Goal: Task Accomplishment & Management: Manage account settings

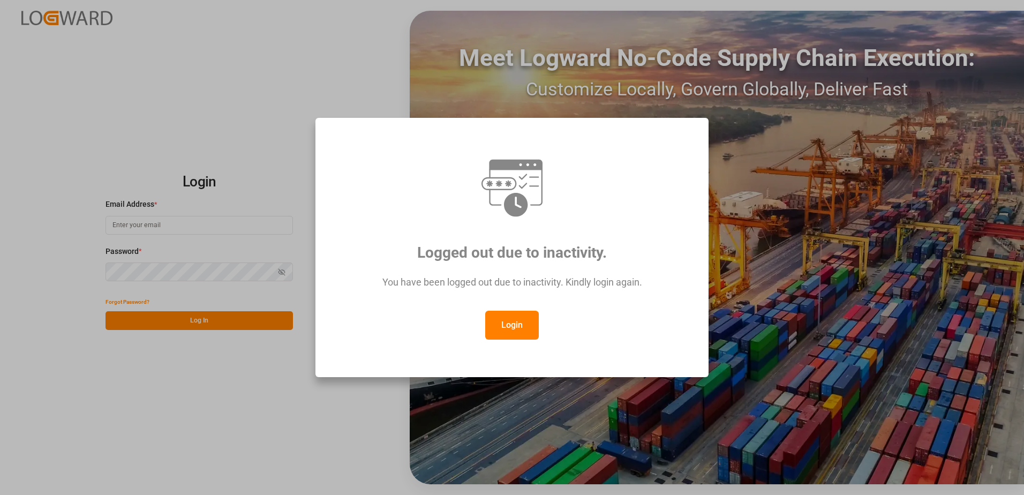
click at [502, 323] on button "Login" at bounding box center [512, 325] width 54 height 29
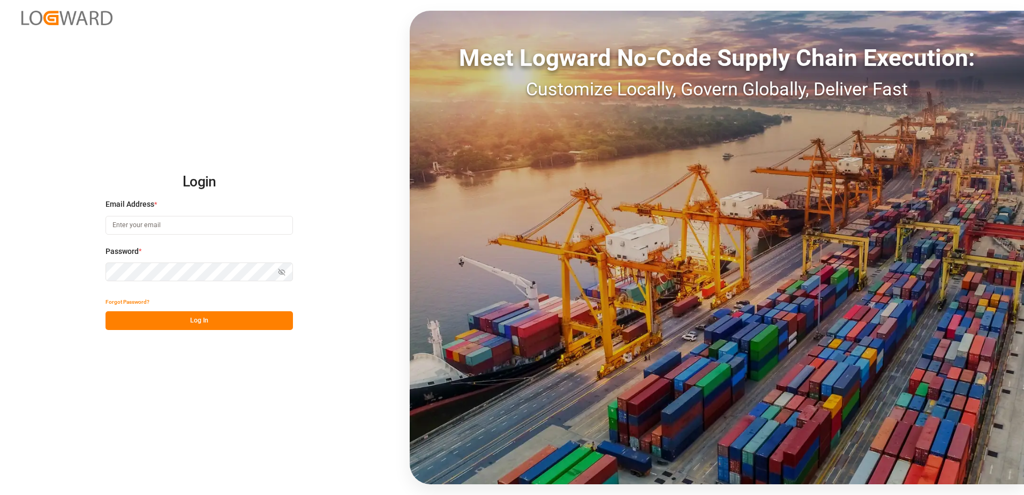
click at [161, 228] on input at bounding box center [199, 225] width 187 height 19
type input "yves.besner@jamindustries.com"
click at [103, 270] on div "Login Email Address * yves.besner@jamindustries.com Password * Show password Fo…" at bounding box center [512, 247] width 1024 height 495
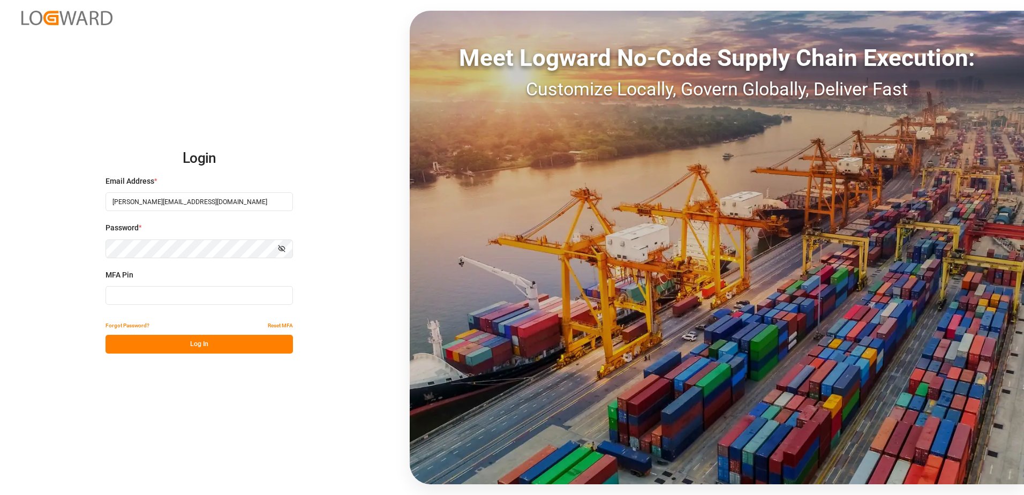
click at [137, 299] on input at bounding box center [199, 295] width 187 height 19
type input "333154"
click at [168, 353] on button "Log In" at bounding box center [199, 344] width 187 height 19
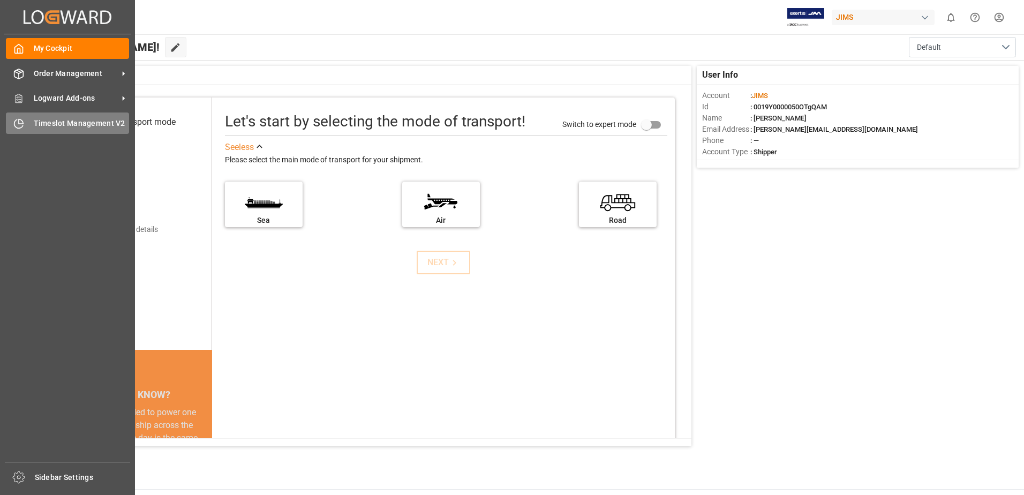
click at [31, 123] on div "Timeslot Management V2 Timeslot Management V2" at bounding box center [67, 122] width 123 height 21
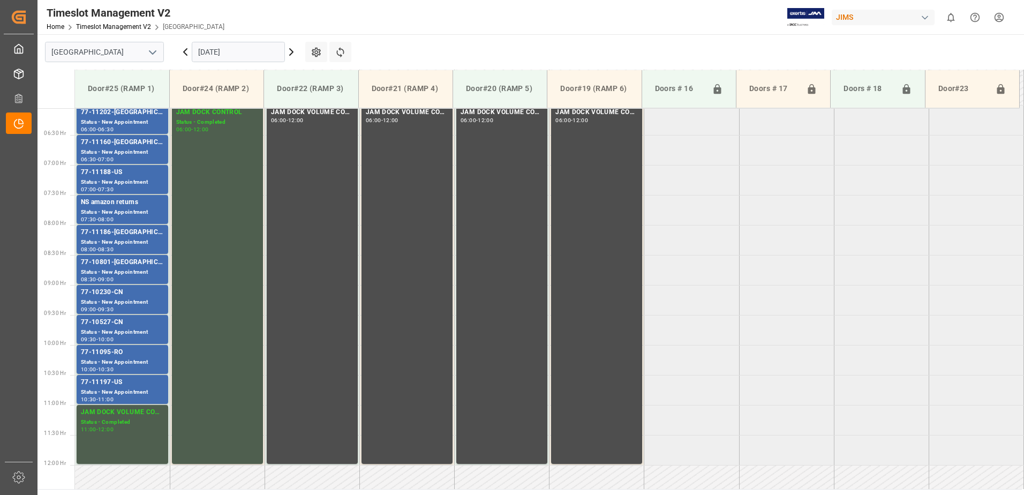
scroll to position [413, 0]
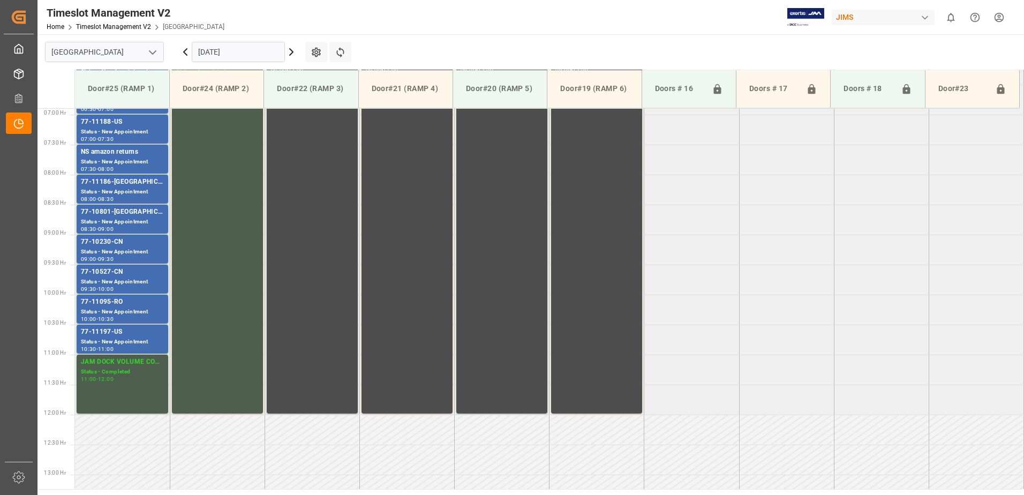
click at [291, 51] on icon at bounding box center [291, 52] width 13 height 13
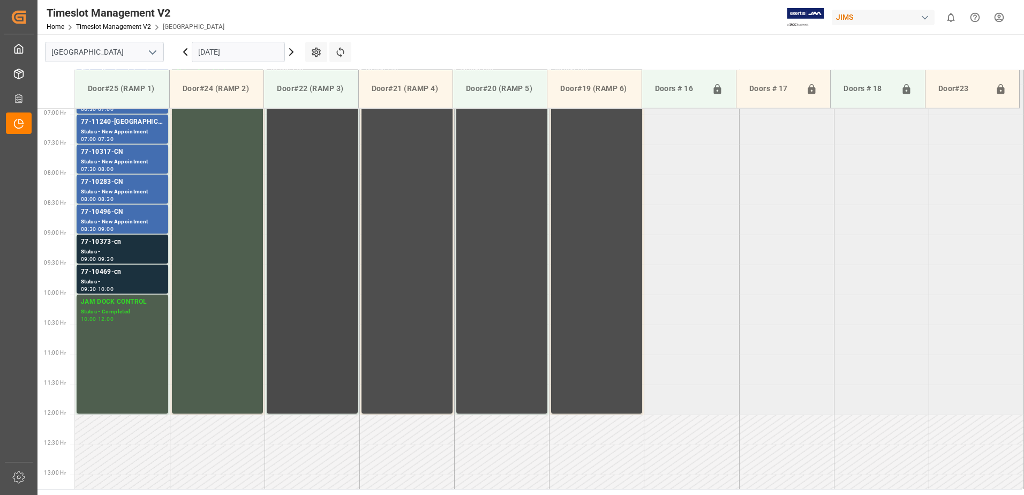
scroll to position [306, 0]
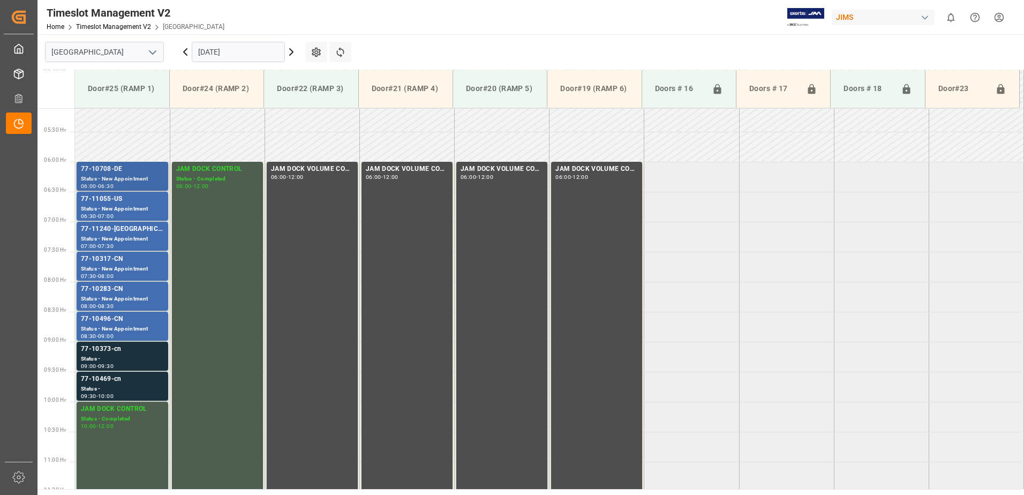
click at [116, 176] on div "Status - New Appointment" at bounding box center [122, 179] width 83 height 9
click at [116, 204] on div "77-11055-US" at bounding box center [122, 199] width 83 height 11
click at [118, 237] on div "Status - New Appointment" at bounding box center [122, 239] width 83 height 9
click at [123, 259] on div "77-10317-CN" at bounding box center [122, 259] width 83 height 11
click at [119, 298] on div "Status - New Appointment" at bounding box center [122, 299] width 83 height 9
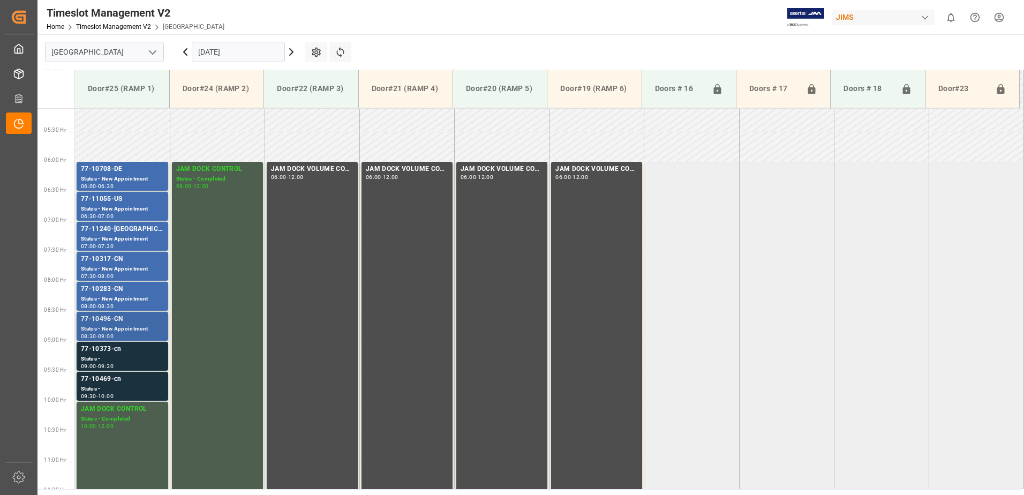
click at [123, 319] on div "77-10496-CN" at bounding box center [122, 319] width 83 height 11
click at [121, 357] on div "Status -" at bounding box center [122, 359] width 83 height 9
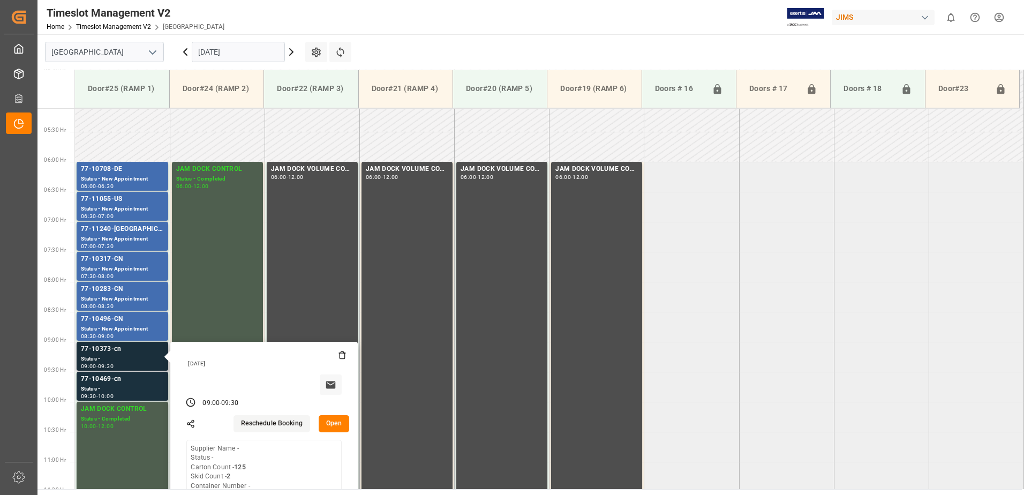
scroll to position [360, 0]
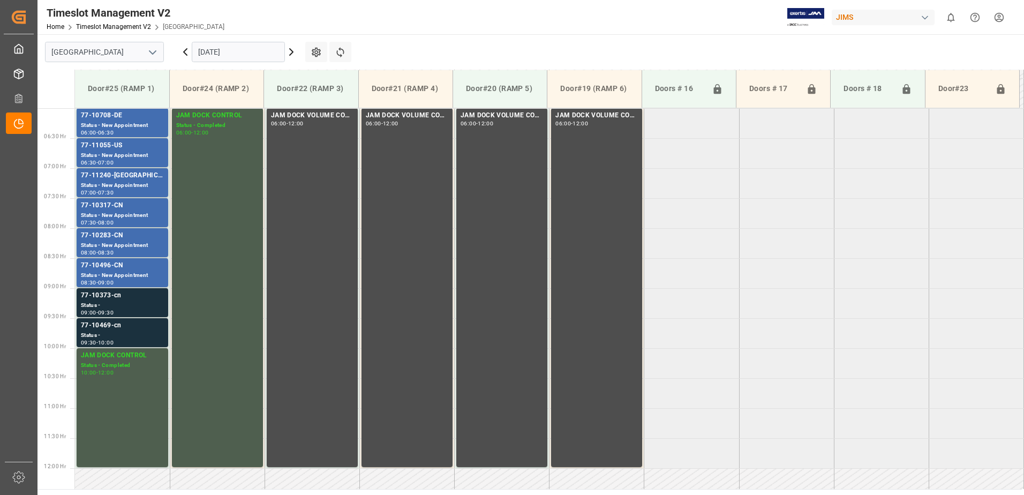
click at [137, 329] on div "77-10469-cn" at bounding box center [122, 325] width 83 height 11
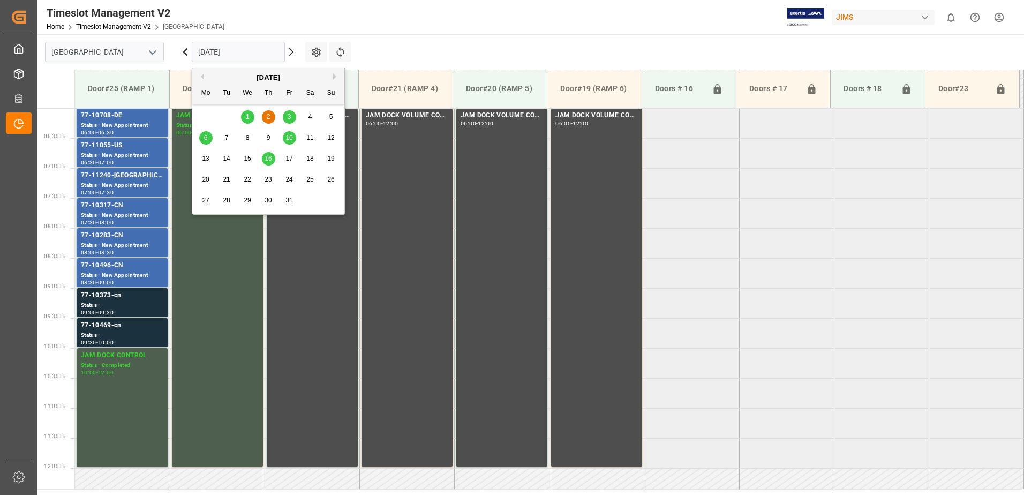
click at [261, 55] on input "[DATE]" at bounding box center [238, 52] width 93 height 20
click at [287, 116] on div "3" at bounding box center [289, 117] width 13 height 13
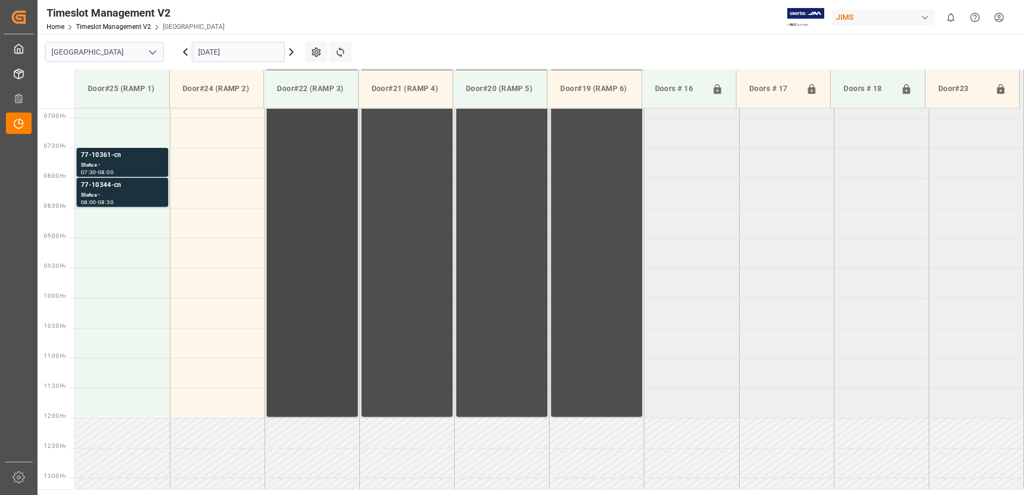
scroll to position [413, 0]
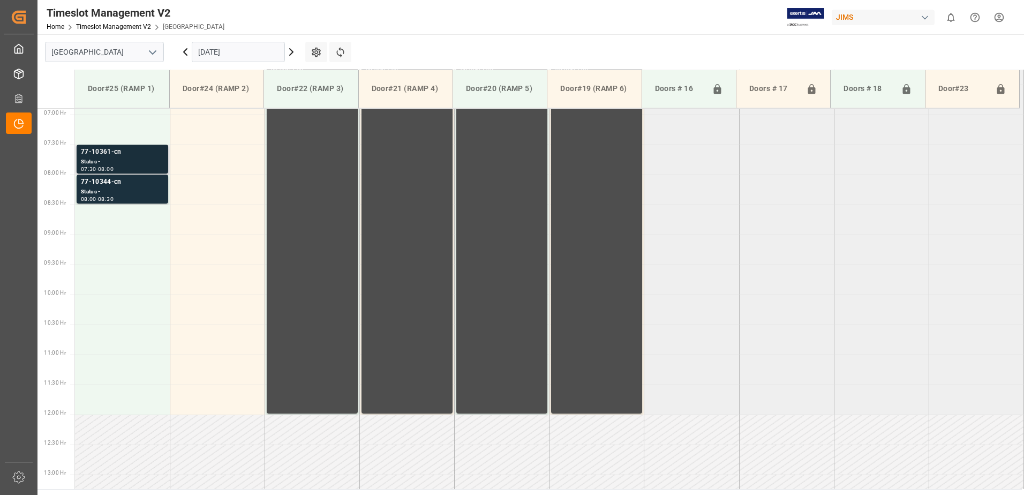
click at [127, 159] on div "Status -" at bounding box center [122, 161] width 83 height 9
click at [124, 187] on div "Status -" at bounding box center [122, 191] width 83 height 9
click at [184, 51] on icon at bounding box center [185, 52] width 3 height 6
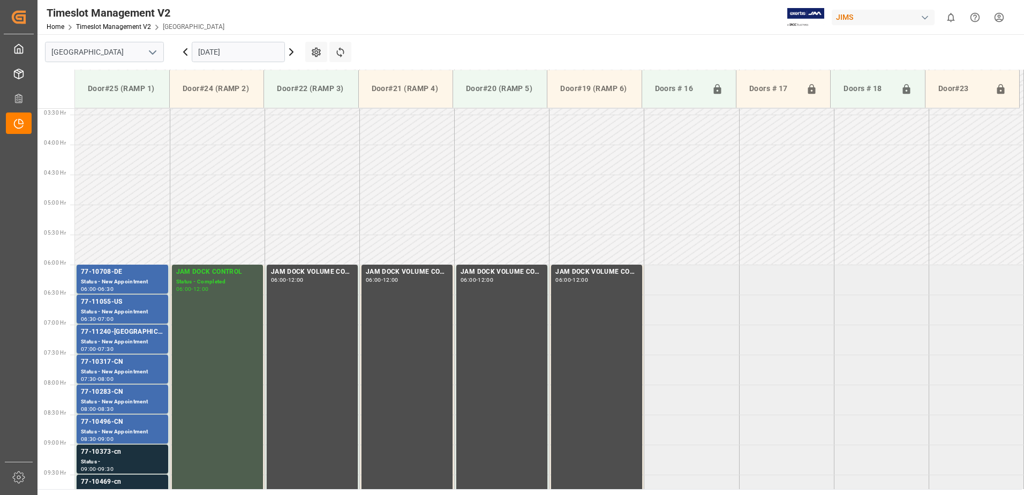
scroll to position [199, 0]
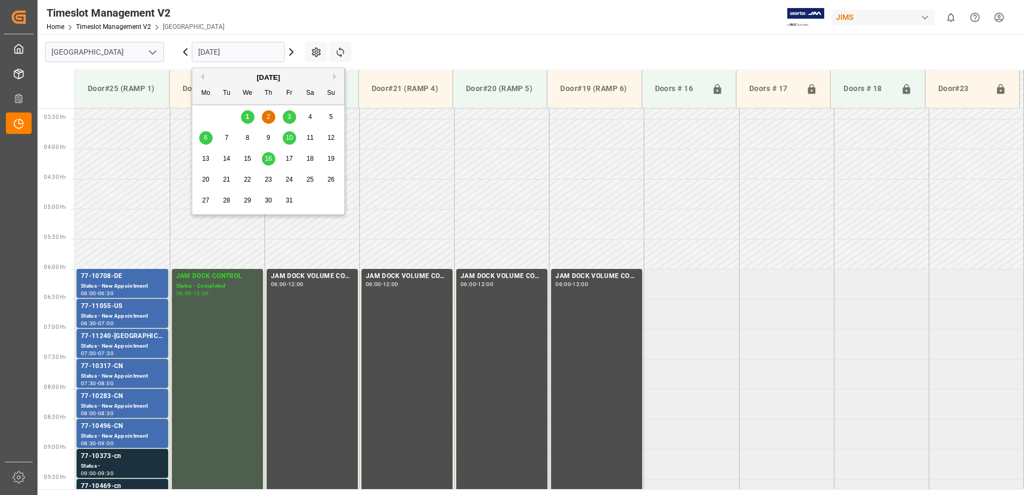
click at [257, 53] on input "[DATE]" at bounding box center [238, 52] width 93 height 20
click at [290, 119] on span "3" at bounding box center [290, 116] width 4 height 7
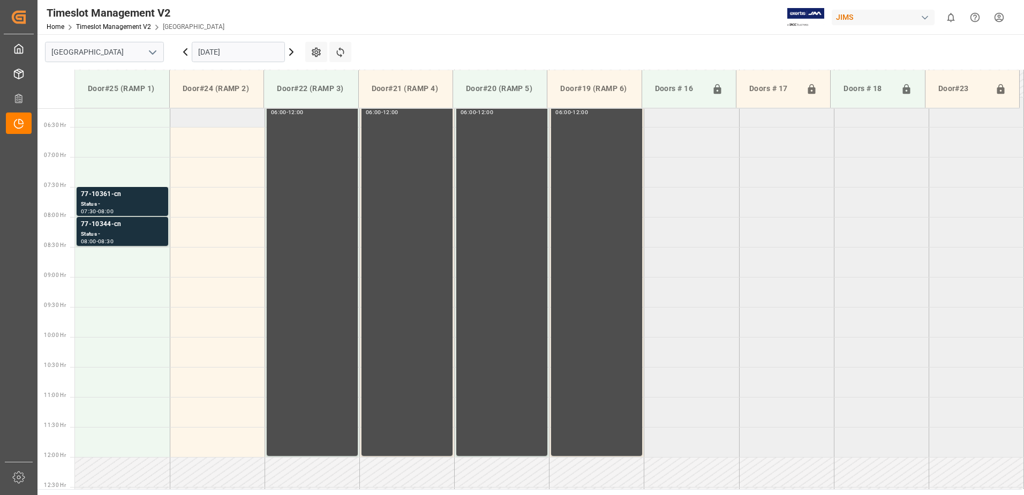
scroll to position [253, 0]
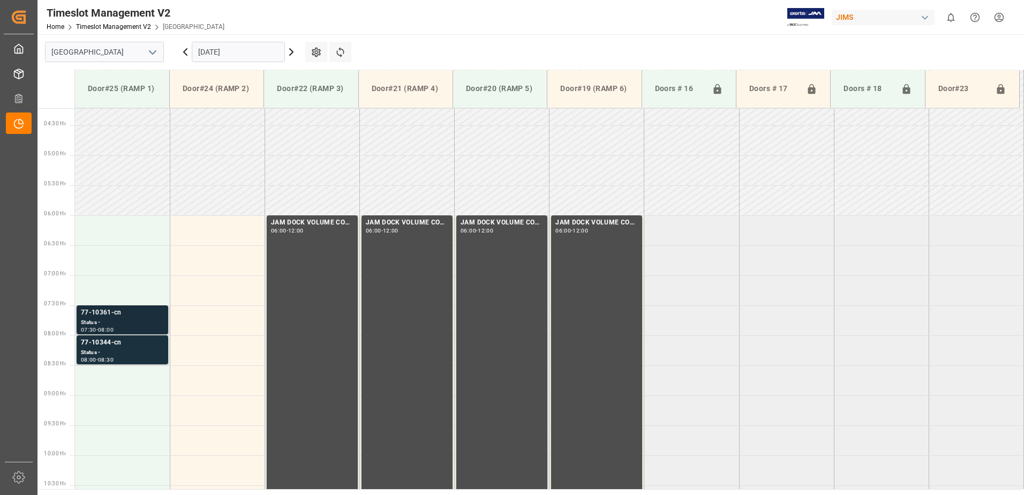
click at [107, 314] on div "77-10361-cn" at bounding box center [122, 312] width 83 height 11
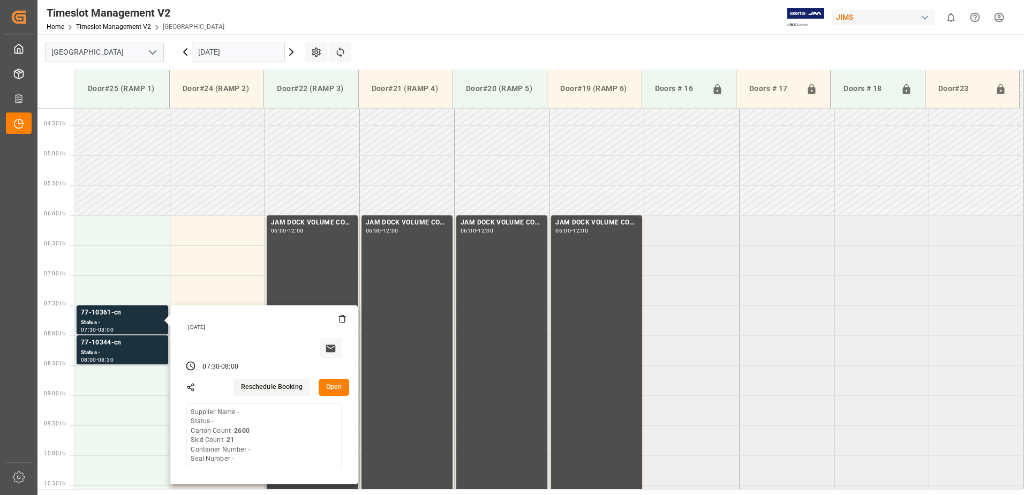
click at [333, 381] on button "Open" at bounding box center [334, 387] width 31 height 17
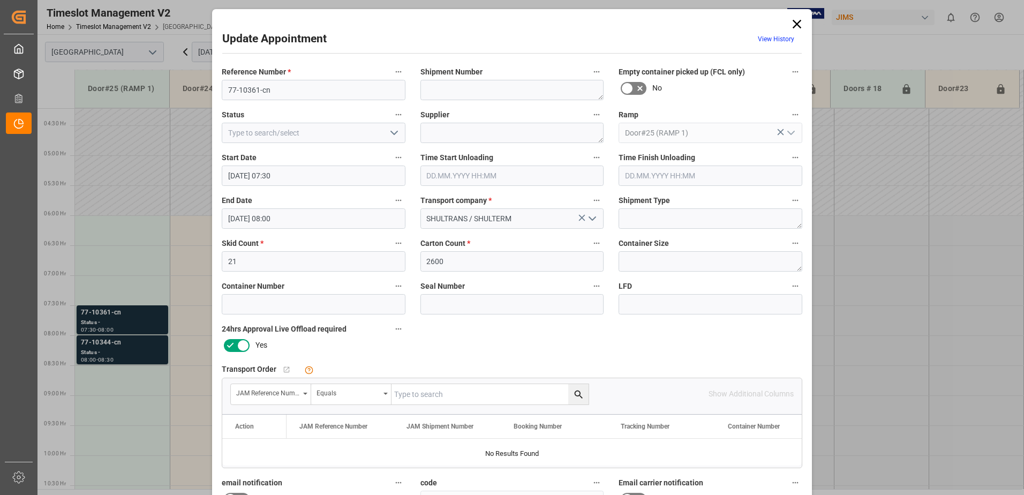
click at [334, 176] on input "03.10.2025 07:30" at bounding box center [314, 175] width 184 height 20
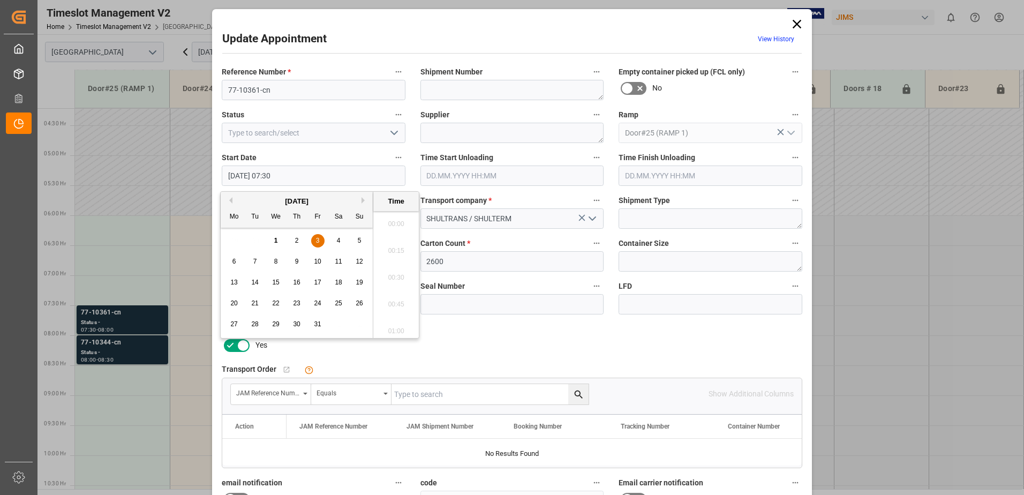
scroll to position [754, 0]
click at [319, 243] on span "3" at bounding box center [318, 240] width 4 height 7
click at [397, 274] on li "06:00" at bounding box center [396, 274] width 46 height 27
type input "03.10.2025 06:00"
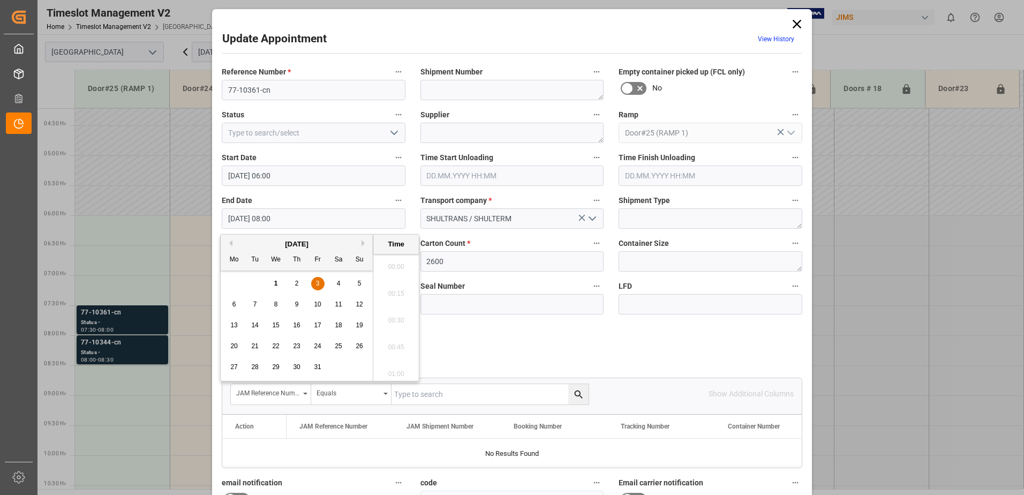
click at [288, 219] on input "03.10.2025 08:00" at bounding box center [314, 218] width 184 height 20
click at [317, 282] on span "3" at bounding box center [318, 283] width 4 height 7
click at [394, 316] on li "06:30" at bounding box center [396, 317] width 46 height 27
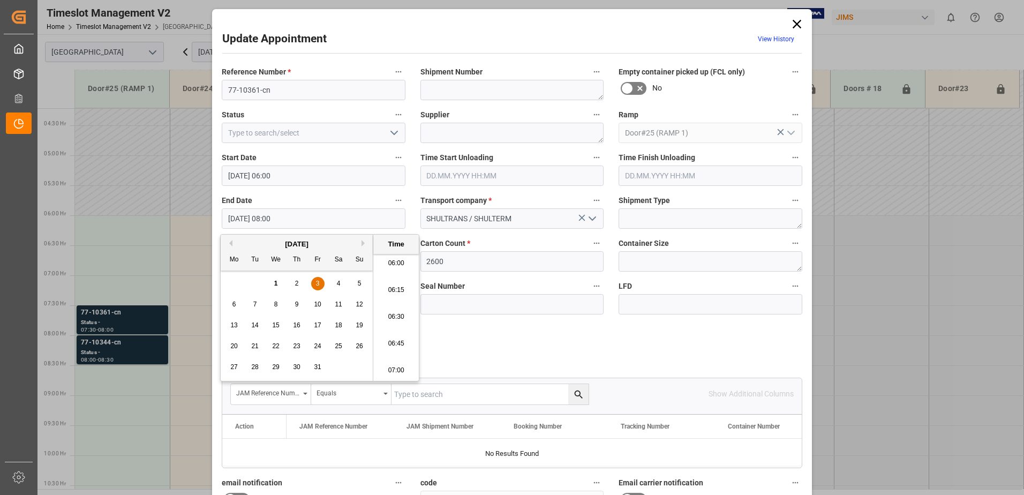
type input "03.10.2025 06:30"
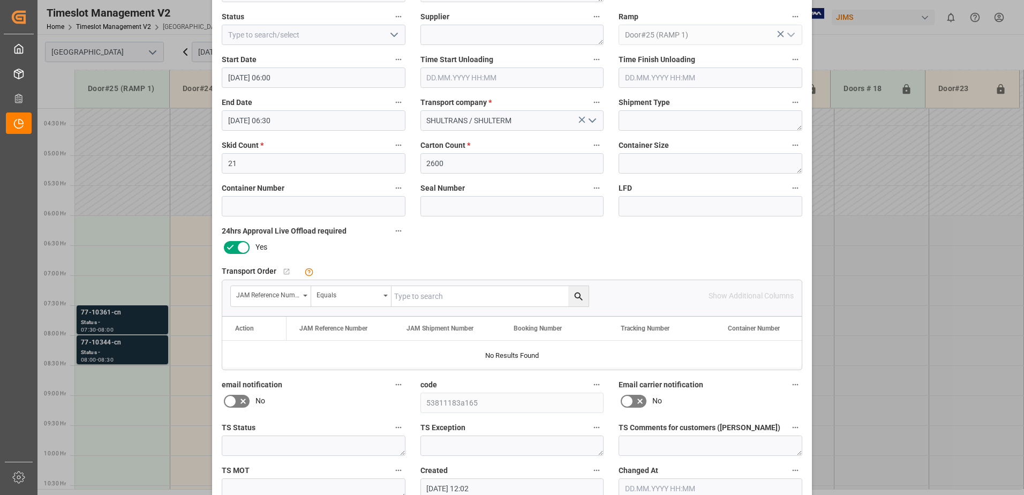
scroll to position [156, 0]
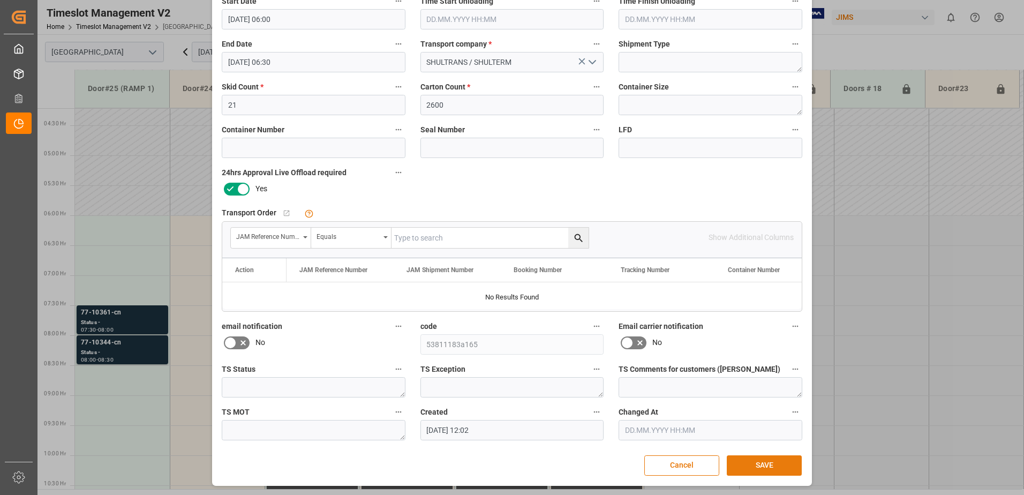
click at [773, 467] on button "SAVE" at bounding box center [764, 465] width 75 height 20
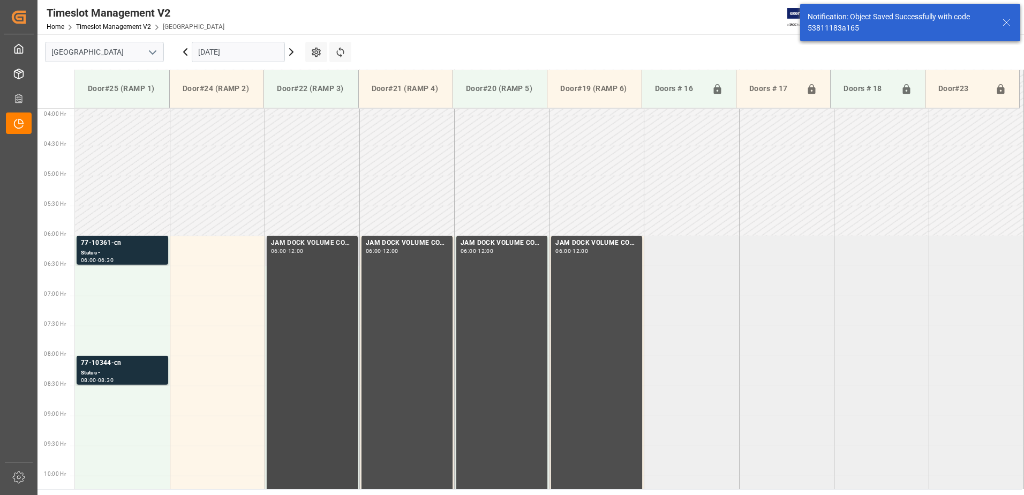
scroll to position [294, 0]
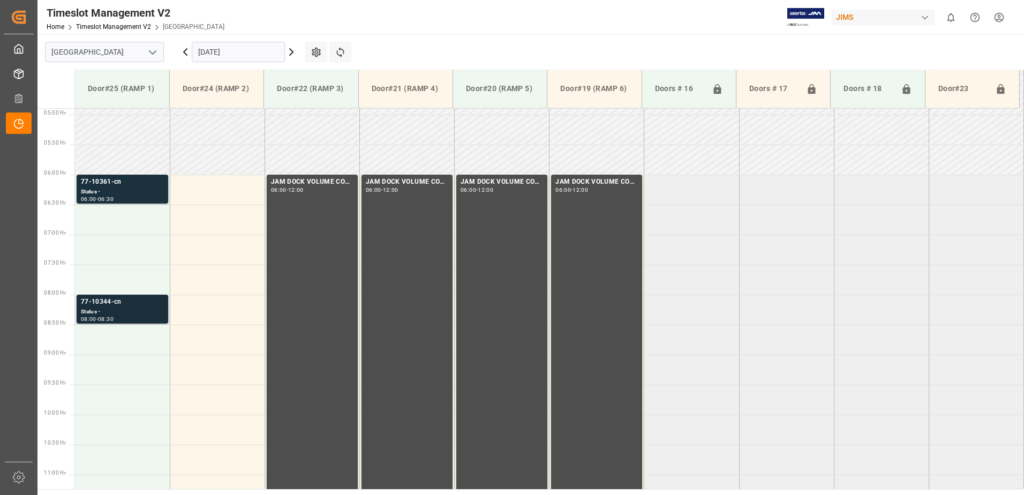
click at [125, 307] on div "Status -" at bounding box center [122, 311] width 83 height 9
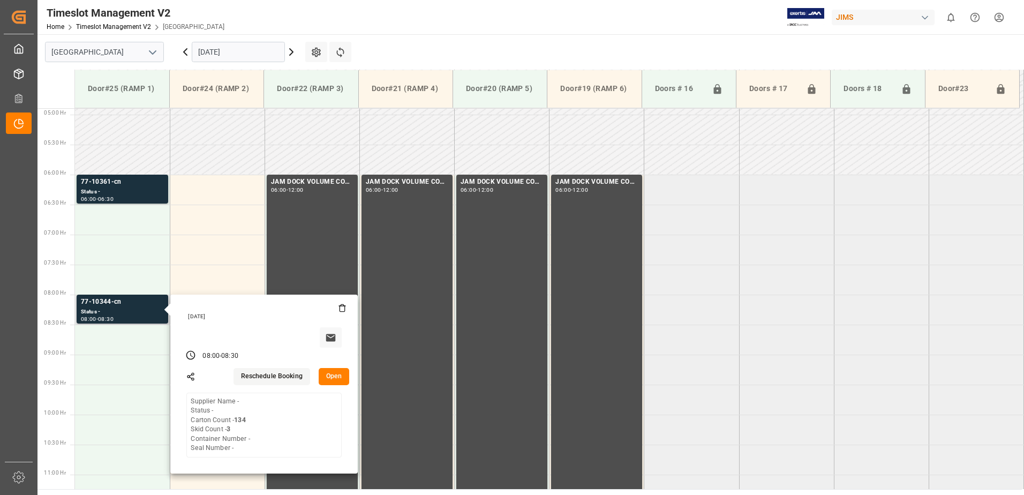
click at [339, 376] on button "Open" at bounding box center [334, 376] width 31 height 17
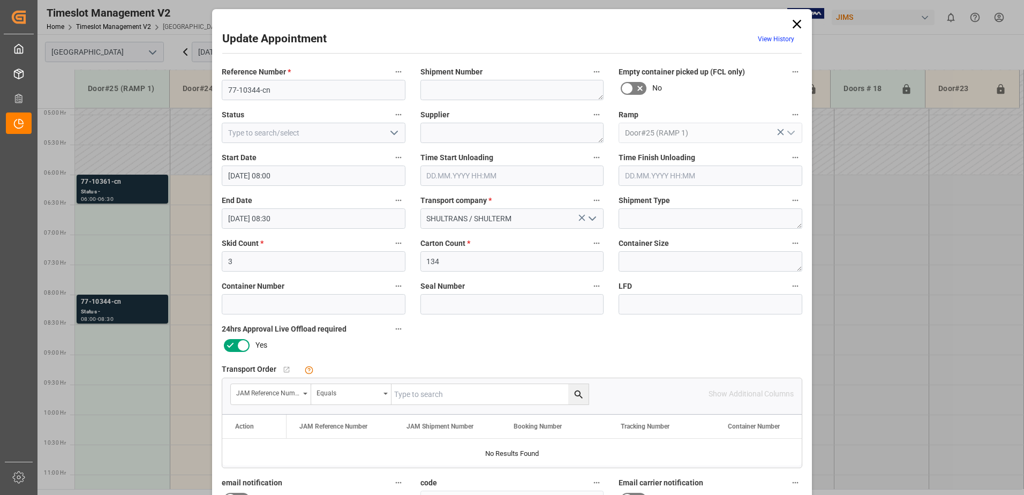
click at [322, 176] on input "03.10.2025 08:00" at bounding box center [314, 175] width 184 height 20
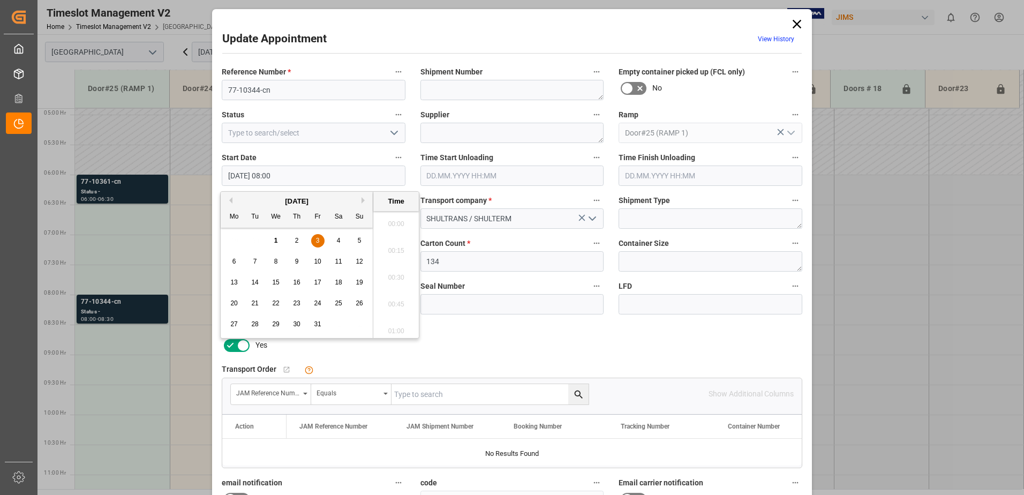
scroll to position [807, 0]
click at [317, 239] on span "3" at bounding box center [318, 240] width 4 height 7
click at [395, 220] on li "06:30" at bounding box center [396, 220] width 46 height 27
type input "03.10.2025 06:30"
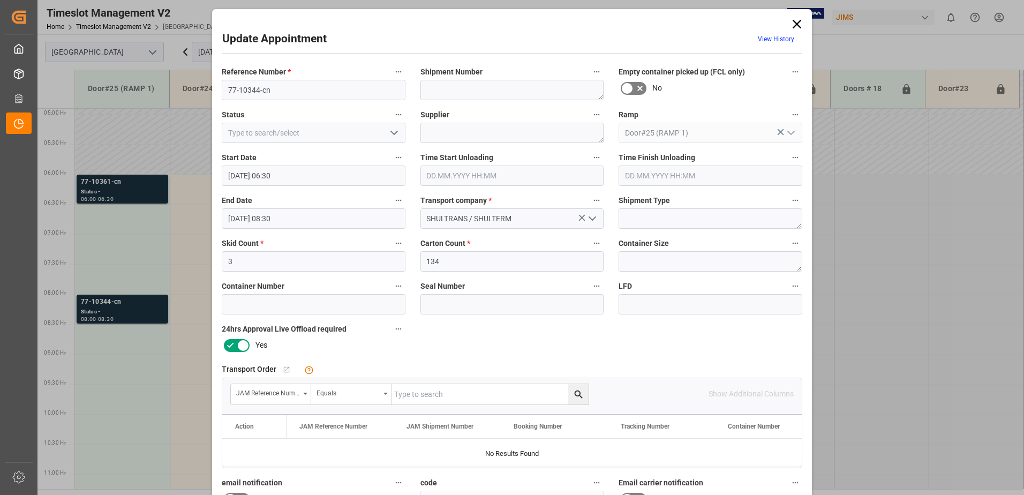
click at [302, 219] on input "03.10.2025 08:30" at bounding box center [314, 218] width 184 height 20
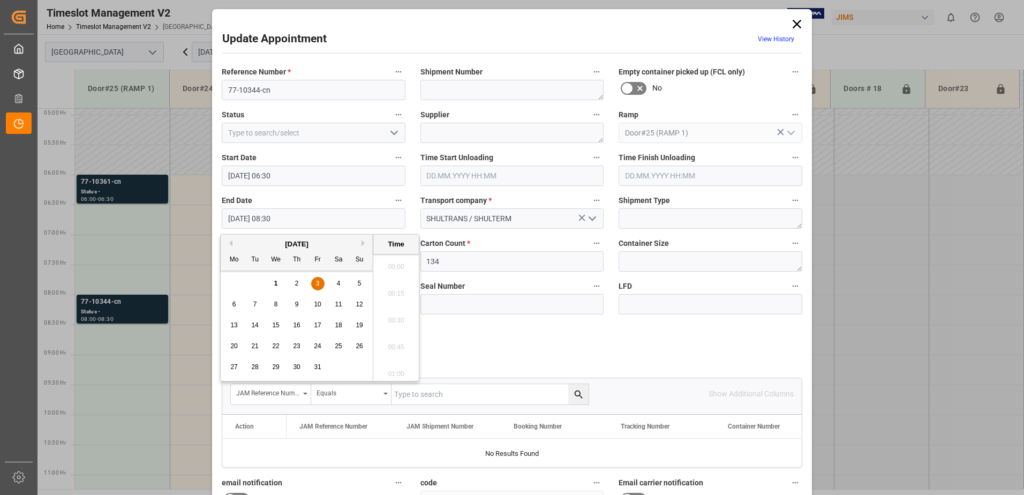
scroll to position [861, 0]
click at [318, 283] on span "3" at bounding box center [318, 283] width 4 height 7
click at [400, 314] on li "07:00" at bounding box center [396, 317] width 46 height 27
type input "03.10.2025 07:00"
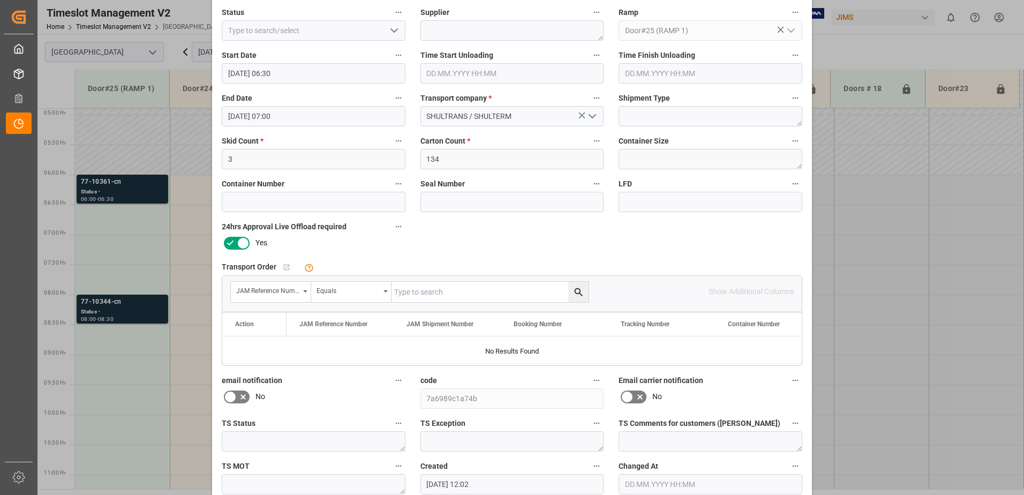
scroll to position [156, 0]
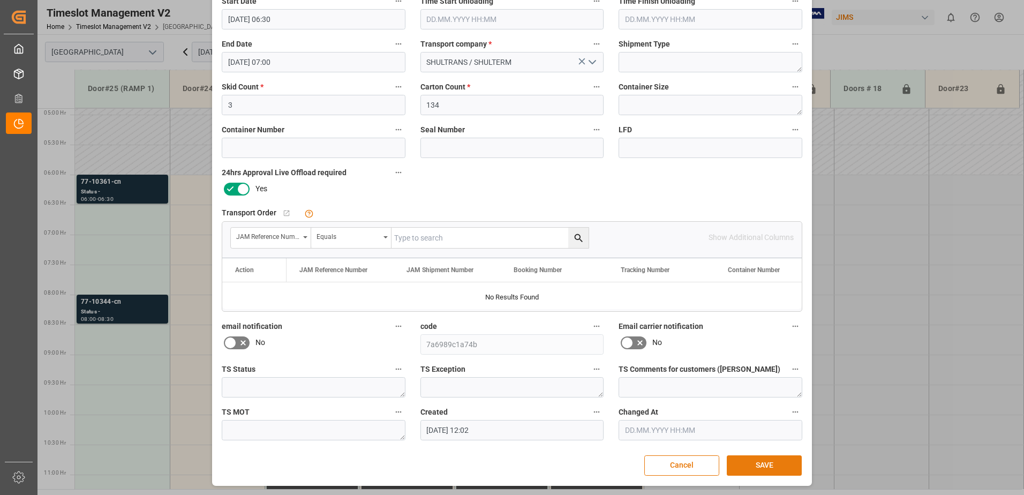
click at [760, 468] on button "SAVE" at bounding box center [764, 465] width 75 height 20
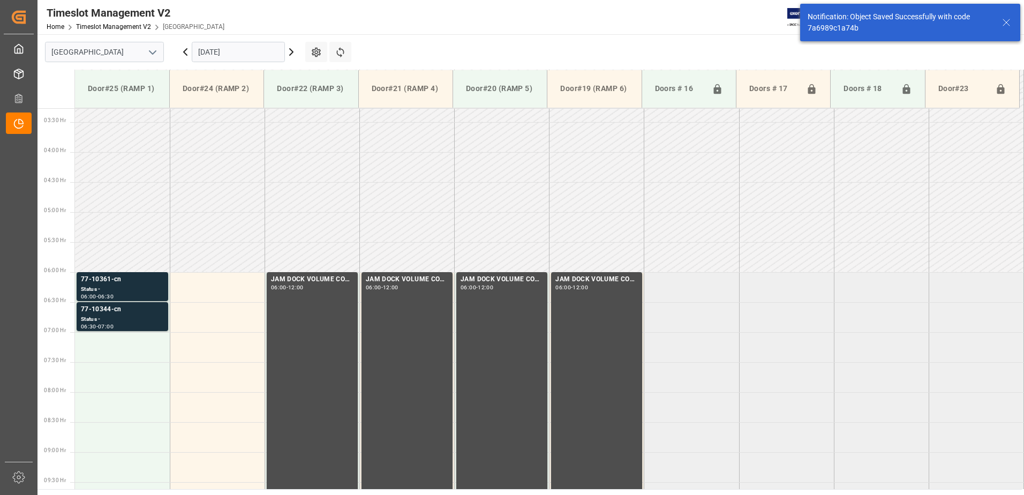
scroll to position [294, 0]
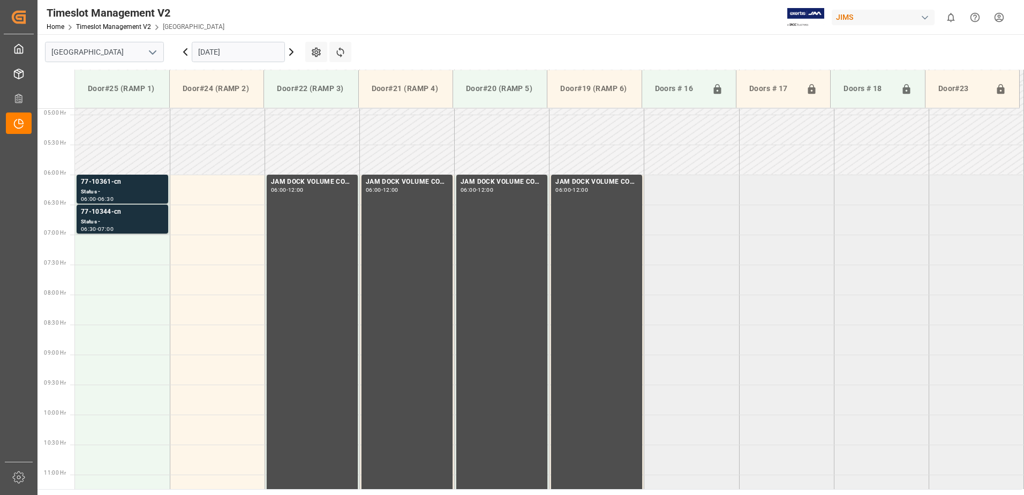
click at [187, 51] on icon at bounding box center [185, 52] width 13 height 13
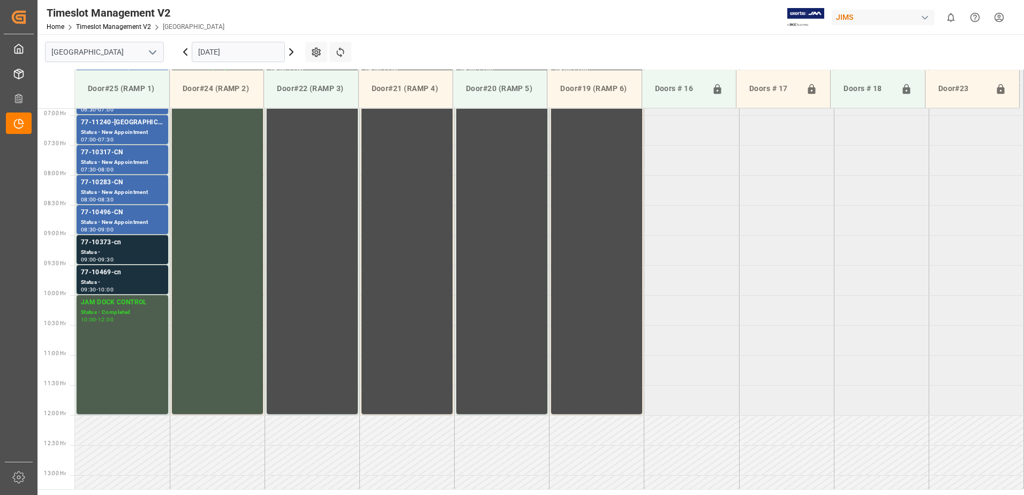
scroll to position [413, 0]
click at [293, 52] on icon at bounding box center [291, 52] width 3 height 6
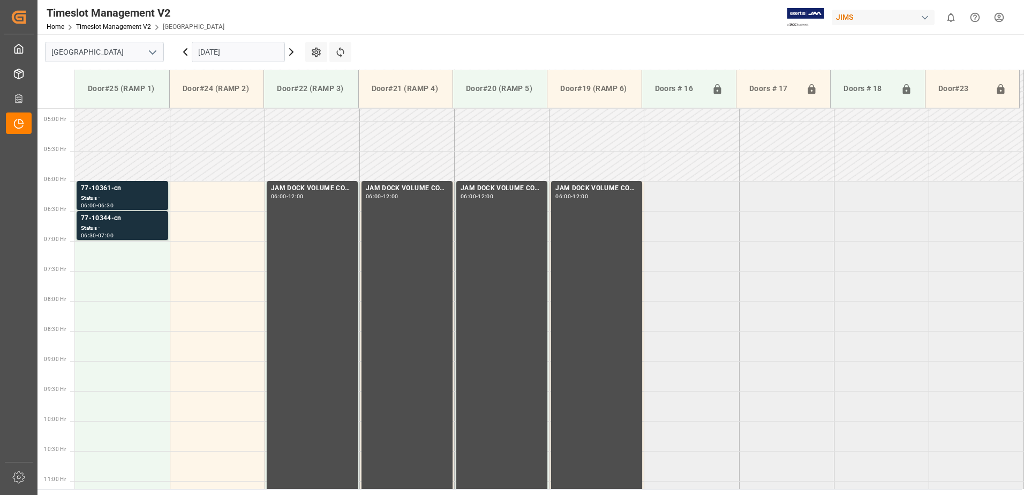
scroll to position [253, 0]
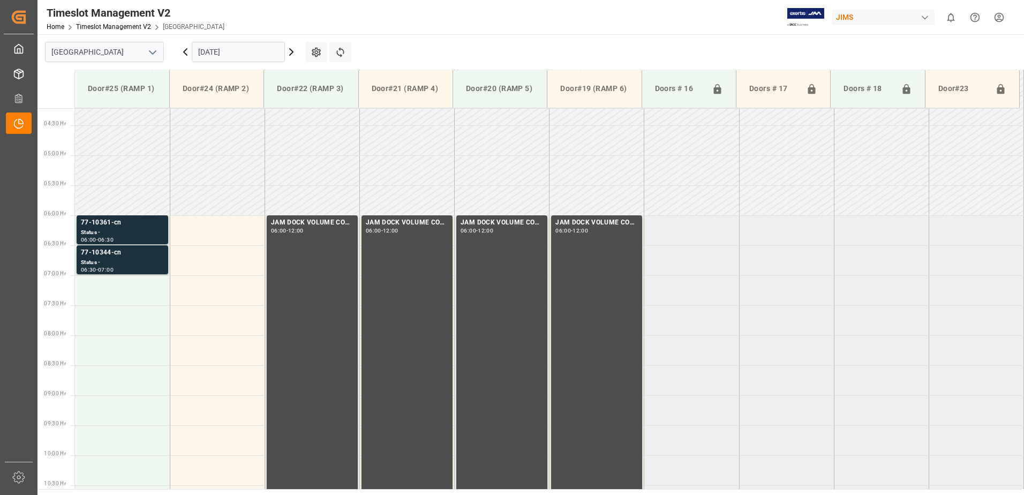
click at [183, 50] on icon at bounding box center [185, 52] width 13 height 13
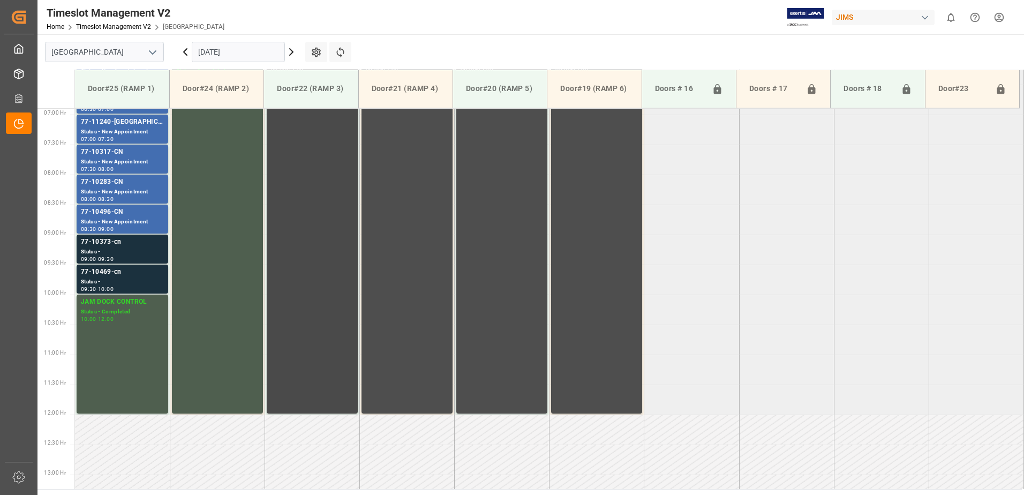
scroll to position [360, 0]
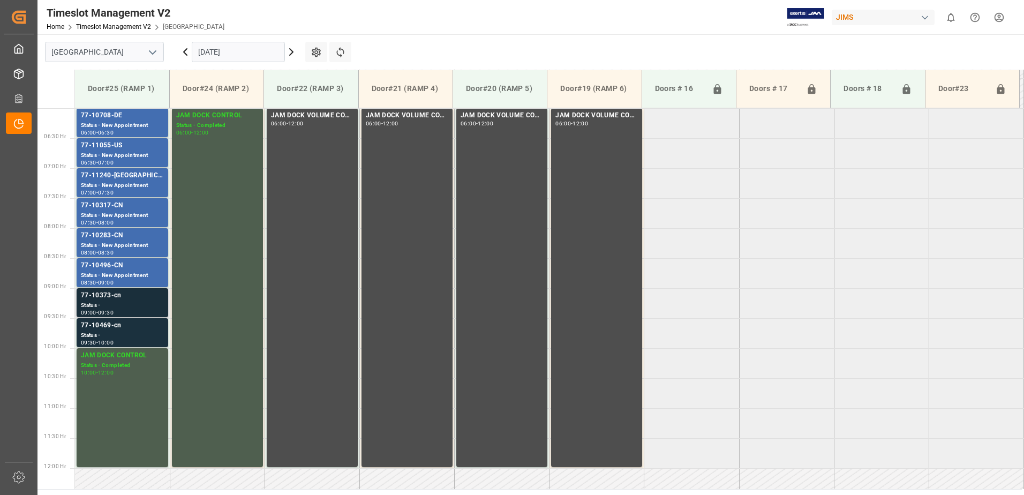
click at [124, 297] on div "77-10373-cn" at bounding box center [122, 295] width 83 height 11
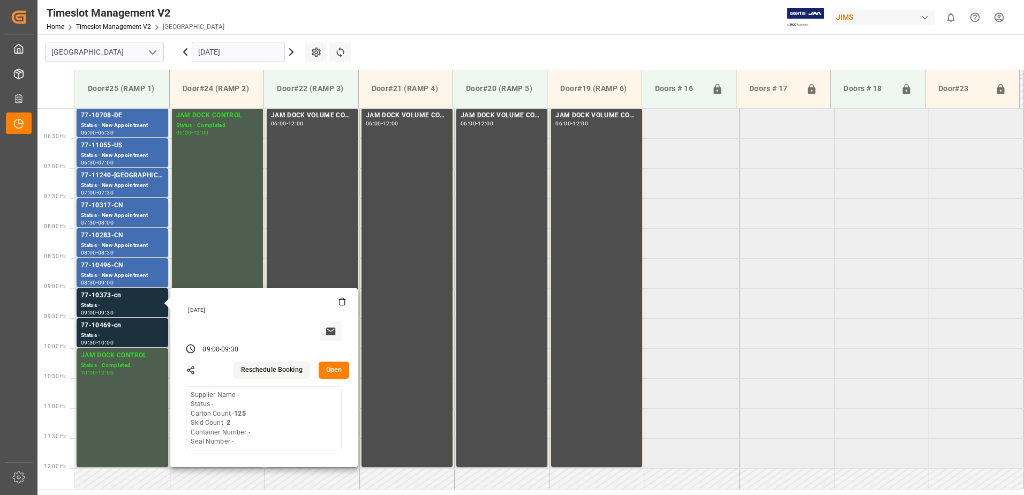
click at [333, 368] on button "Open" at bounding box center [334, 370] width 31 height 17
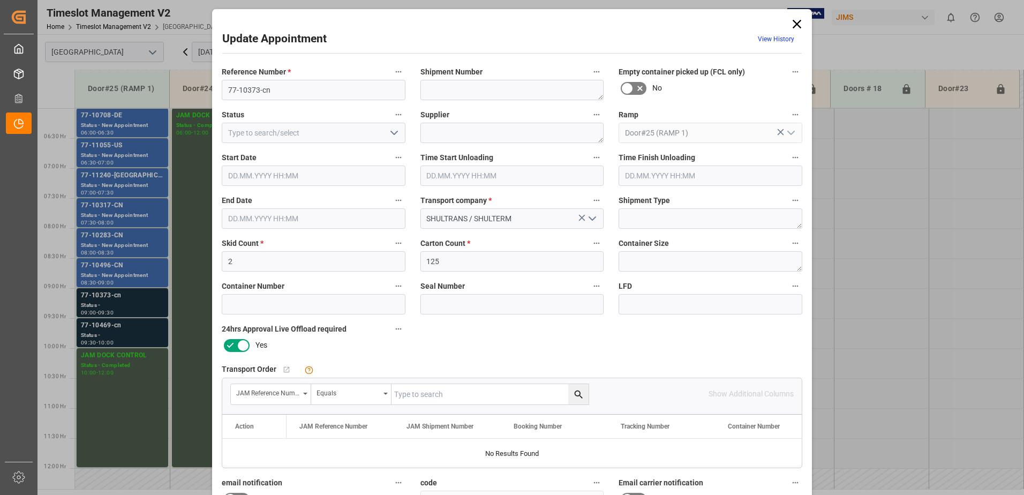
type input "02.10.2025 09:00"
type input "02.10.2025 09:30"
type input "01.10.2025 12:00"
click at [459, 399] on input "text" at bounding box center [490, 394] width 197 height 20
type input "77-10373-cn"
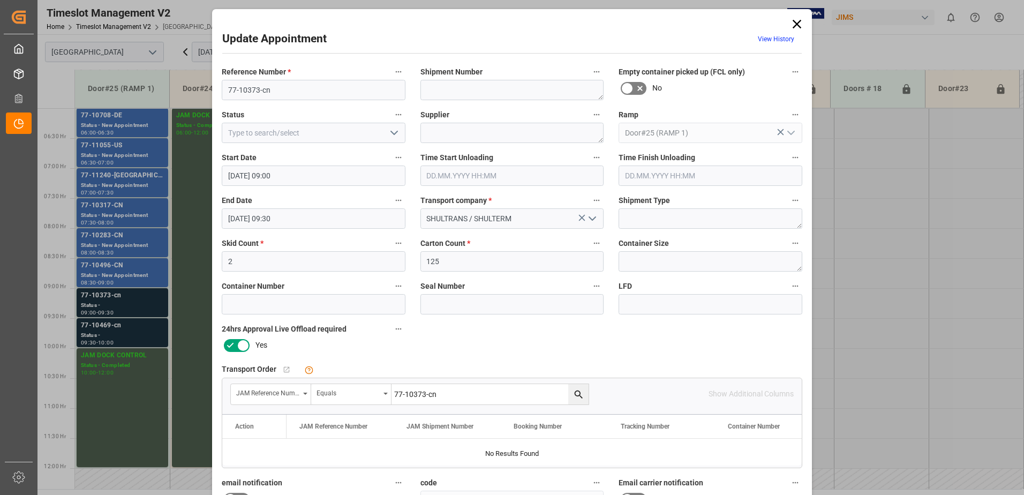
click at [580, 396] on icon "search button" at bounding box center [578, 394] width 11 height 11
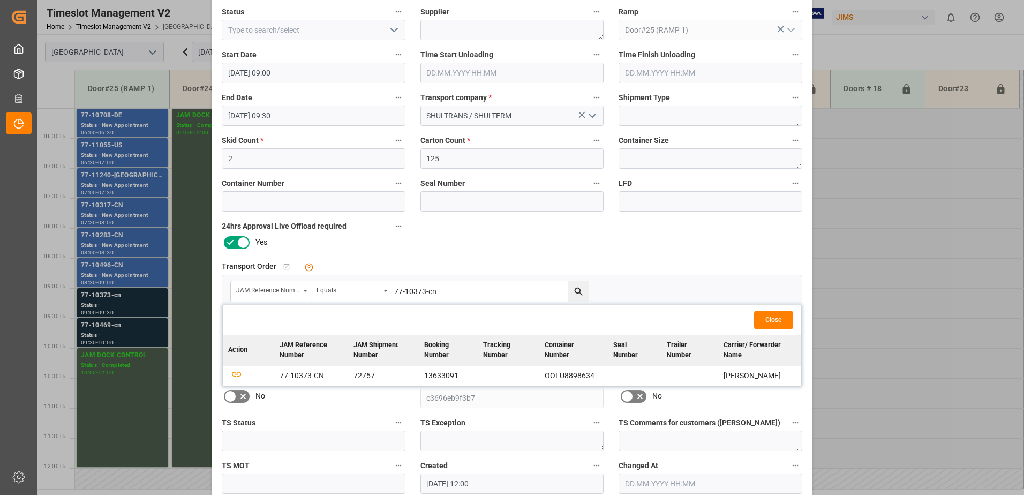
scroll to position [107, 0]
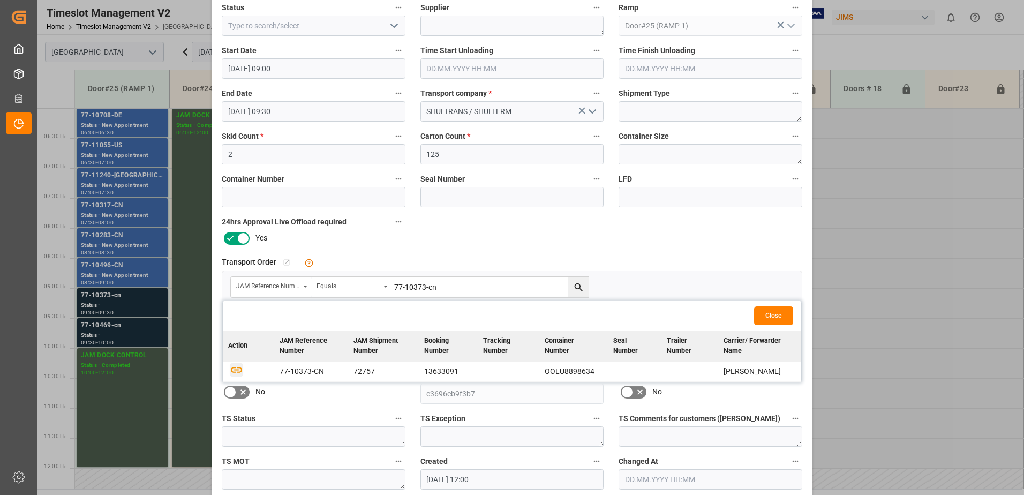
click at [231, 371] on icon "button" at bounding box center [236, 369] width 13 height 13
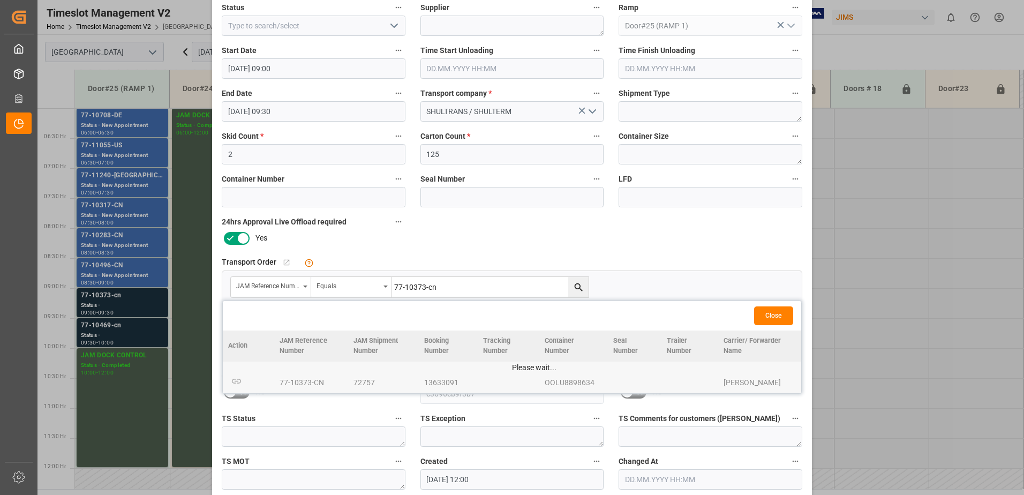
scroll to position [156, 0]
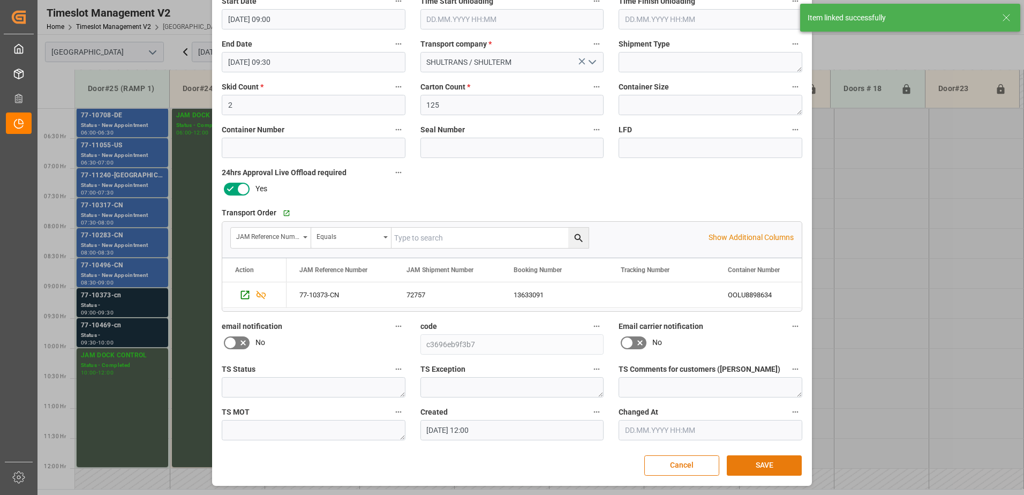
click at [767, 466] on button "SAVE" at bounding box center [764, 465] width 75 height 20
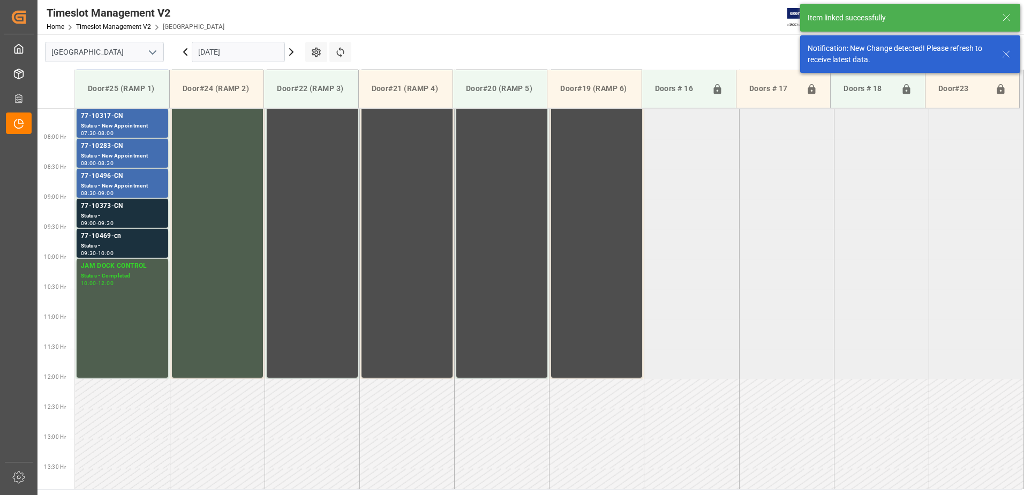
scroll to position [473, 0]
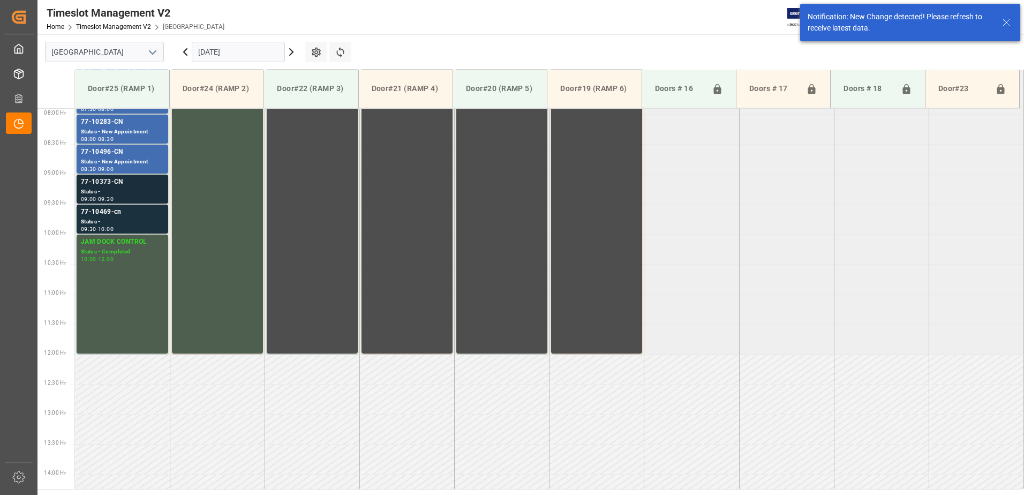
click at [102, 187] on div "Status -" at bounding box center [122, 191] width 83 height 9
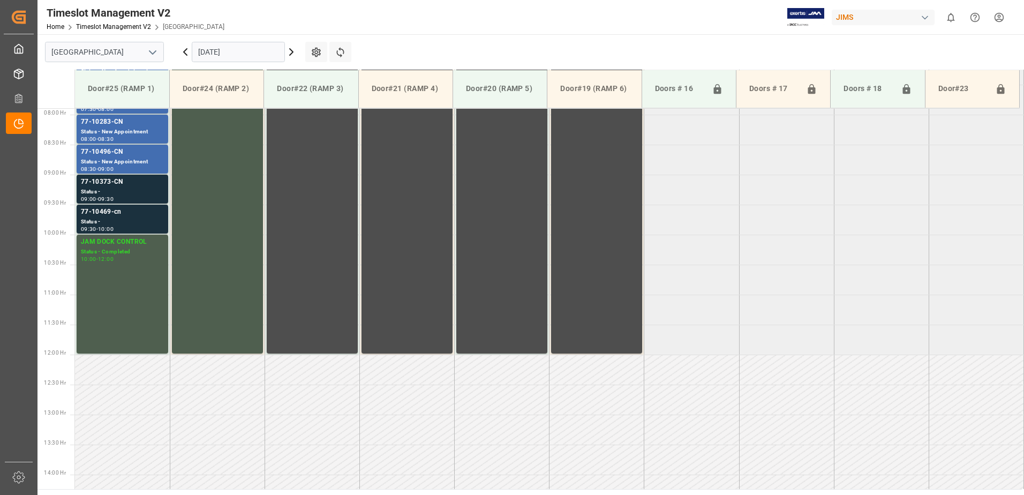
click at [111, 217] on div "77-10469-cn" at bounding box center [122, 212] width 83 height 11
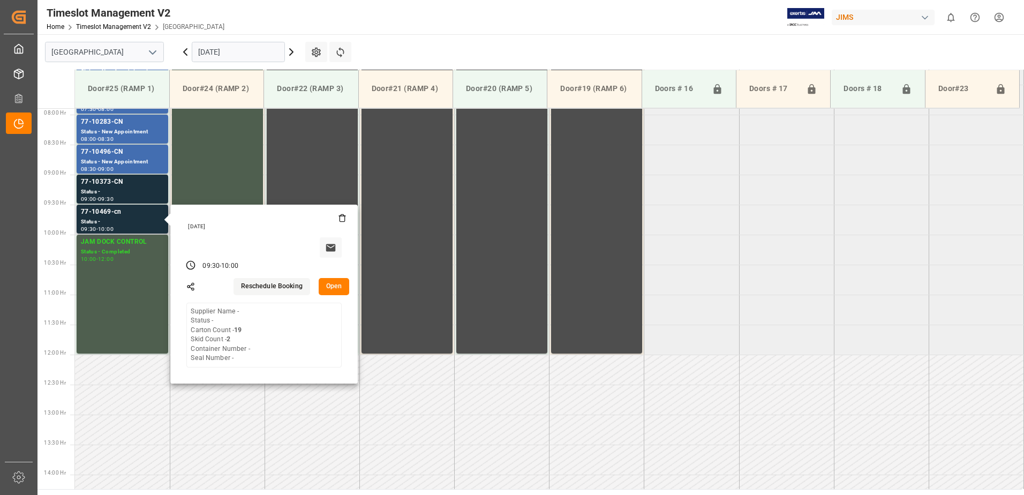
click at [335, 285] on button "Open" at bounding box center [334, 286] width 31 height 17
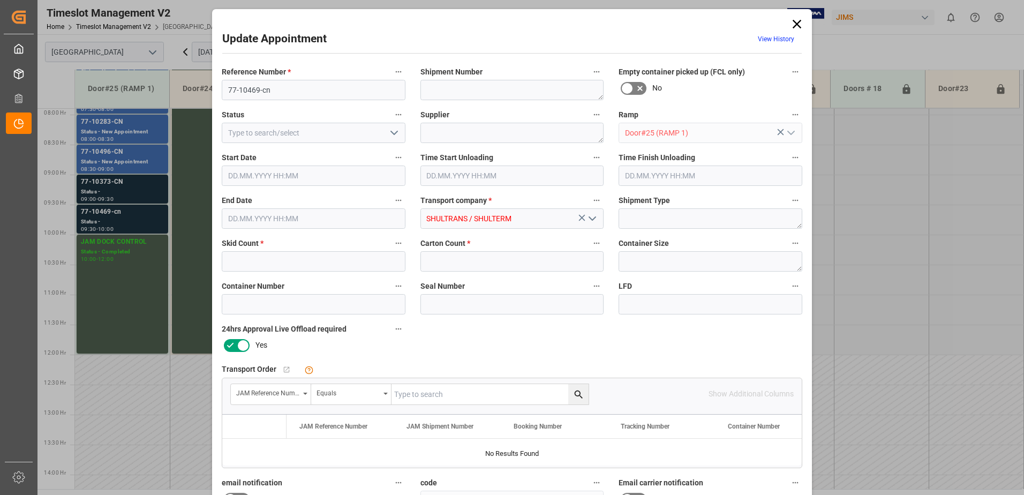
type input "2"
type input "19"
type input "02.10.2025 09:30"
type input "02.10.2025 10:00"
type input "01.10.2025 12:01"
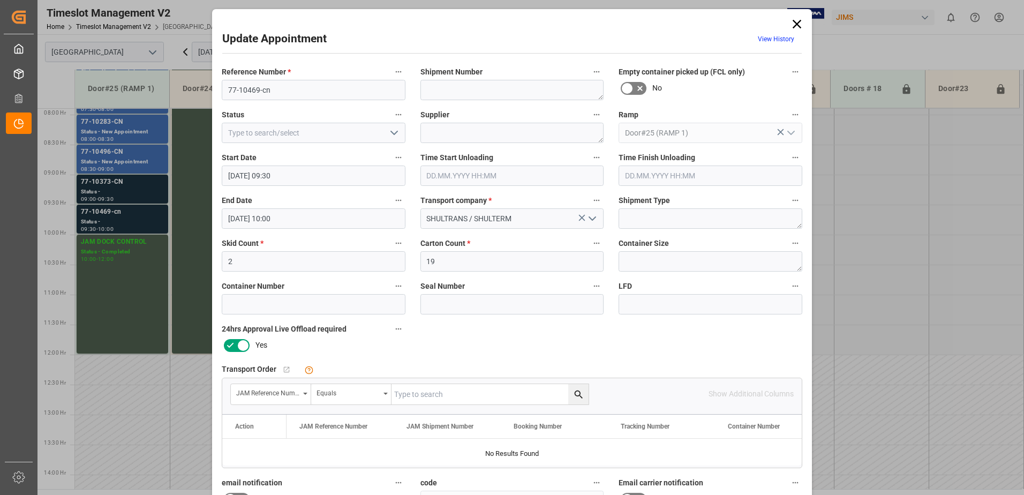
click at [463, 395] on input "text" at bounding box center [490, 394] width 197 height 20
type input "77-10469-cn"
click at [577, 395] on icon "search button" at bounding box center [578, 394] width 8 height 8
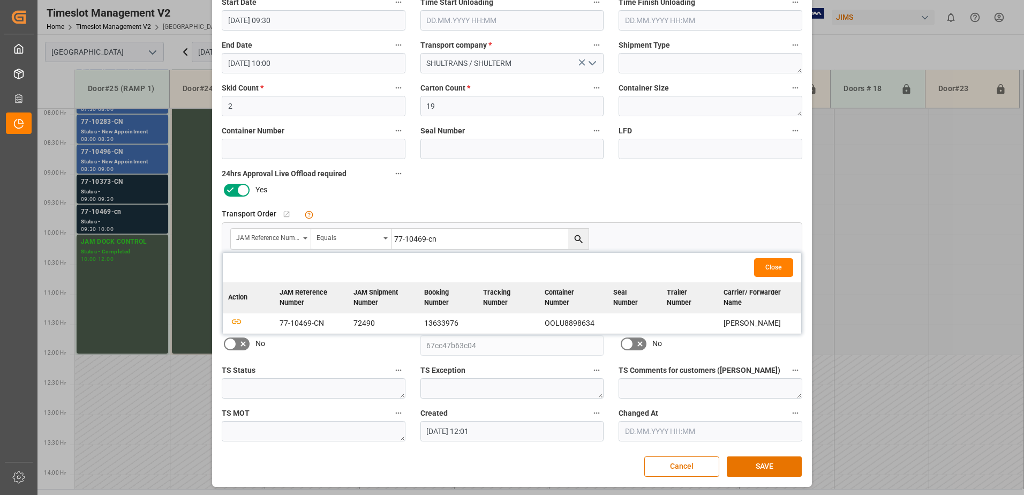
scroll to position [156, 0]
click at [234, 322] on icon "button" at bounding box center [236, 321] width 11 height 6
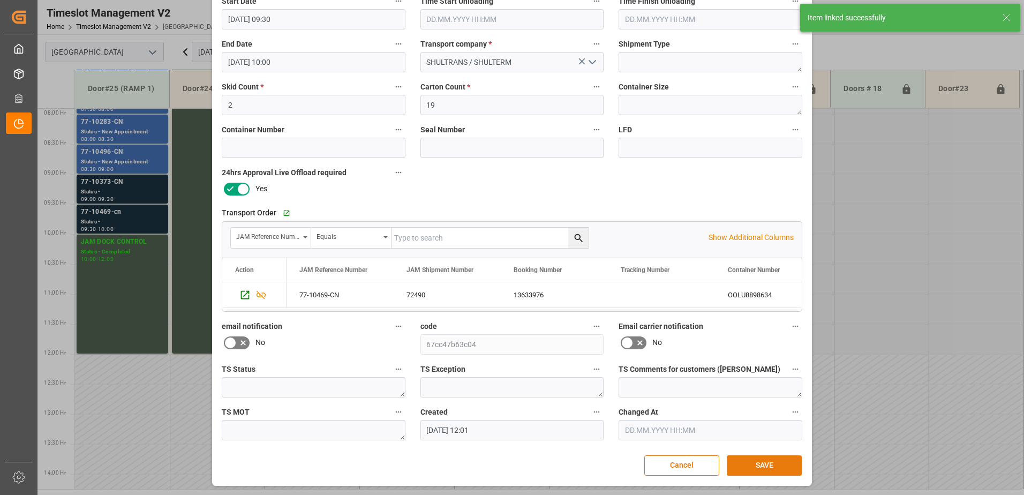
click at [755, 463] on button "SAVE" at bounding box center [764, 465] width 75 height 20
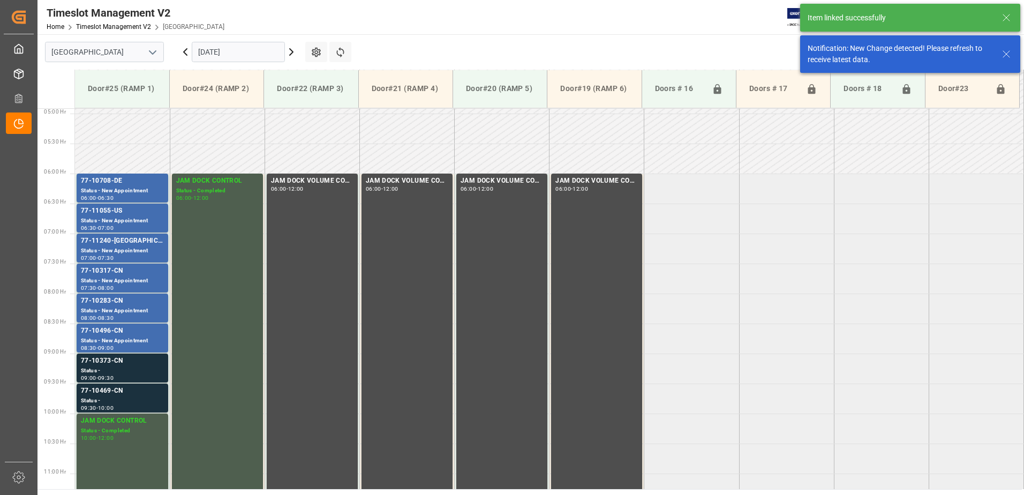
scroll to position [473, 0]
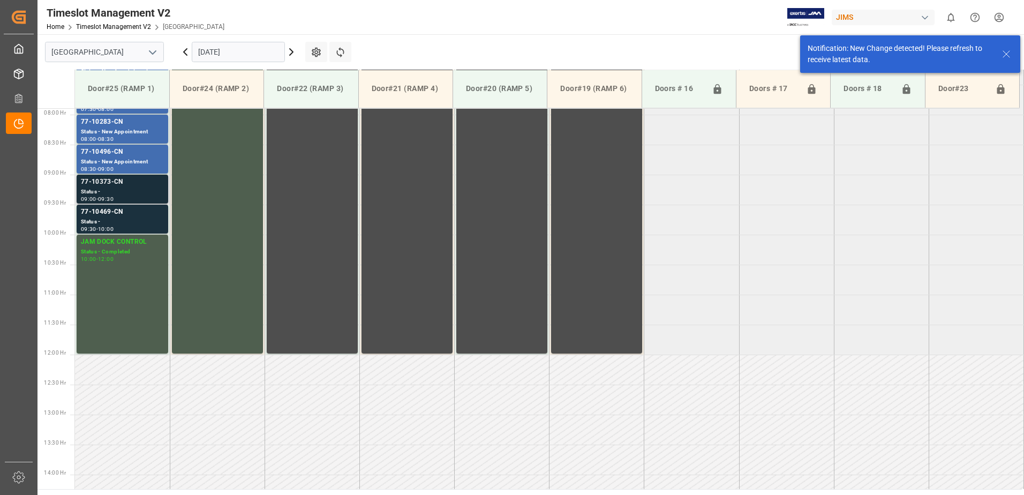
click at [118, 188] on div "Status -" at bounding box center [122, 191] width 83 height 9
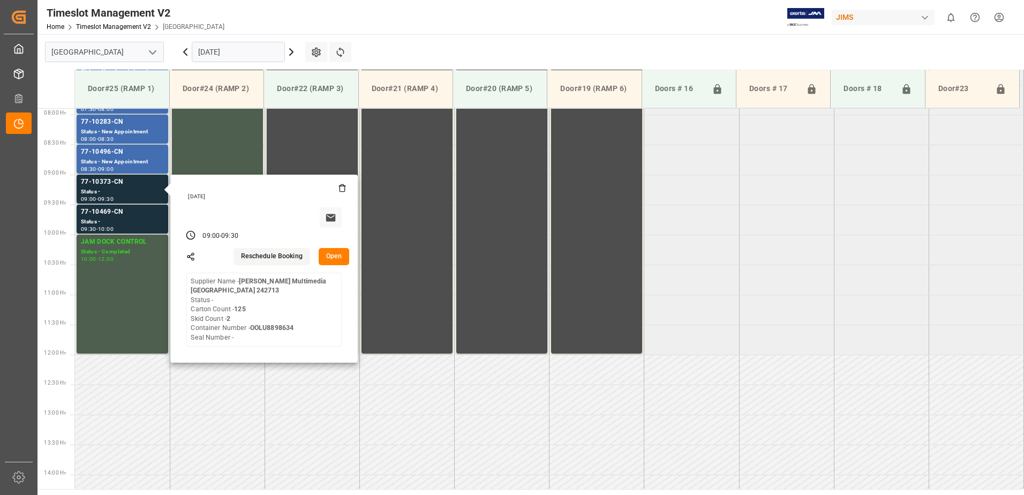
click at [334, 256] on button "Open" at bounding box center [334, 256] width 31 height 17
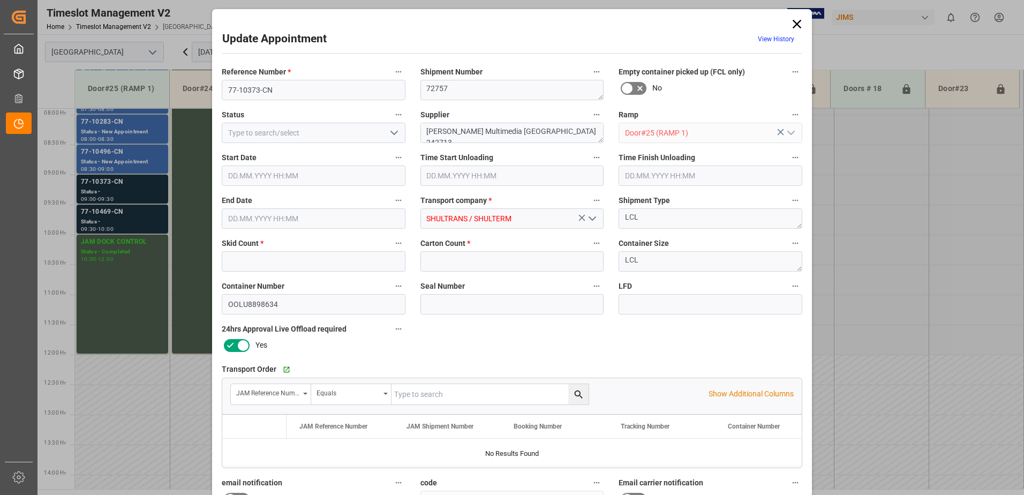
type input "2"
type input "125"
type input "02.10.2025 09:00"
type input "02.10.2025 09:30"
type input "01.10.2025 12:00"
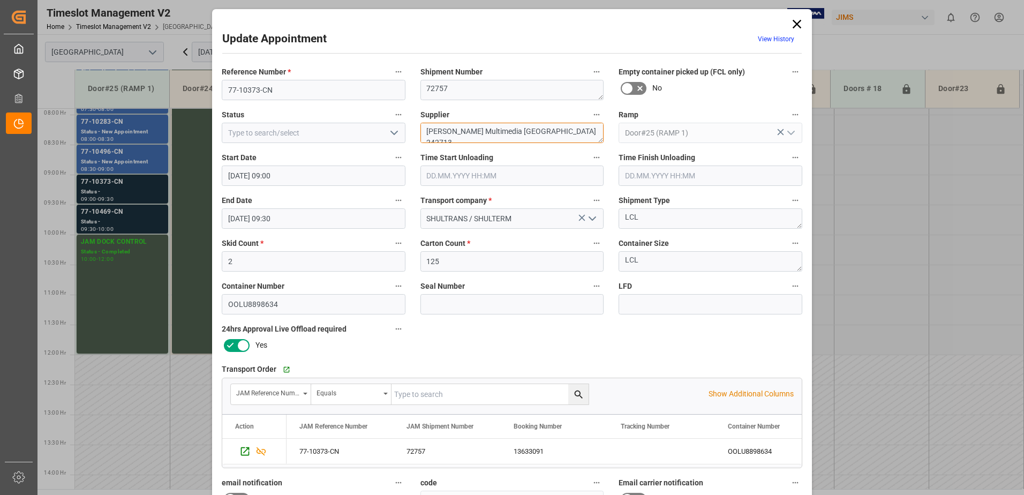
drag, startPoint x: 561, startPoint y: 133, endPoint x: 493, endPoint y: 133, distance: 68.0
click at [493, 133] on textarea "Harman Multimedia China 242713" at bounding box center [512, 133] width 184 height 20
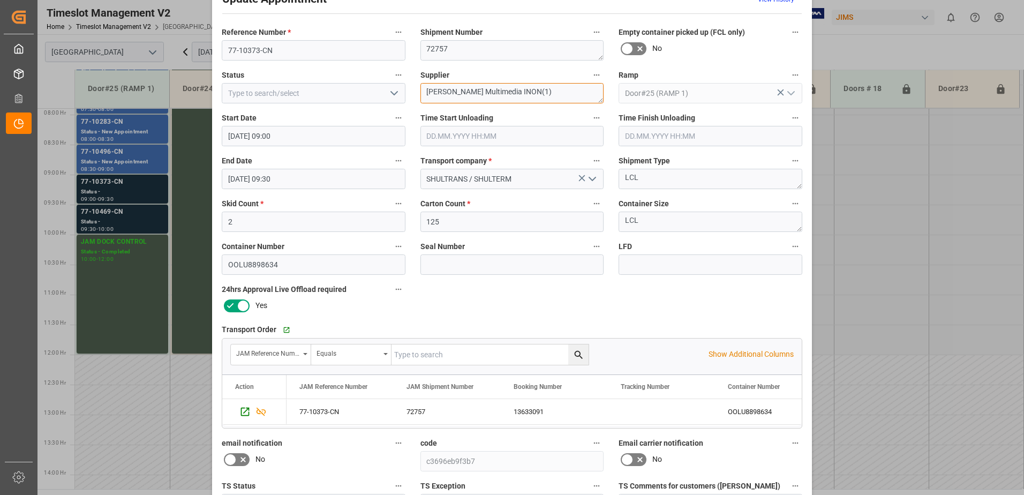
scroll to position [156, 0]
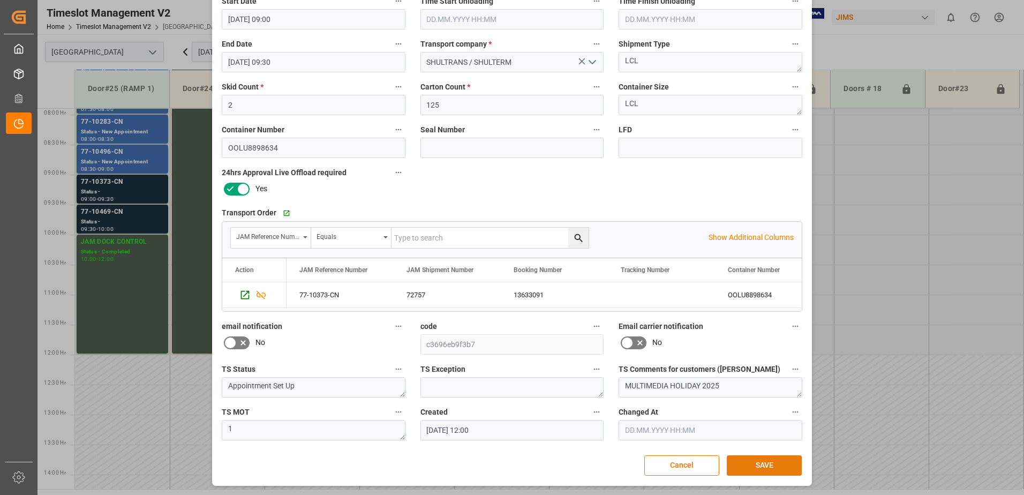
type textarea "Harman Multimedia INON(1)"
click at [751, 462] on button "SAVE" at bounding box center [764, 465] width 75 height 20
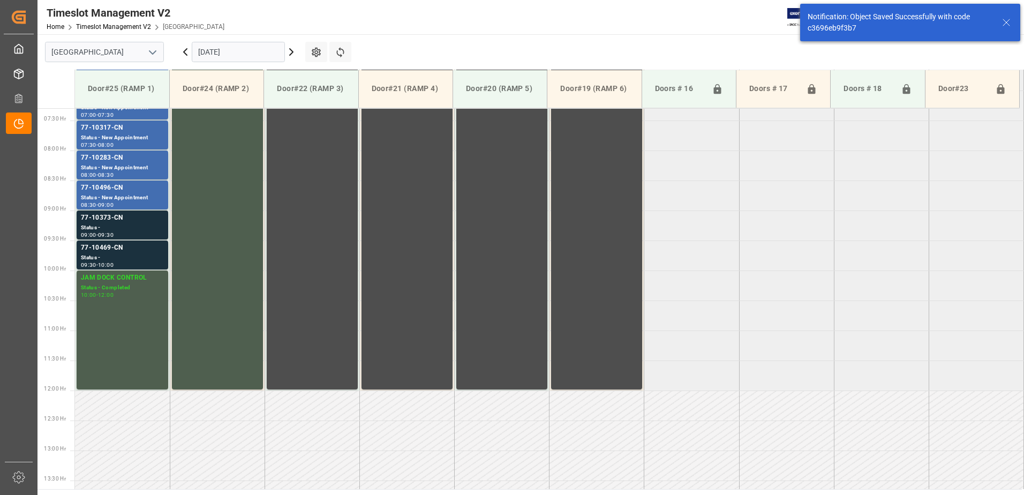
scroll to position [473, 0]
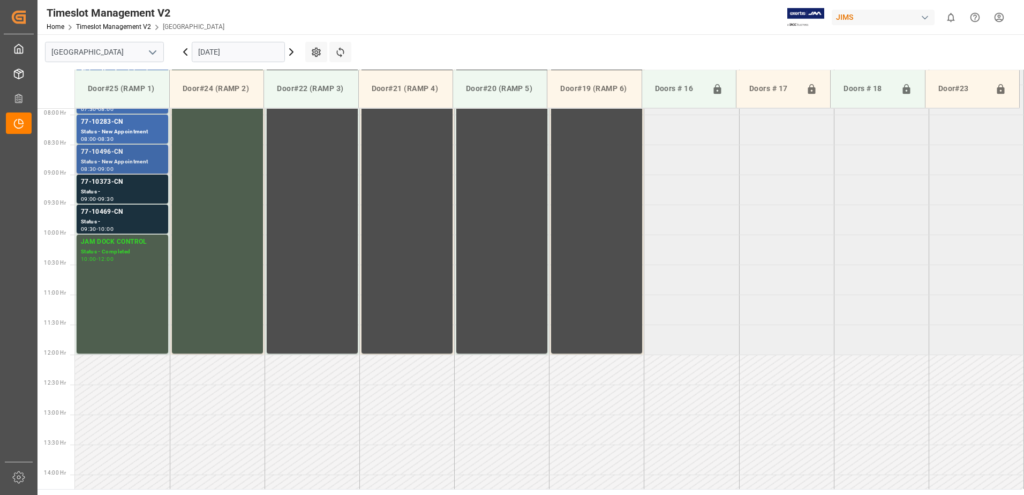
click at [102, 172] on div "08:30 - 09:00" at bounding box center [122, 170] width 83 height 6
click at [103, 187] on div "77-10373-CN" at bounding box center [122, 182] width 83 height 11
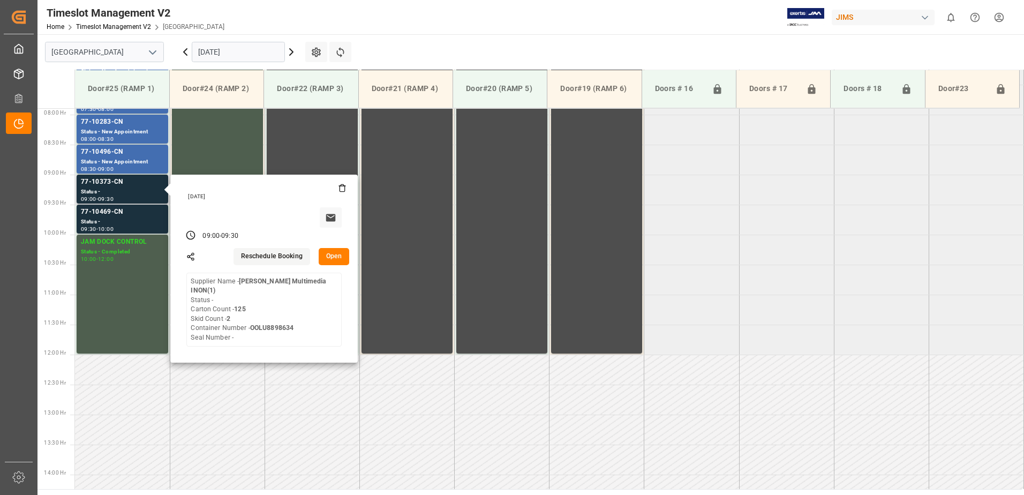
click at [330, 255] on button "Open" at bounding box center [334, 256] width 31 height 17
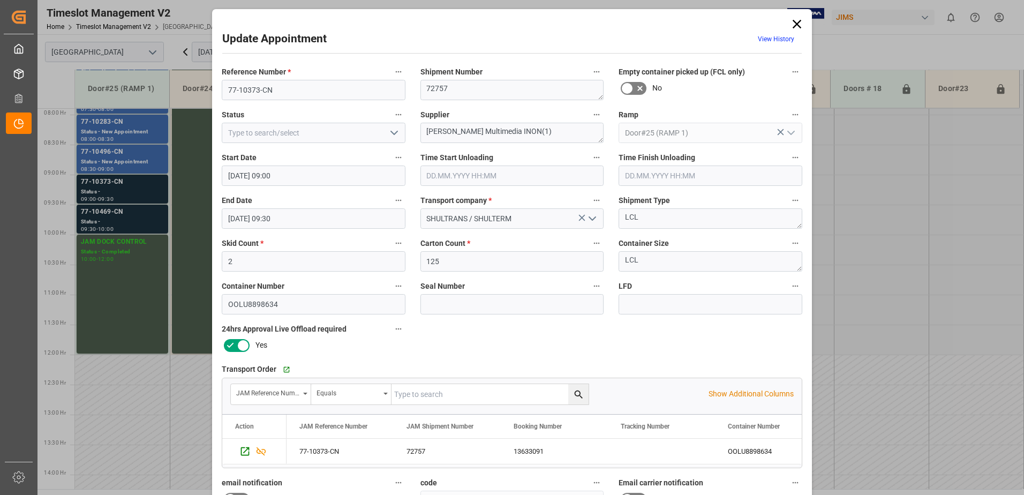
click at [392, 133] on icon "open menu" at bounding box center [394, 132] width 13 height 13
click at [288, 227] on div "New Appointment" at bounding box center [313, 229] width 183 height 24
type input "New Appointment"
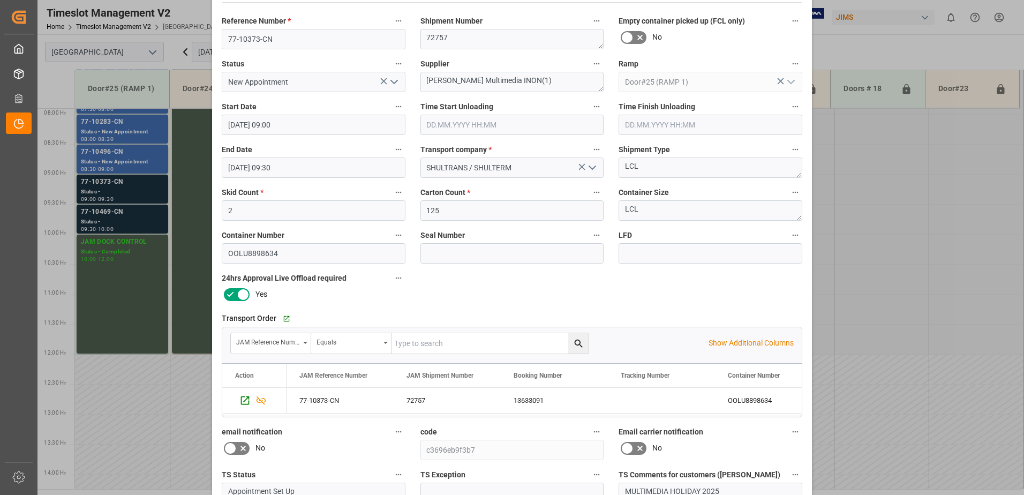
scroll to position [156, 0]
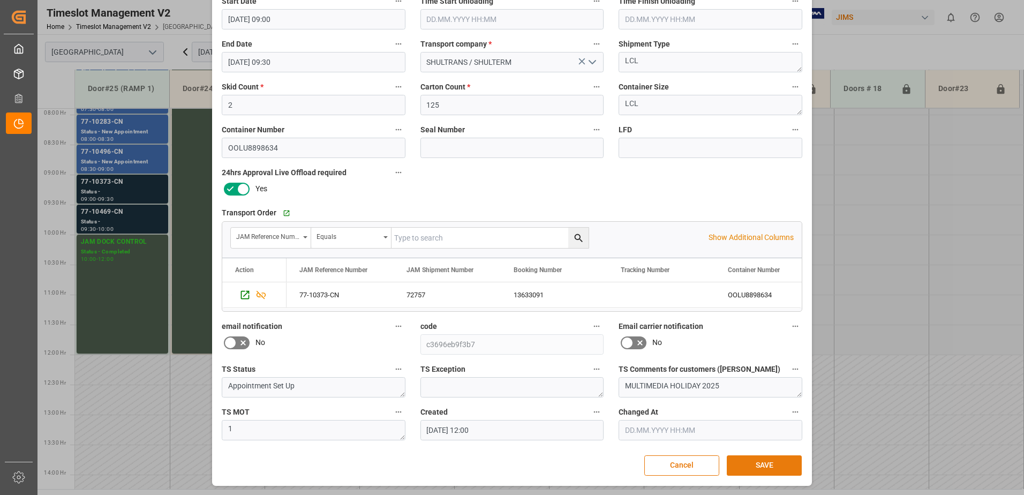
click at [763, 468] on button "SAVE" at bounding box center [764, 465] width 75 height 20
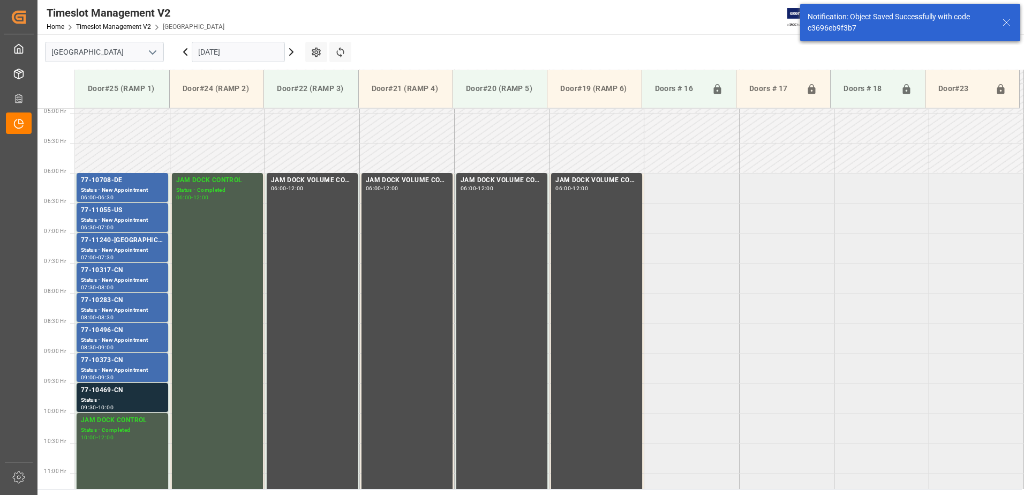
scroll to position [473, 0]
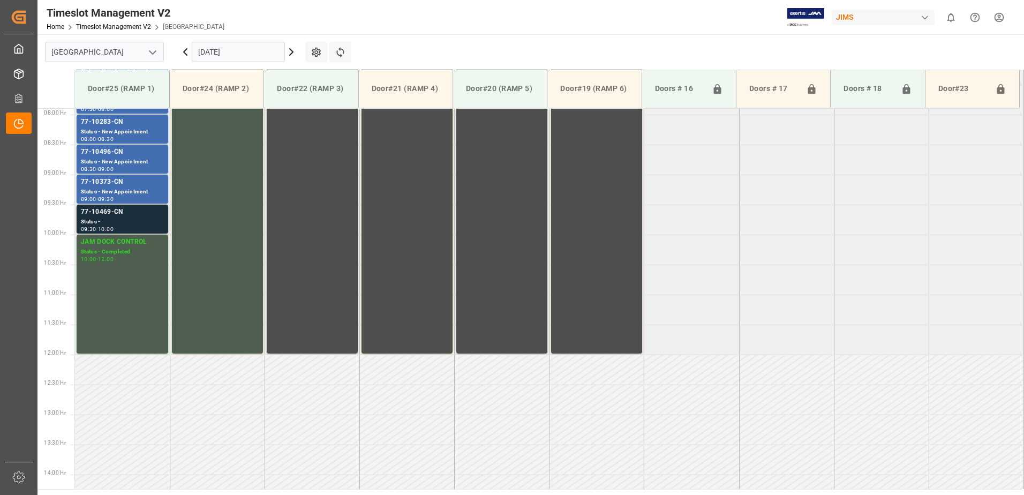
click at [114, 218] on div "Status -" at bounding box center [122, 221] width 83 height 9
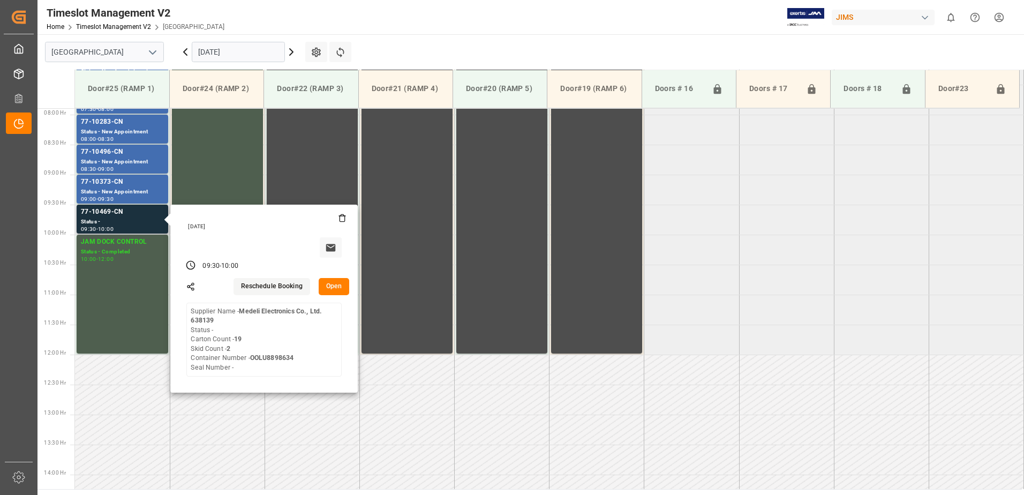
click at [331, 284] on button "Open" at bounding box center [334, 286] width 31 height 17
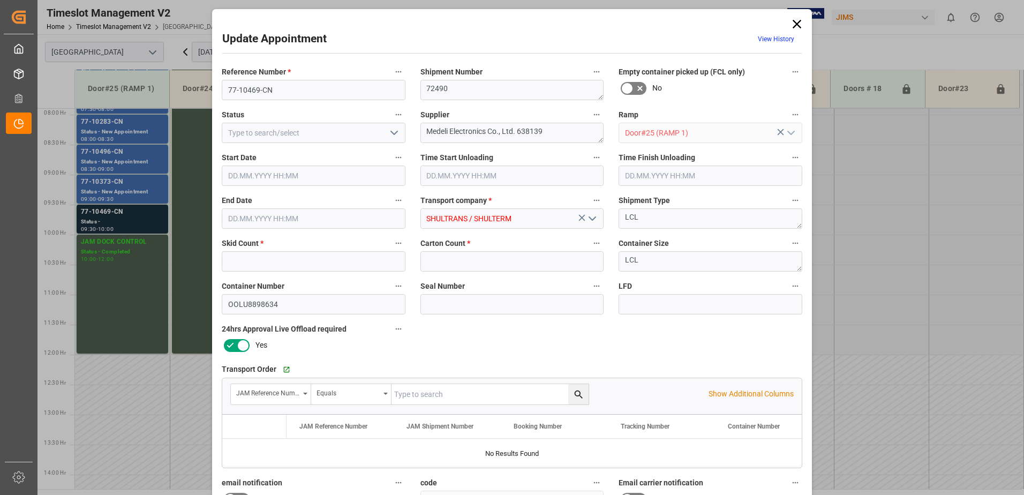
type input "2"
type input "19"
type input "02.10.2025 09:30"
type input "02.10.2025 10:00"
type input "01.10.2025 12:01"
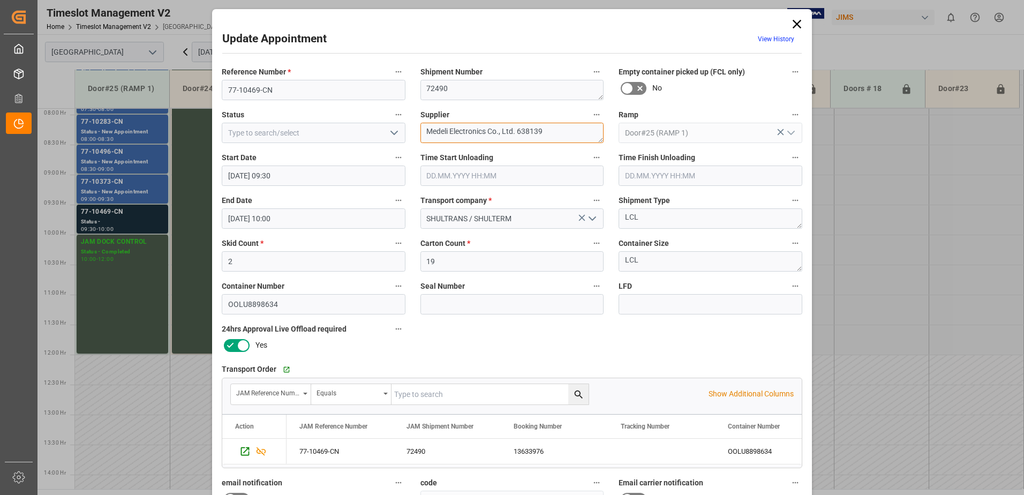
drag, startPoint x: 548, startPoint y: 132, endPoint x: 488, endPoint y: 132, distance: 60.0
click at [488, 132] on textarea "Medeli Electronics Co., Ltd. 638139" at bounding box center [512, 133] width 184 height 20
click at [510, 130] on textarea "Medeli Electronics IN09(" at bounding box center [512, 133] width 184 height 20
type textarea "Medeli Electronics IN09(5)"
click at [391, 133] on polyline "open menu" at bounding box center [394, 132] width 6 height 3
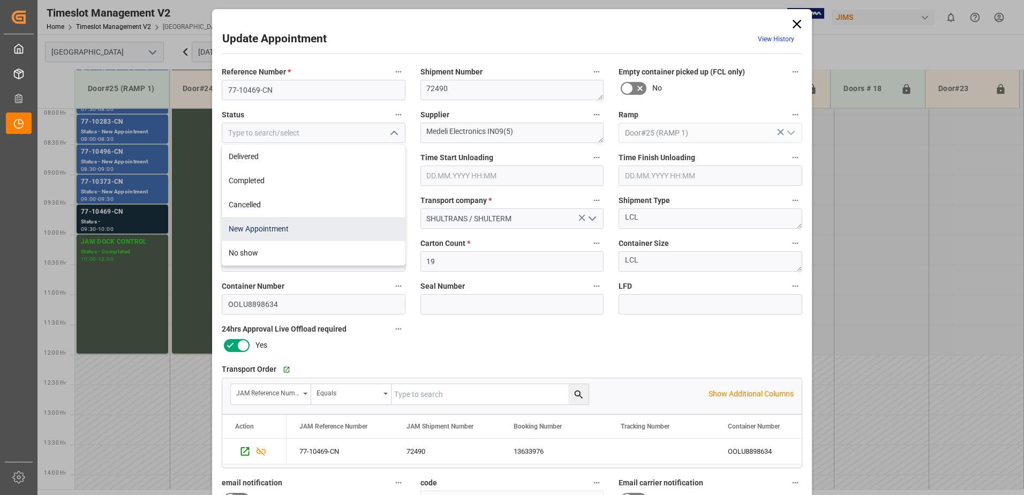
click at [338, 231] on div "New Appointment" at bounding box center [313, 229] width 183 height 24
type input "New Appointment"
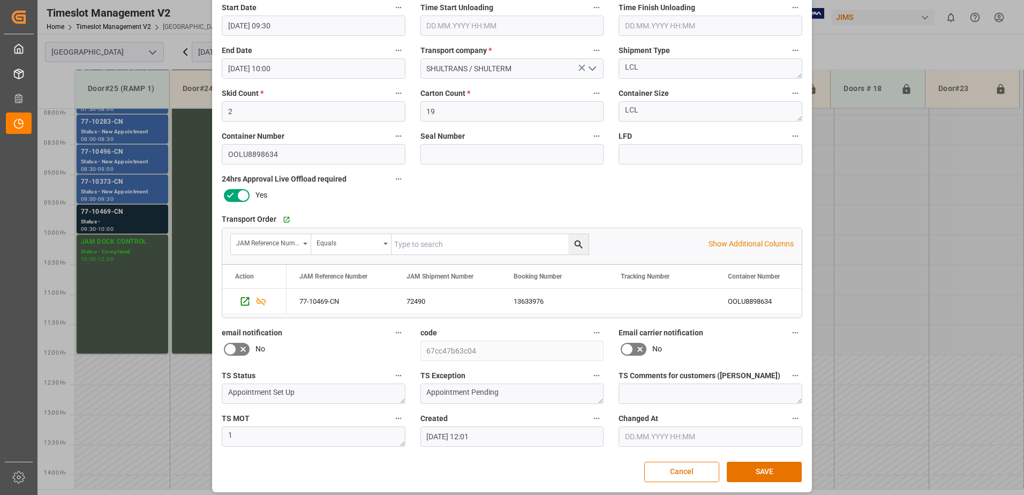
scroll to position [156, 0]
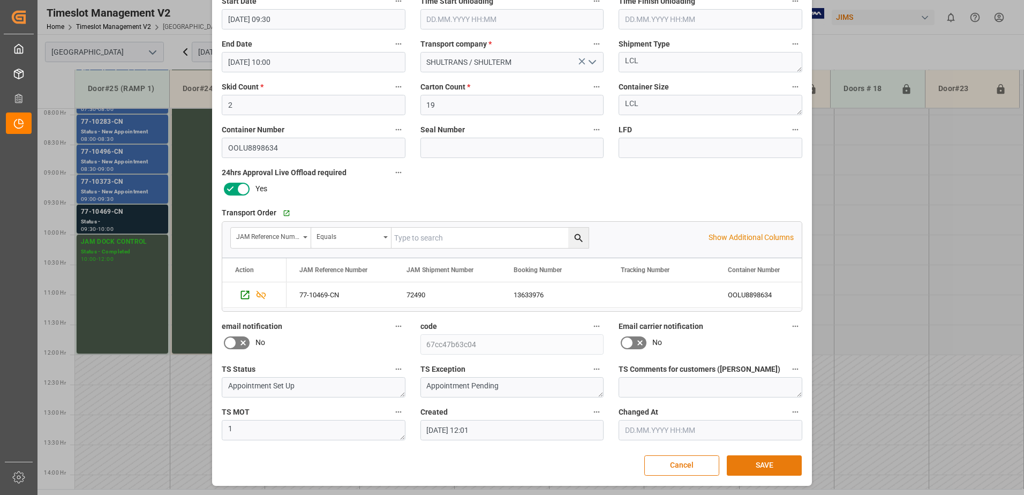
click at [766, 467] on button "SAVE" at bounding box center [764, 465] width 75 height 20
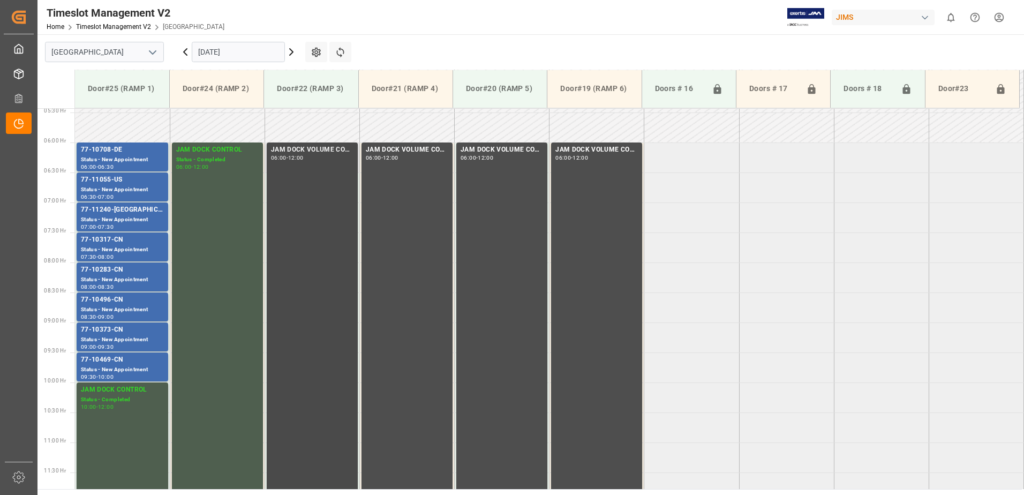
scroll to position [313, 0]
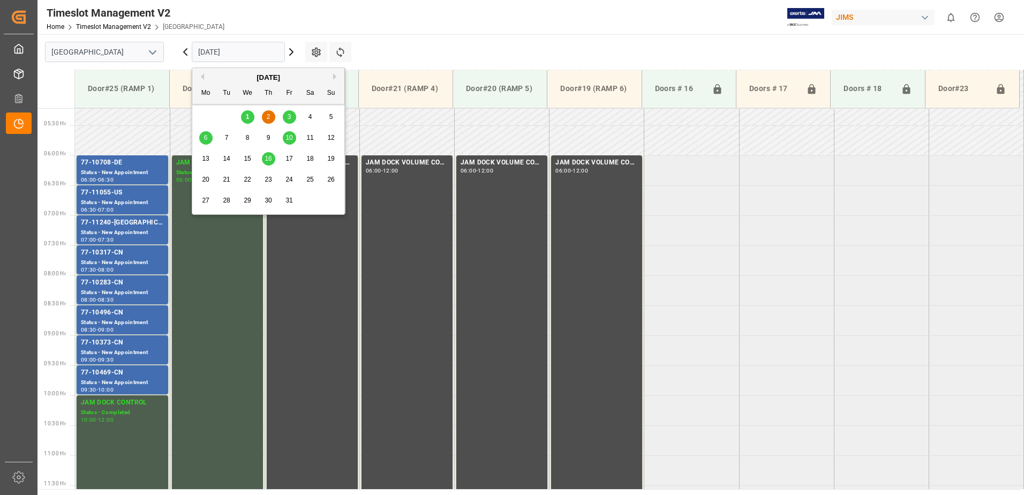
click at [251, 55] on input "[DATE]" at bounding box center [238, 52] width 93 height 20
click at [288, 115] on span "3" at bounding box center [290, 116] width 4 height 7
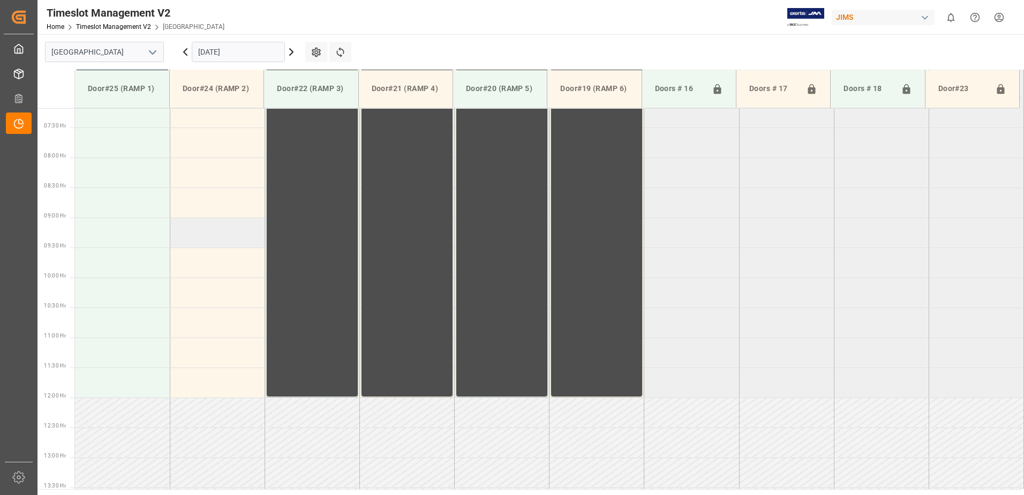
scroll to position [259, 0]
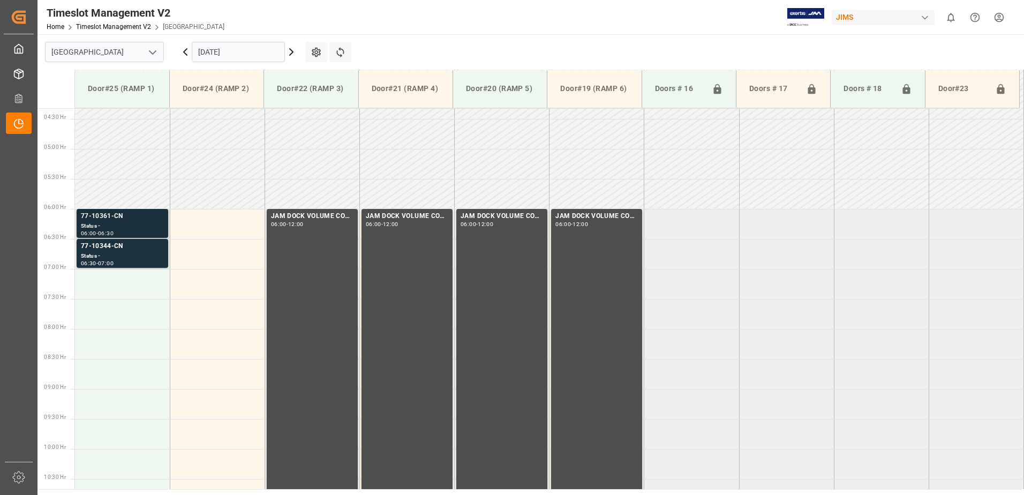
click at [115, 225] on div "Status -" at bounding box center [122, 226] width 83 height 9
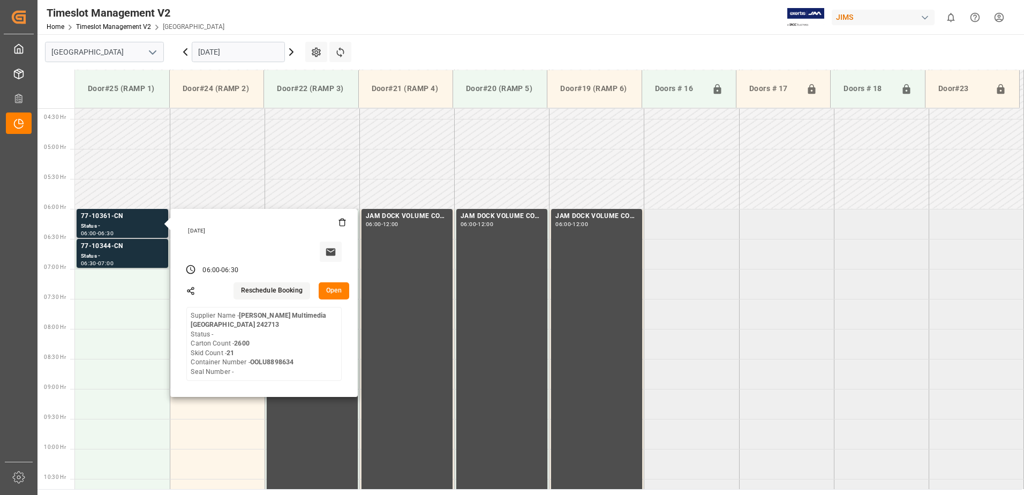
click at [331, 289] on button "Open" at bounding box center [334, 290] width 31 height 17
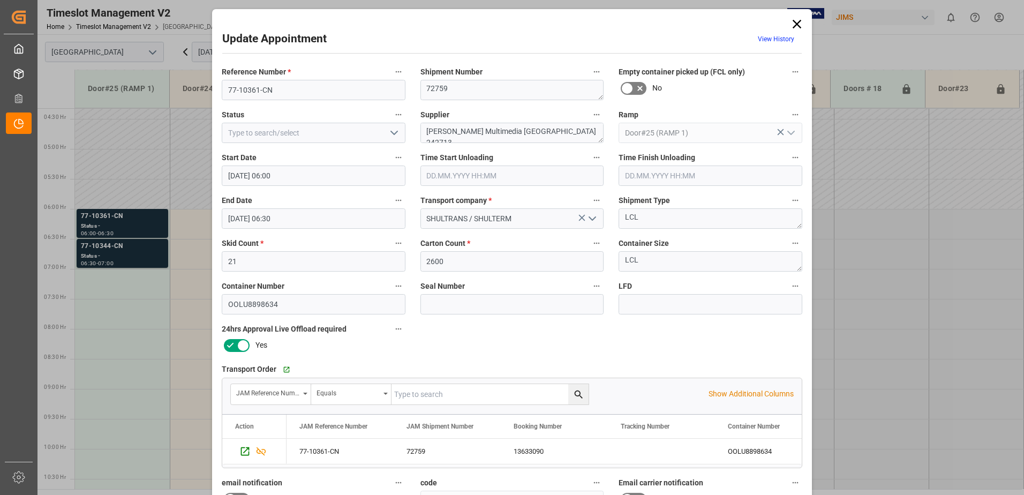
click at [394, 133] on polyline "open menu" at bounding box center [394, 132] width 6 height 3
click at [342, 228] on div "New Appointment" at bounding box center [313, 229] width 183 height 24
type input "New Appointment"
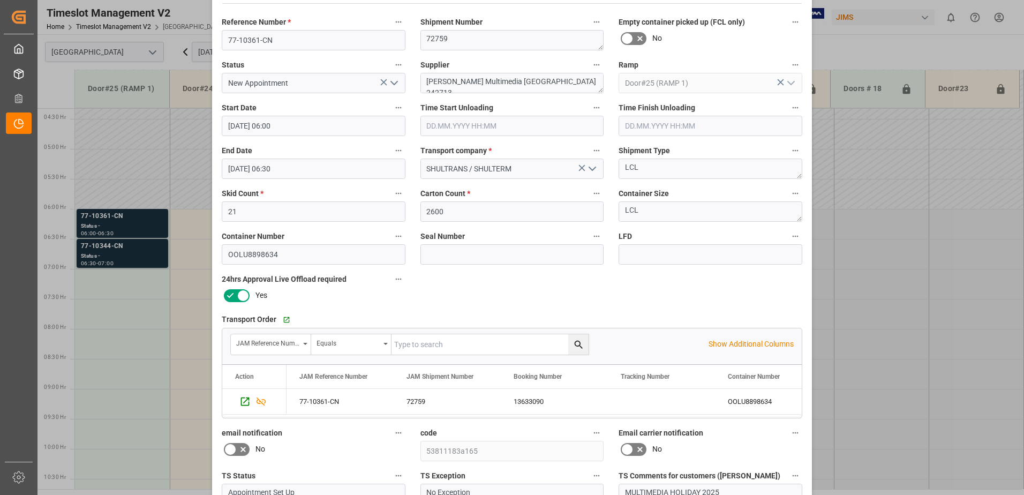
scroll to position [156, 0]
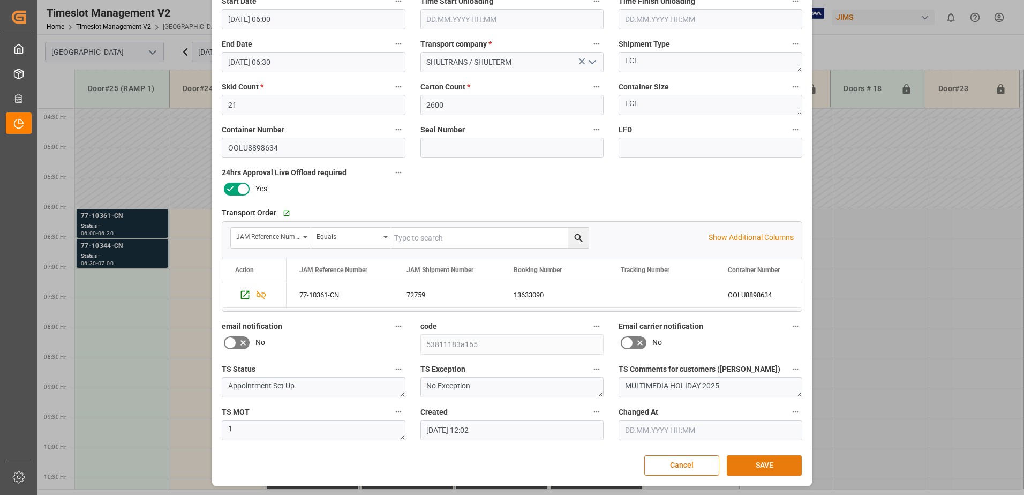
click at [762, 465] on button "SAVE" at bounding box center [764, 465] width 75 height 20
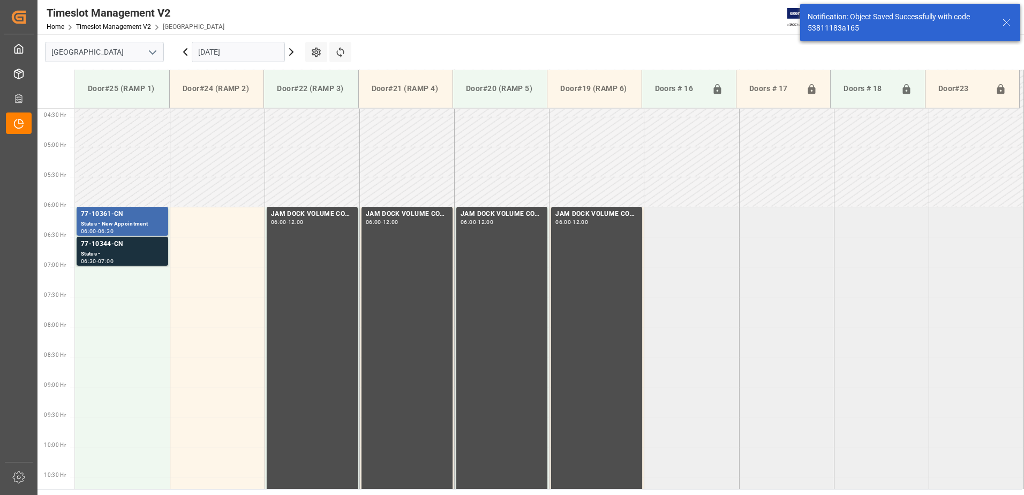
scroll to position [294, 0]
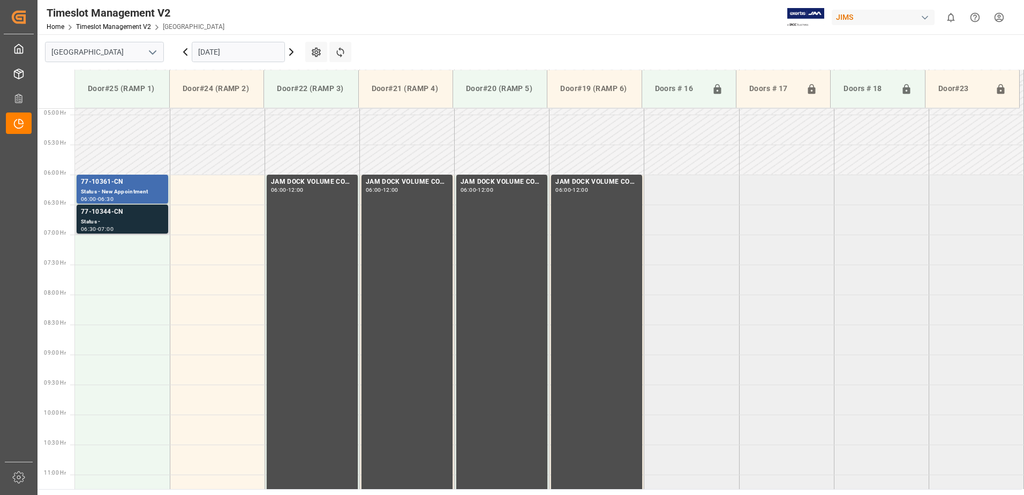
click at [126, 217] on div "77-10344-CN" at bounding box center [122, 212] width 83 height 11
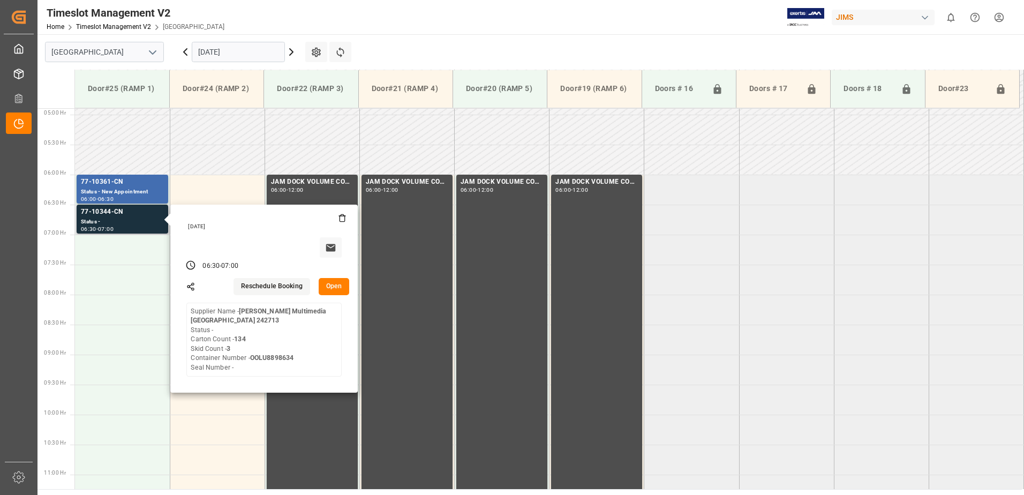
click at [332, 286] on button "Open" at bounding box center [334, 286] width 31 height 17
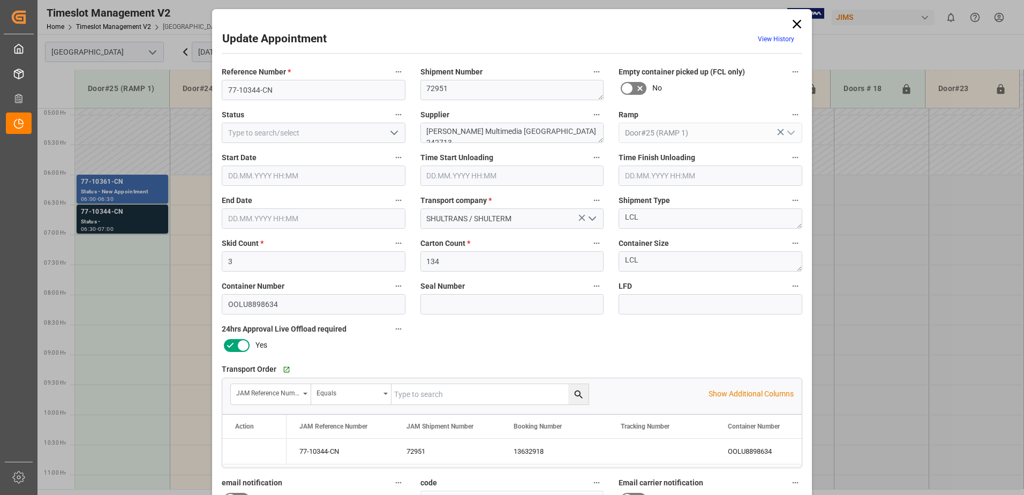
type input "03.10.2025 06:30"
type input "03.10.2025 07:00"
type input "01.10.2025 12:02"
click at [391, 133] on polyline "open menu" at bounding box center [394, 132] width 6 height 3
click at [304, 230] on div "New Appointment" at bounding box center [313, 229] width 183 height 24
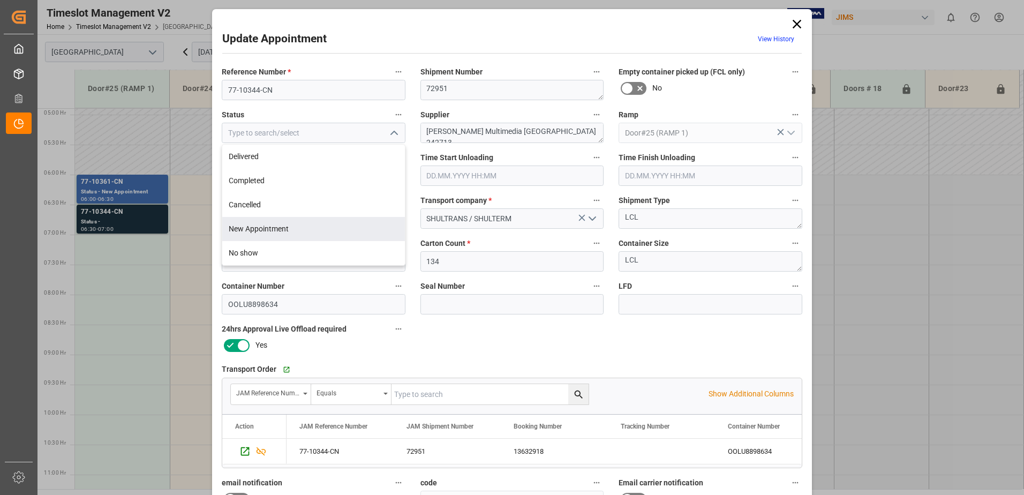
type input "New Appointment"
drag, startPoint x: 545, startPoint y: 134, endPoint x: 494, endPoint y: 132, distance: 50.9
click at [494, 132] on textarea "Harman Multimedia China 242713" at bounding box center [512, 133] width 184 height 20
click at [554, 131] on textarea "Harman Multimedia China 242713" at bounding box center [512, 133] width 184 height 20
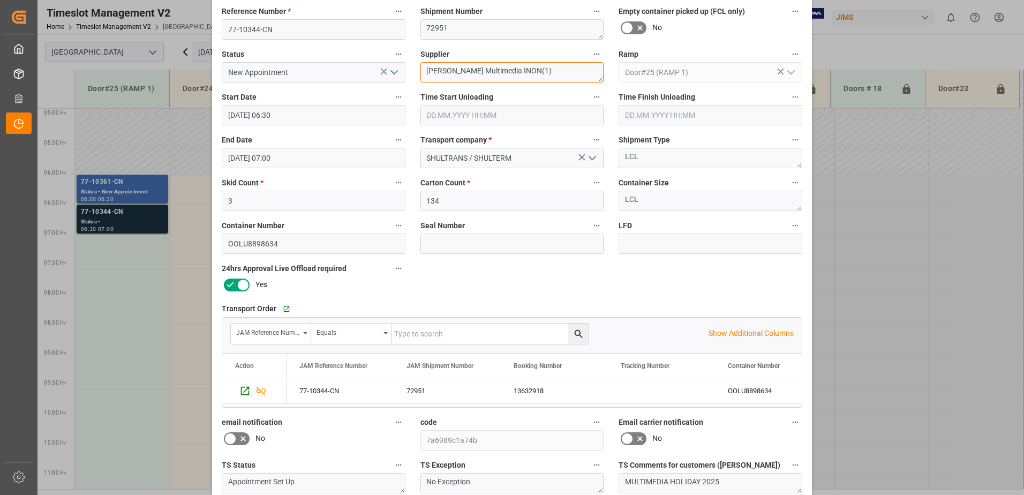
scroll to position [156, 0]
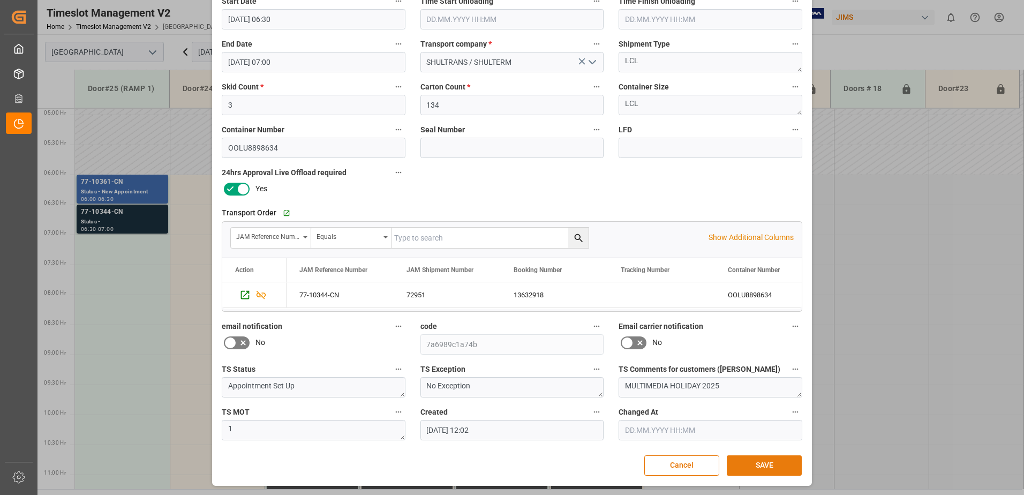
type textarea "Harman Multimedia INON(1)"
click at [766, 468] on button "SAVE" at bounding box center [764, 465] width 75 height 20
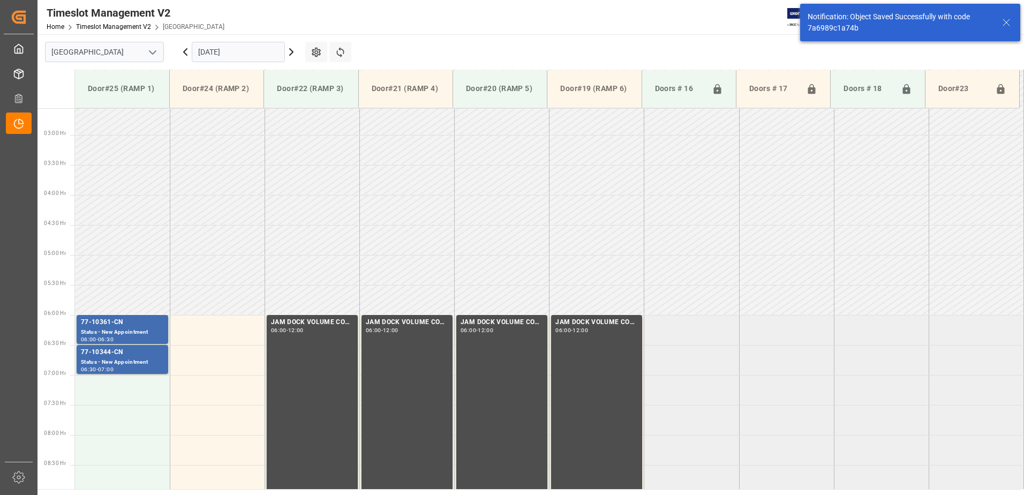
scroll to position [294, 0]
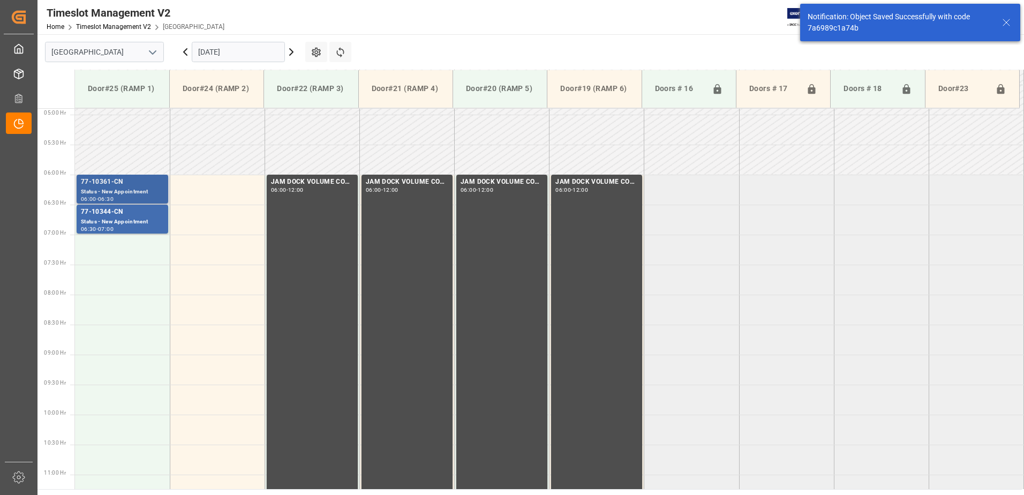
click at [120, 185] on div "77-10361-CN" at bounding box center [122, 182] width 83 height 11
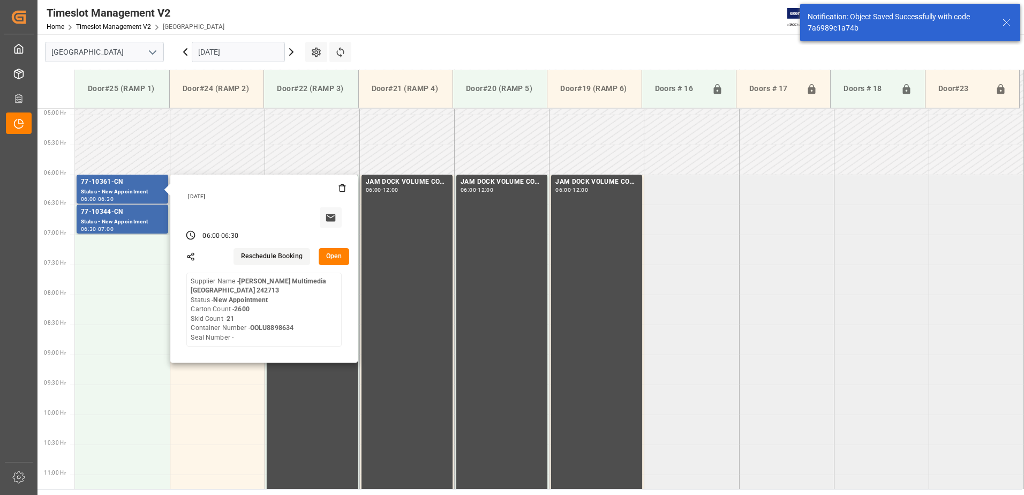
click at [341, 256] on button "Open" at bounding box center [334, 256] width 31 height 17
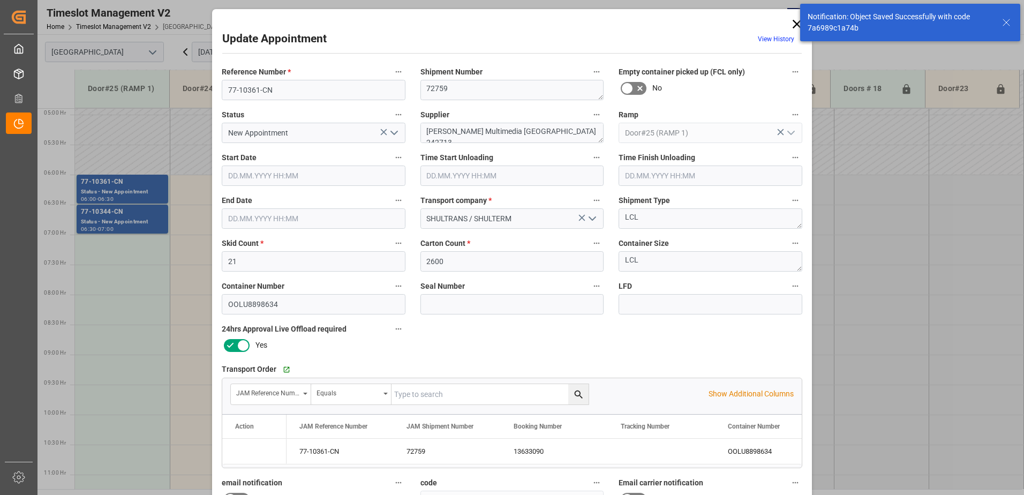
type input "03.10.2025 06:00"
type input "03.10.2025 06:30"
type input "01.10.2025 12:02"
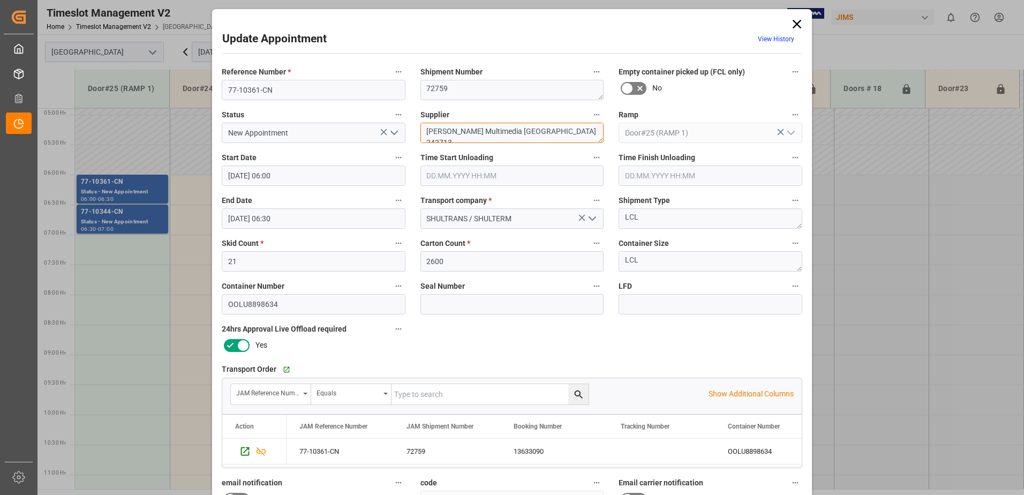
drag, startPoint x: 546, startPoint y: 132, endPoint x: 491, endPoint y: 129, distance: 55.8
click at [491, 129] on textarea "Harman Multimedia China 242713" at bounding box center [512, 133] width 184 height 20
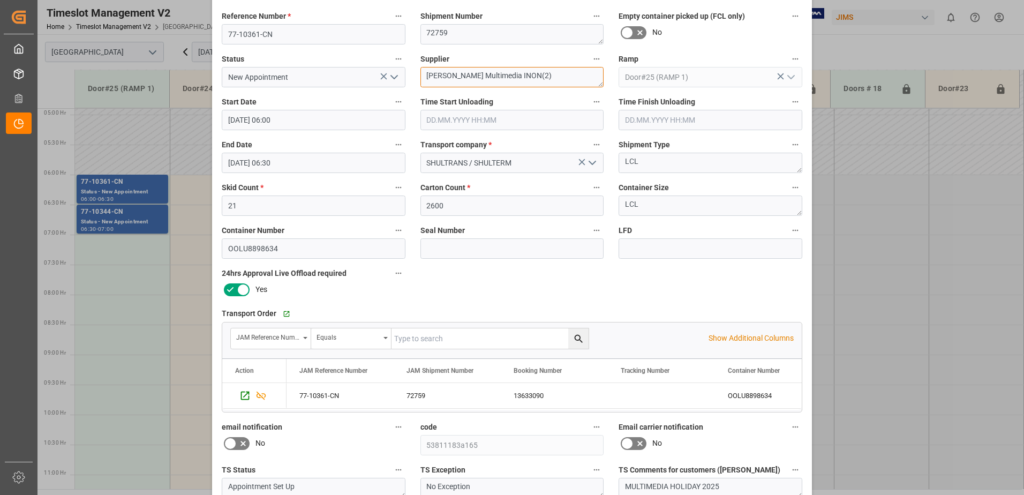
scroll to position [156, 0]
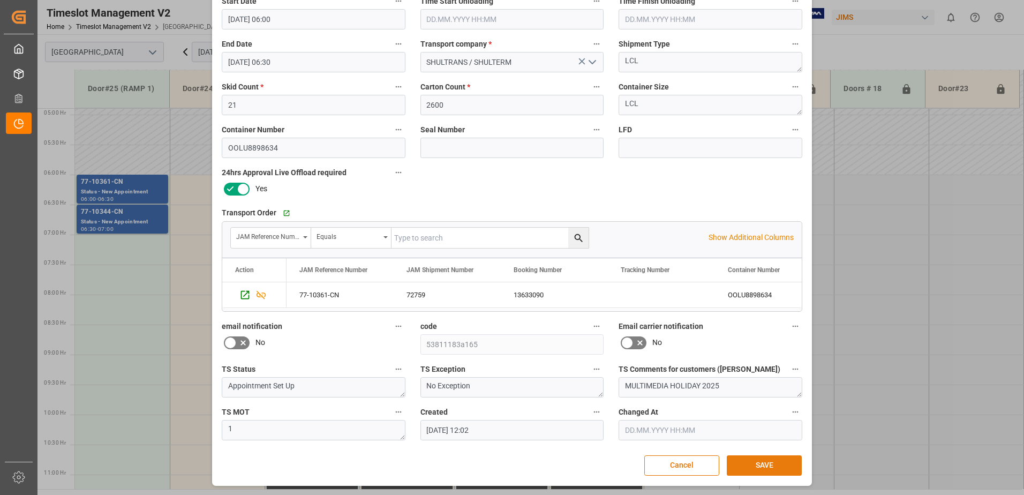
type textarea "Harman Multimedia INON(2)"
click at [760, 468] on button "SAVE" at bounding box center [764, 465] width 75 height 20
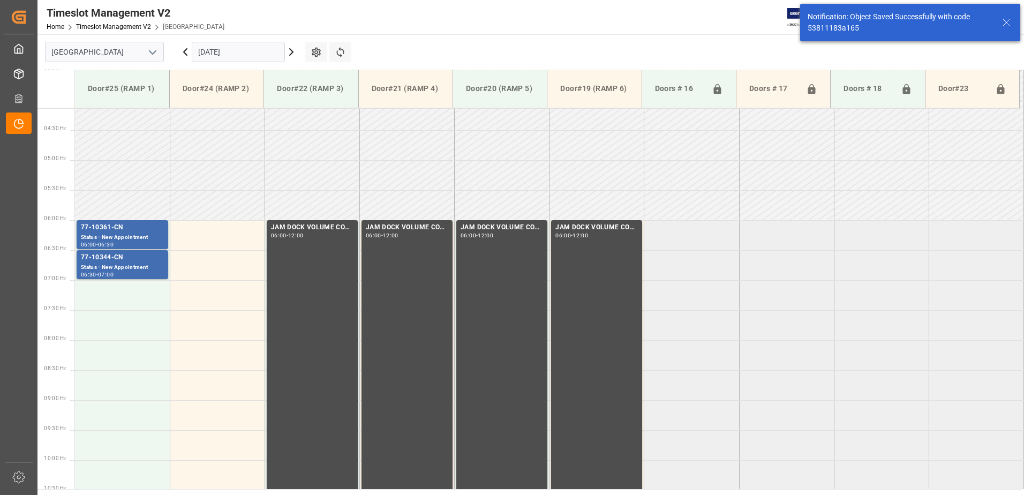
scroll to position [294, 0]
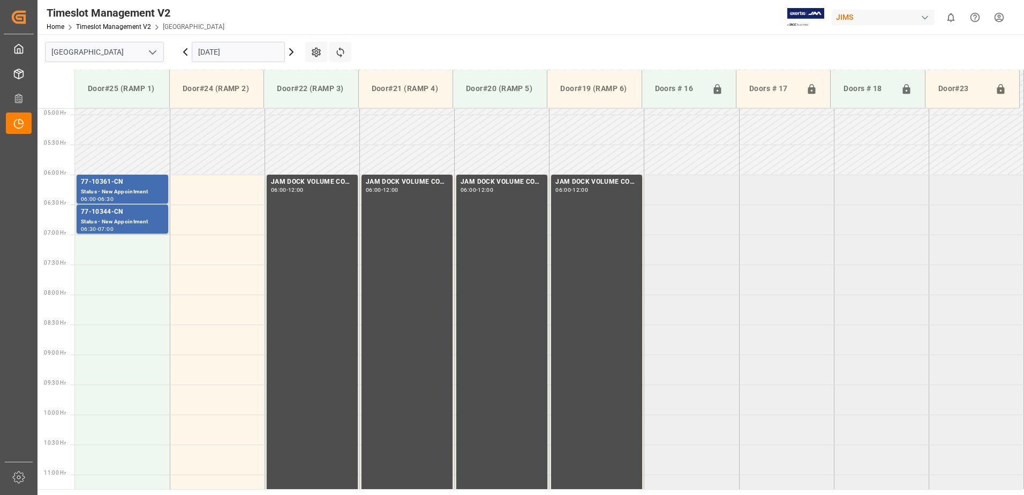
click at [185, 52] on icon at bounding box center [185, 52] width 3 height 6
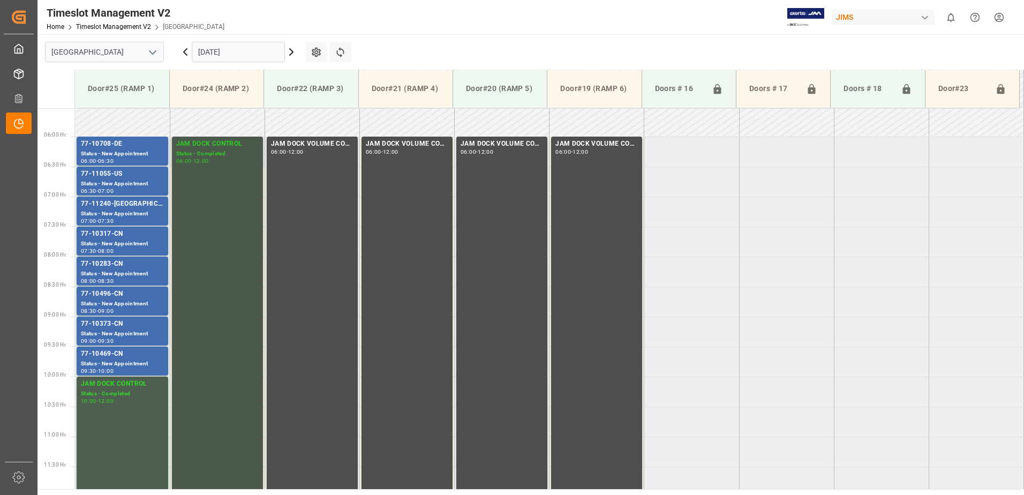
scroll to position [313, 0]
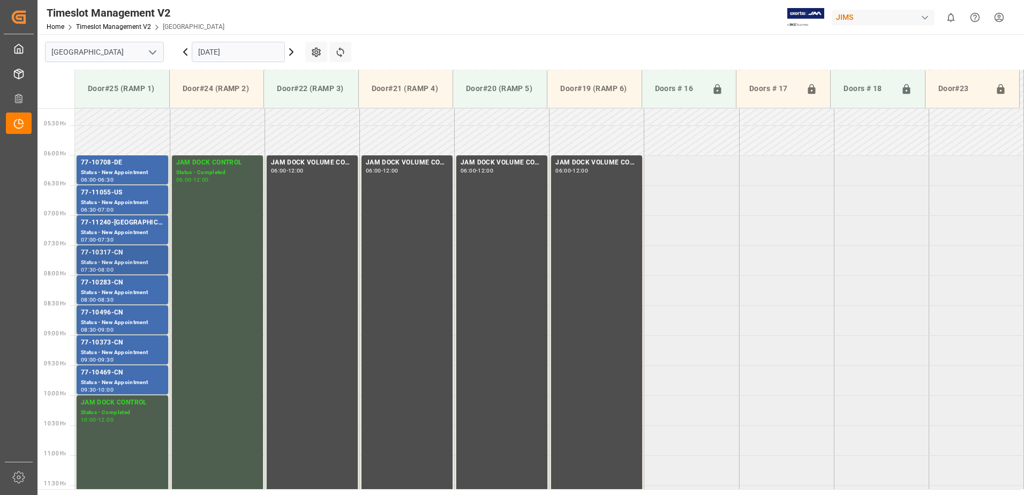
click at [121, 253] on div "77-10317-CN" at bounding box center [122, 252] width 83 height 11
click at [292, 51] on icon at bounding box center [291, 52] width 3 height 6
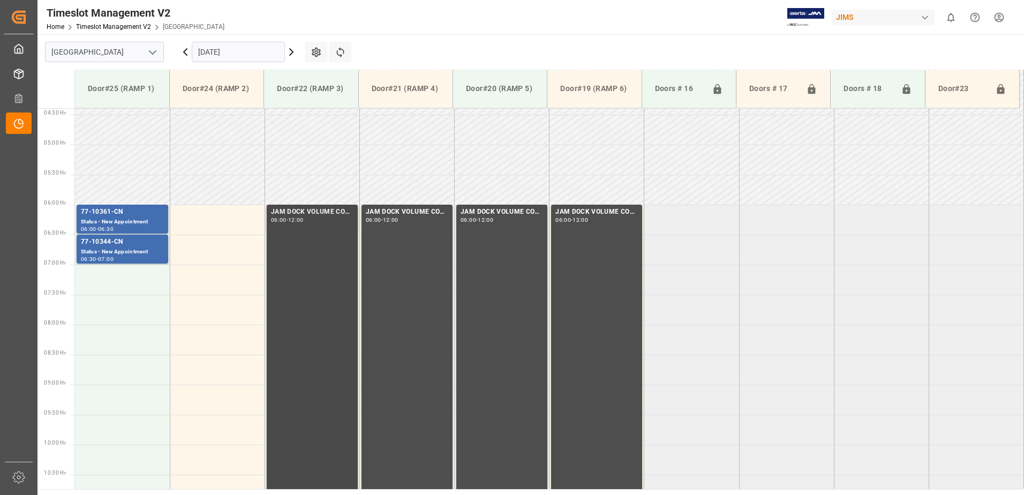
scroll to position [259, 0]
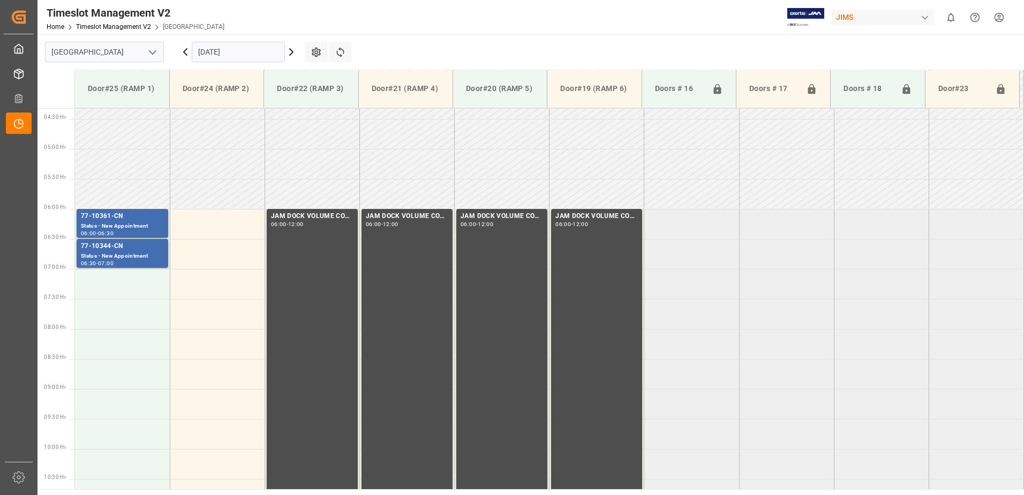
click at [249, 52] on input "[DATE]" at bounding box center [238, 52] width 93 height 20
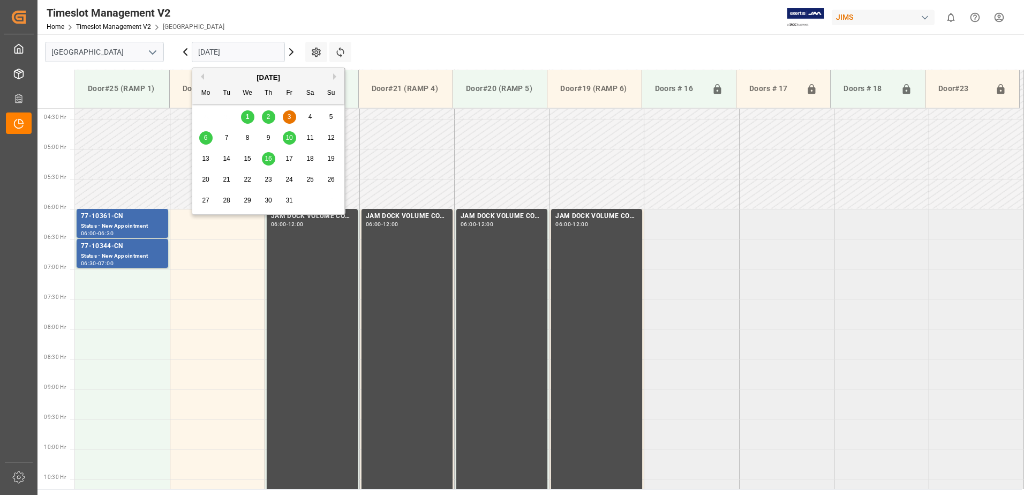
click at [202, 77] on button "Previous Month" at bounding box center [201, 76] width 6 height 6
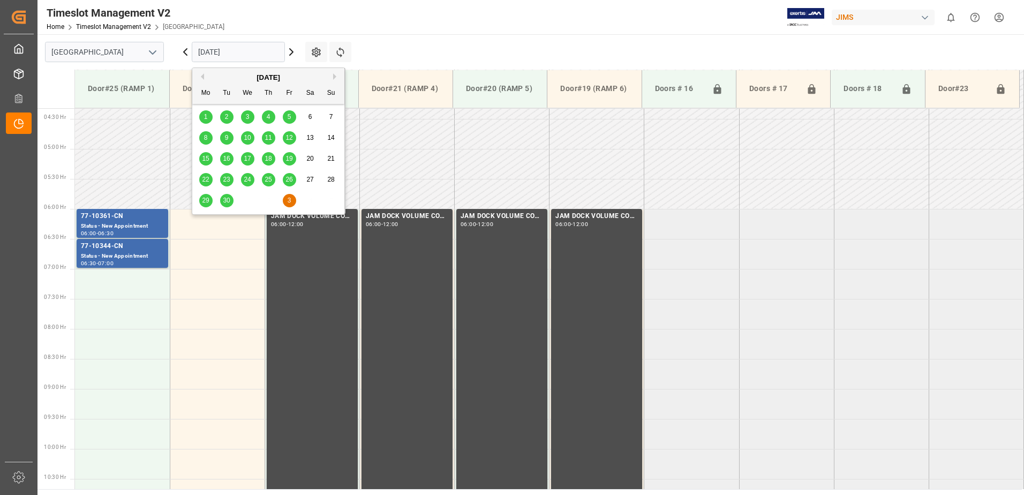
click at [227, 202] on span "30" at bounding box center [226, 200] width 7 height 7
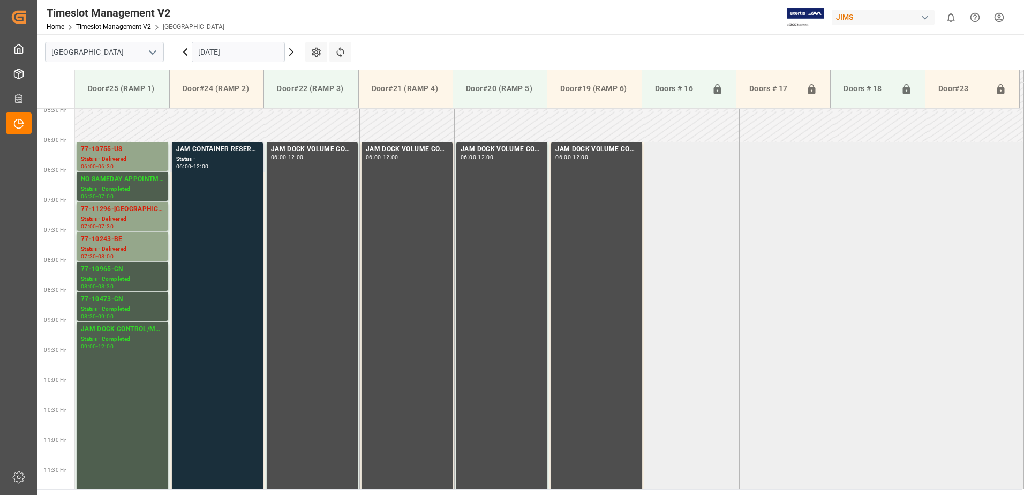
scroll to position [313, 0]
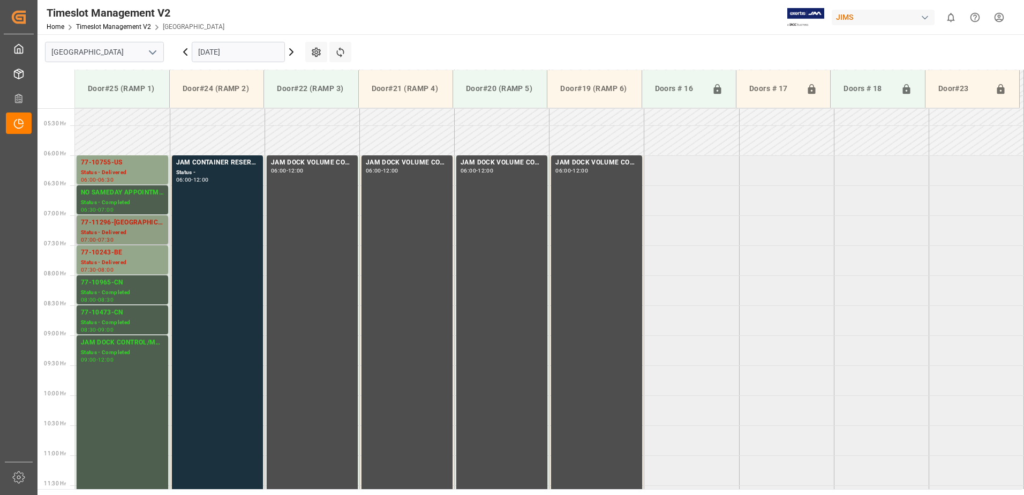
click at [114, 224] on div "77-11296-CA" at bounding box center [122, 222] width 83 height 11
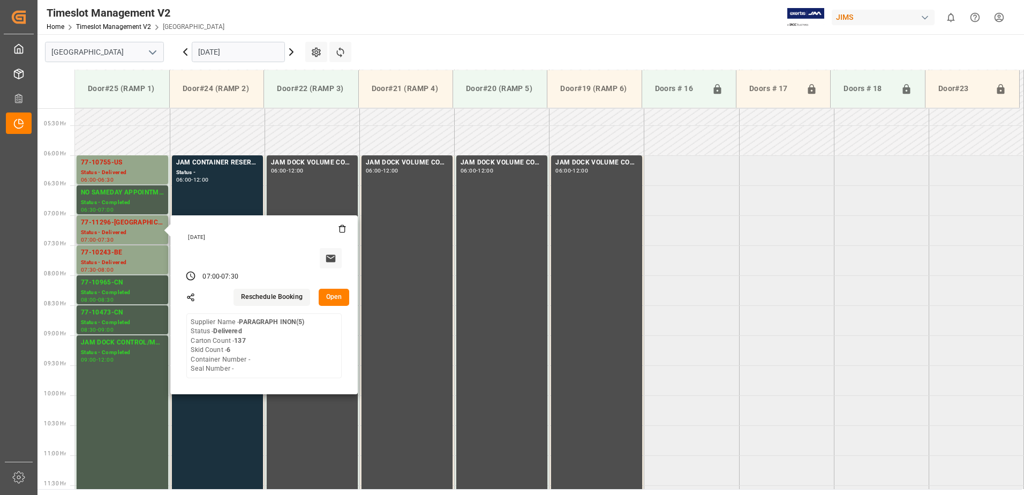
click at [338, 298] on button "Open" at bounding box center [334, 297] width 31 height 17
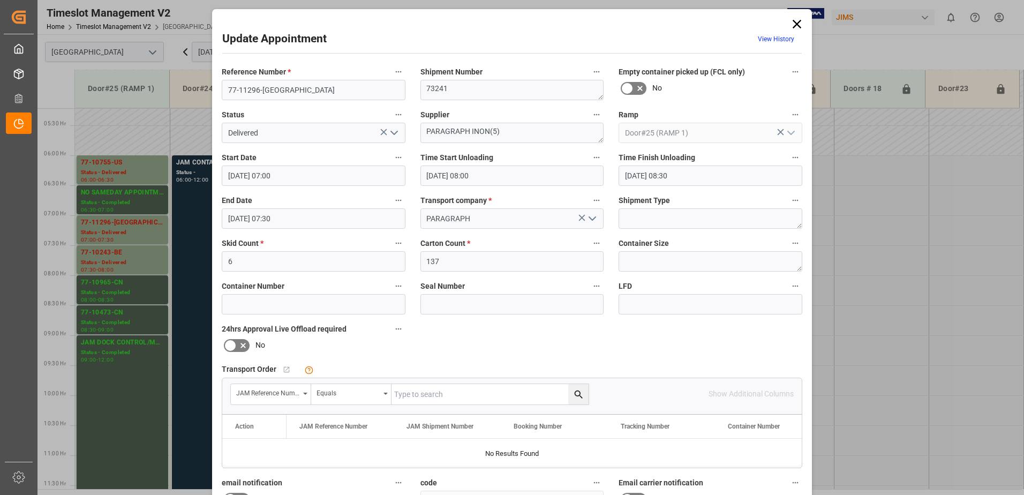
click at [392, 136] on icon "open menu" at bounding box center [394, 132] width 13 height 13
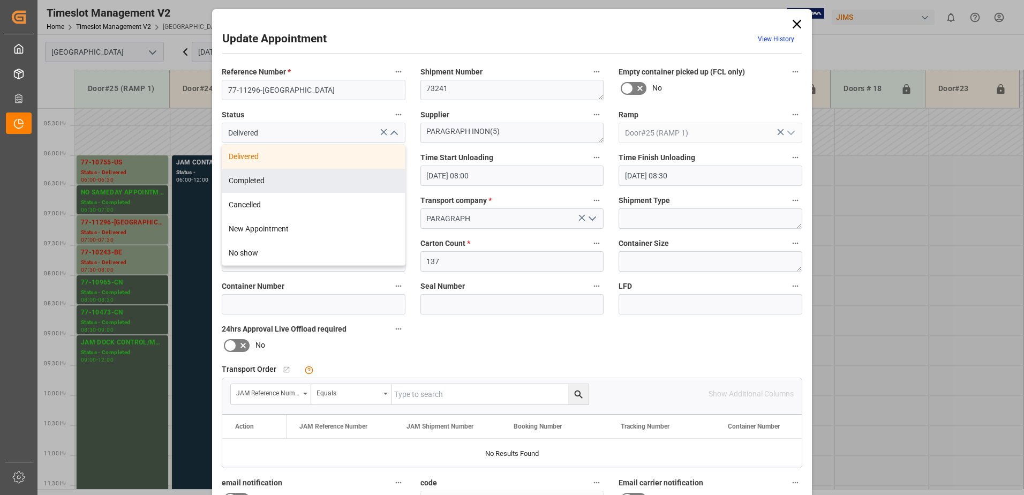
click at [315, 180] on div "Completed" at bounding box center [313, 181] width 183 height 24
type input "Completed"
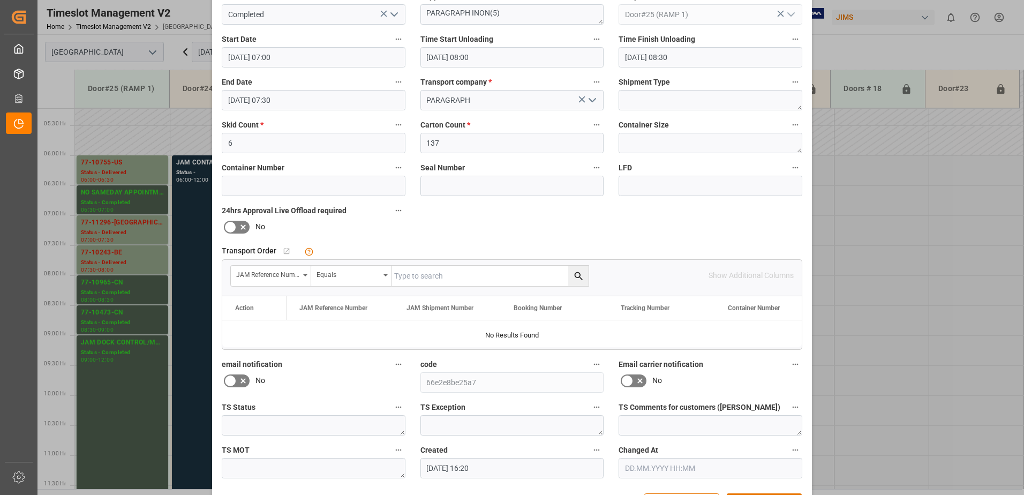
scroll to position [156, 0]
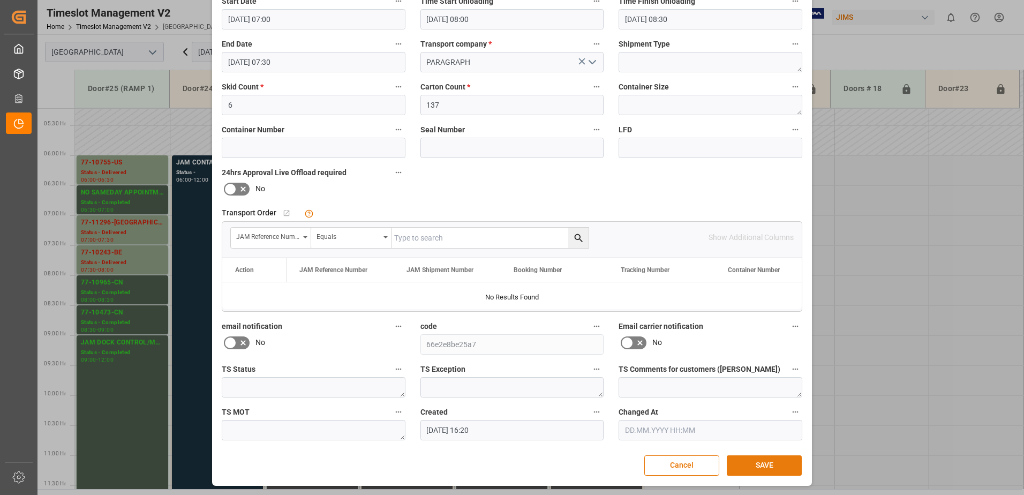
click at [765, 462] on button "SAVE" at bounding box center [764, 465] width 75 height 20
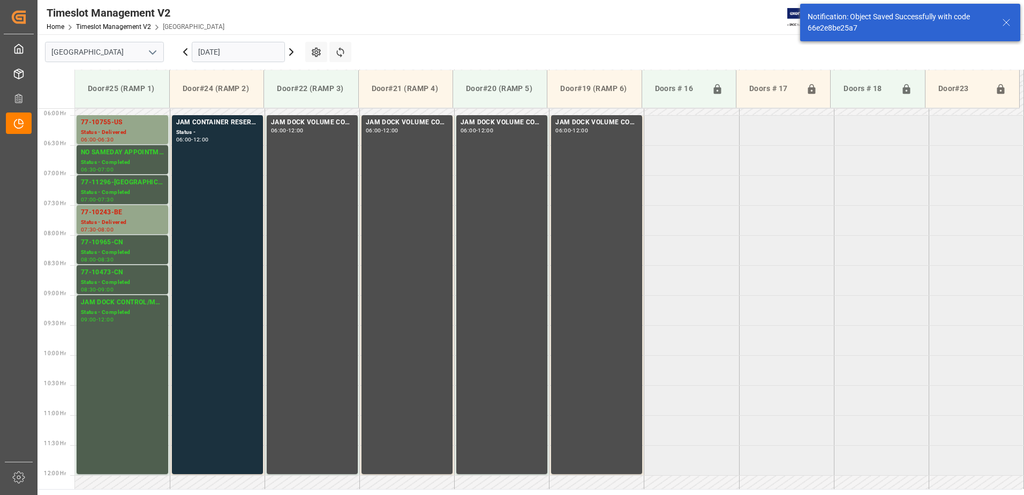
scroll to position [353, 0]
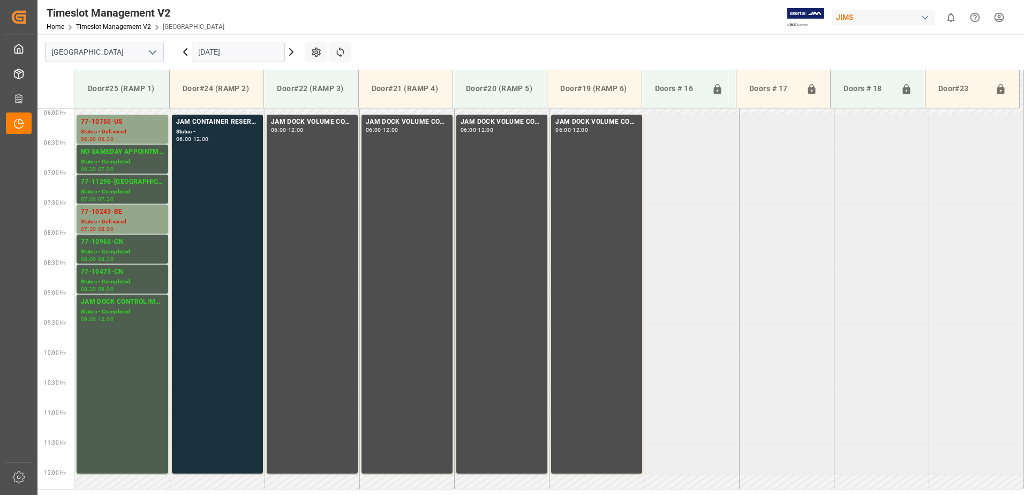
click at [111, 113] on td at bounding box center [122, 100] width 95 height 30
click at [115, 127] on div "77-10755-US" at bounding box center [122, 122] width 83 height 11
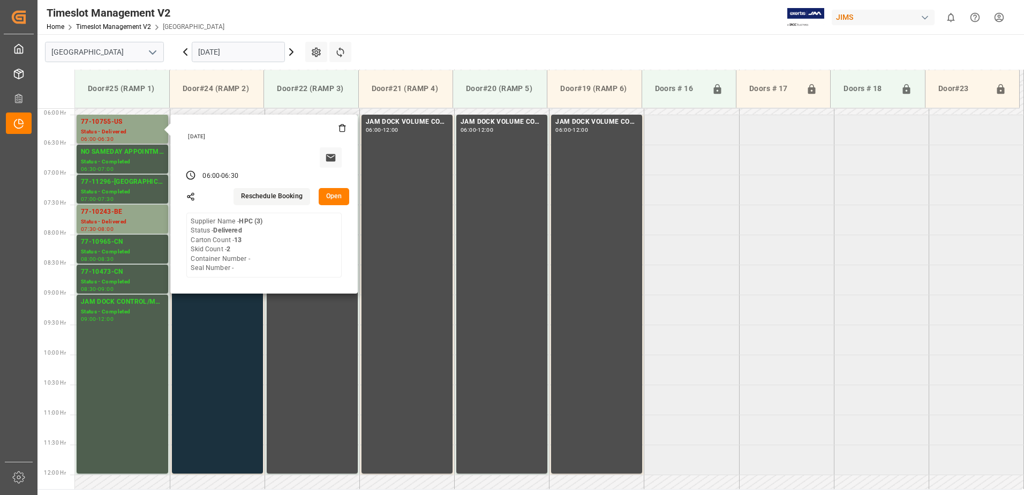
click at [339, 196] on button "Open" at bounding box center [334, 196] width 31 height 17
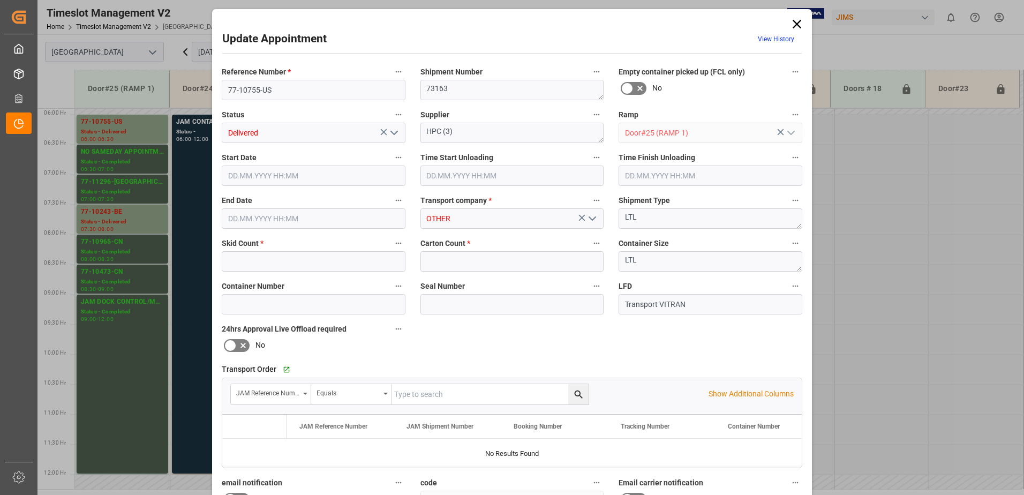
type input "2"
type input "13"
type input "30.09.2025 06:00"
type input "30.09.2025 10:45"
type input "30.09.2025 11:00"
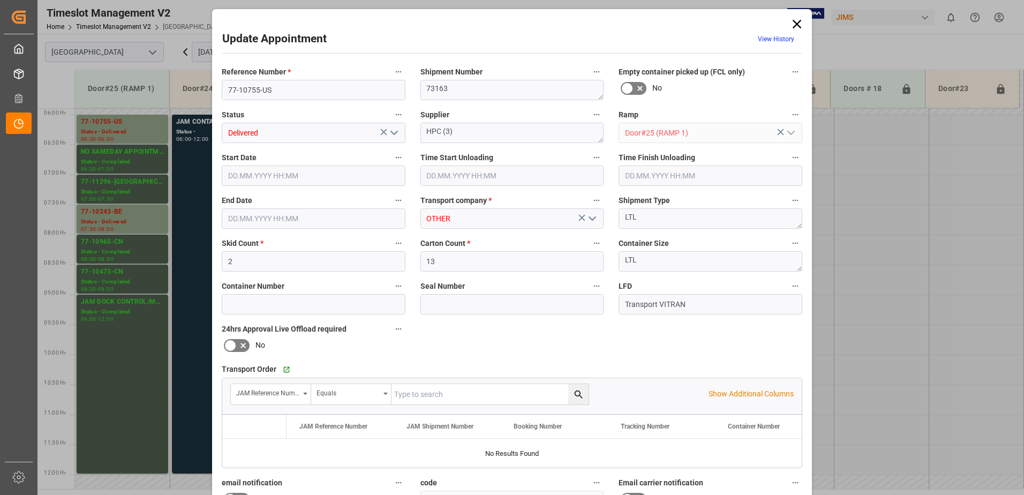
type input "30.09.2025 06:30"
type input "29.09.2025 11:36"
click at [391, 134] on icon "open menu" at bounding box center [394, 132] width 13 height 13
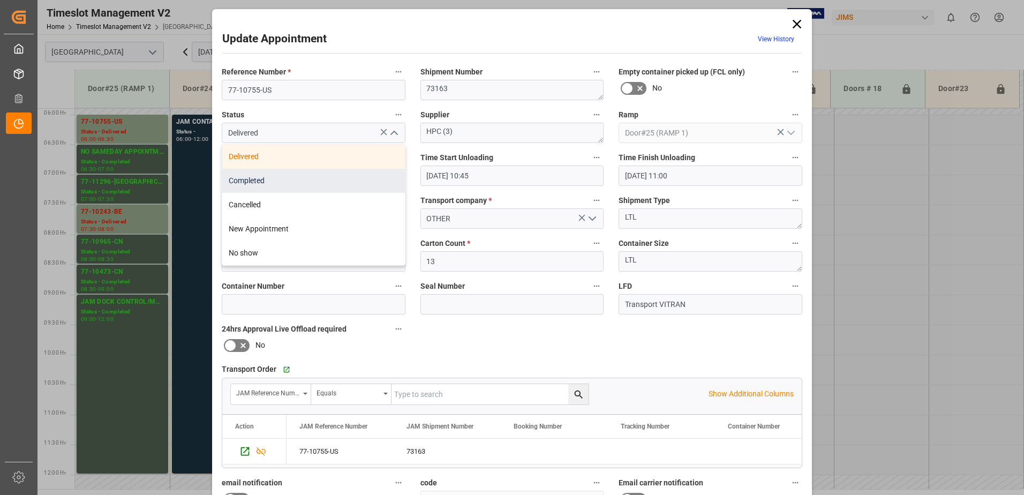
click at [340, 185] on div "Completed" at bounding box center [313, 181] width 183 height 24
type input "Completed"
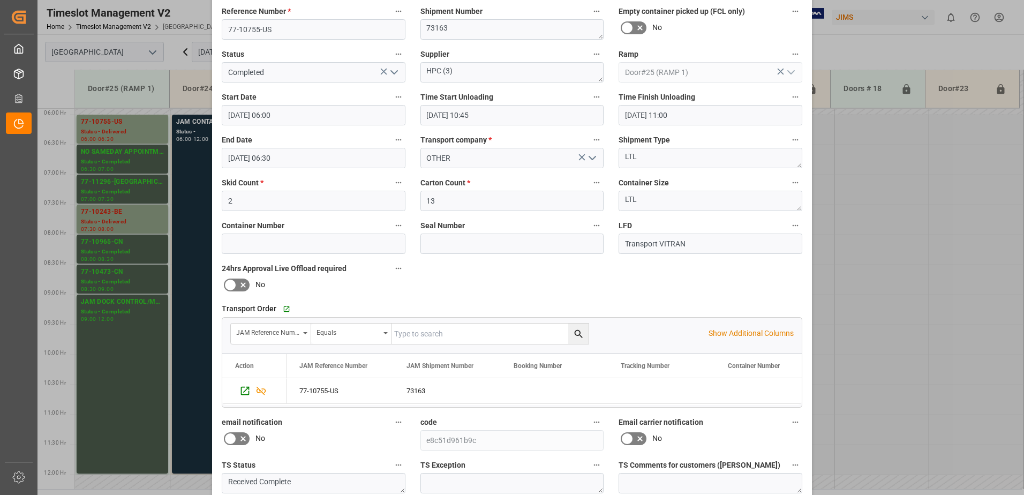
scroll to position [156, 0]
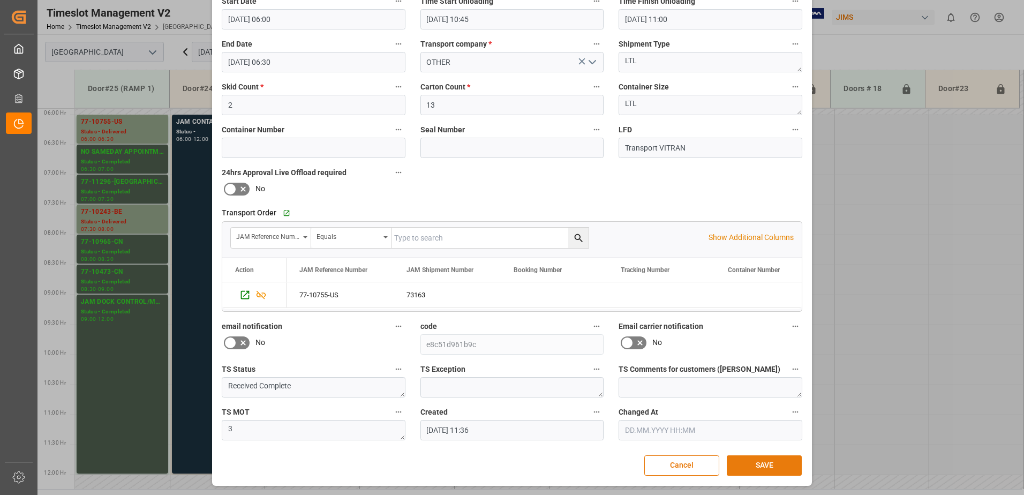
click at [769, 473] on button "SAVE" at bounding box center [764, 465] width 75 height 20
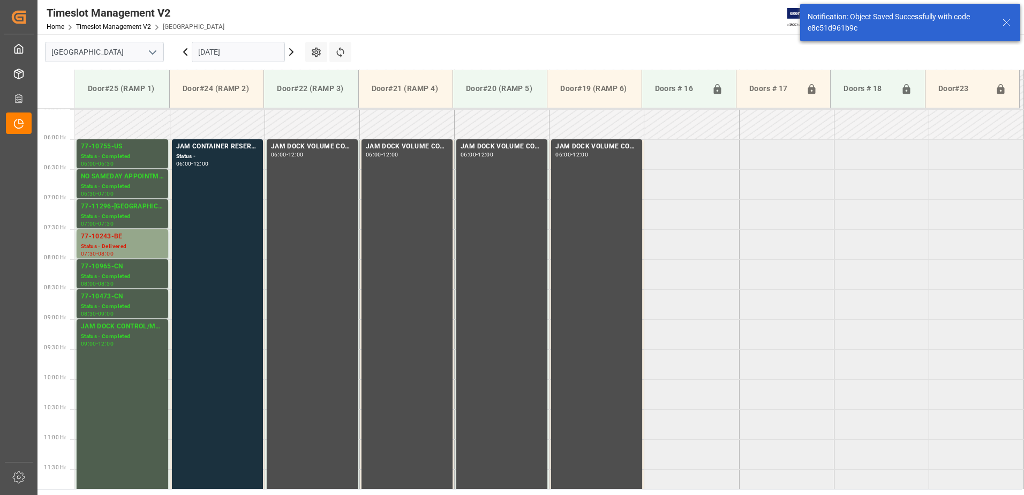
scroll to position [347, 0]
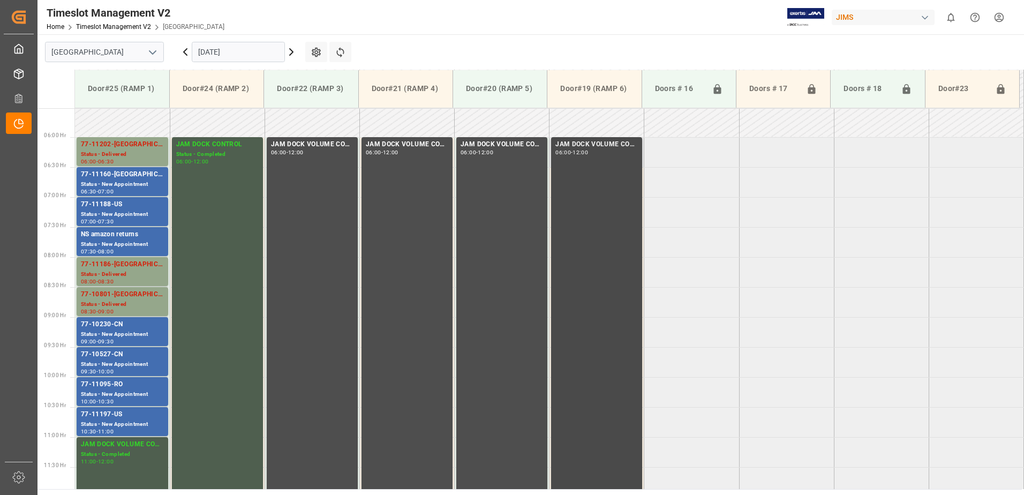
scroll to position [313, 0]
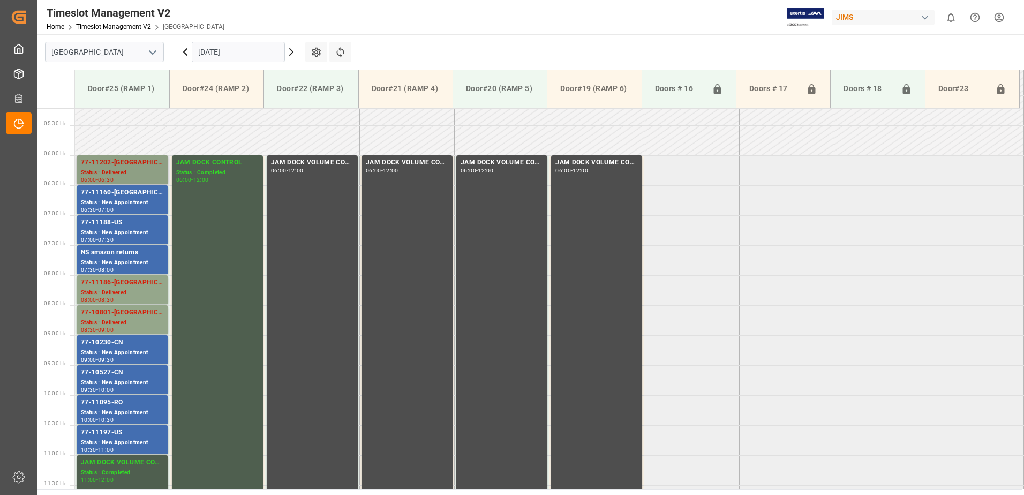
click at [118, 167] on div "77-11202-[GEOGRAPHIC_DATA]" at bounding box center [122, 162] width 83 height 11
click at [131, 285] on div "77-11186-[GEOGRAPHIC_DATA]" at bounding box center [122, 282] width 83 height 11
click at [135, 318] on div "77-10801-[GEOGRAPHIC_DATA]" at bounding box center [122, 312] width 83 height 11
click at [292, 52] on icon at bounding box center [291, 52] width 3 height 6
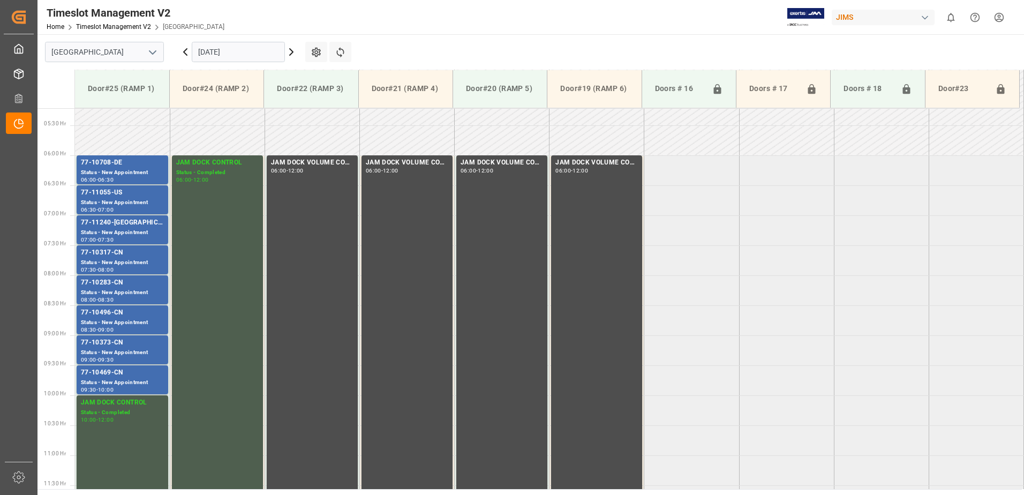
click at [292, 52] on icon at bounding box center [291, 52] width 3 height 6
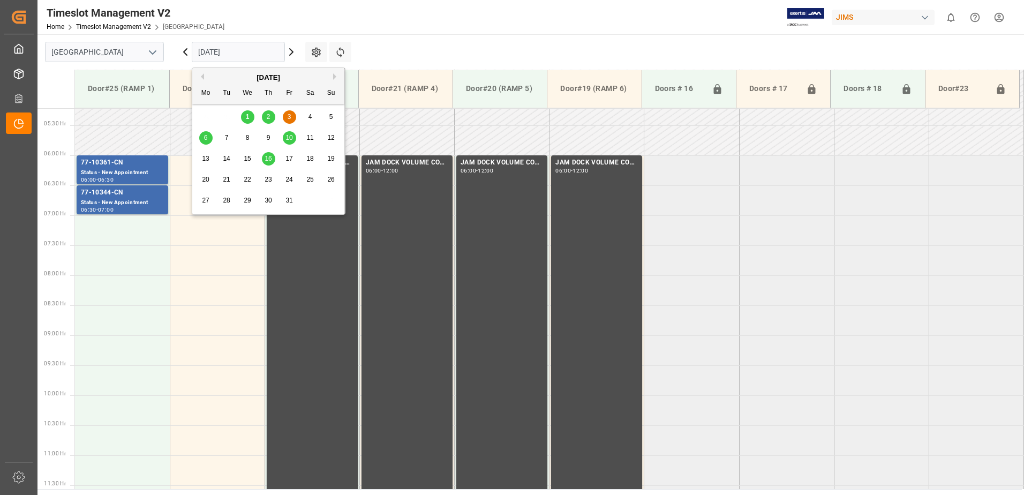
click at [252, 51] on input "[DATE]" at bounding box center [238, 52] width 93 height 20
click at [206, 134] on span "6" at bounding box center [206, 137] width 4 height 7
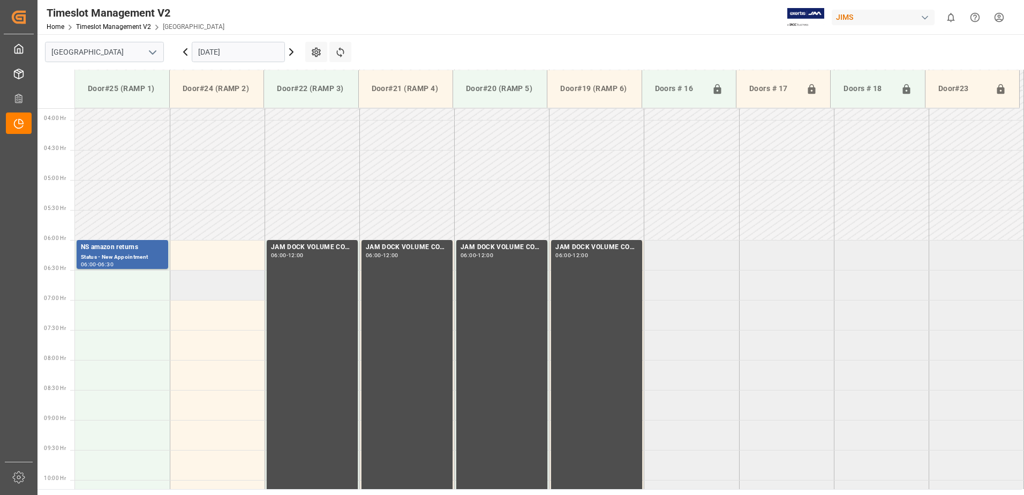
scroll to position [206, 0]
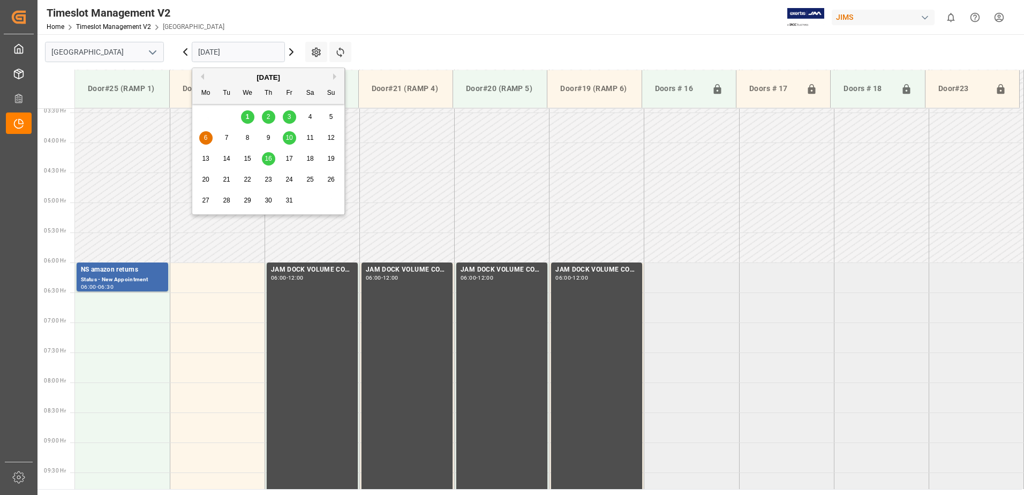
click at [257, 52] on input "[DATE]" at bounding box center [238, 52] width 93 height 20
click at [289, 136] on span "10" at bounding box center [288, 137] width 7 height 7
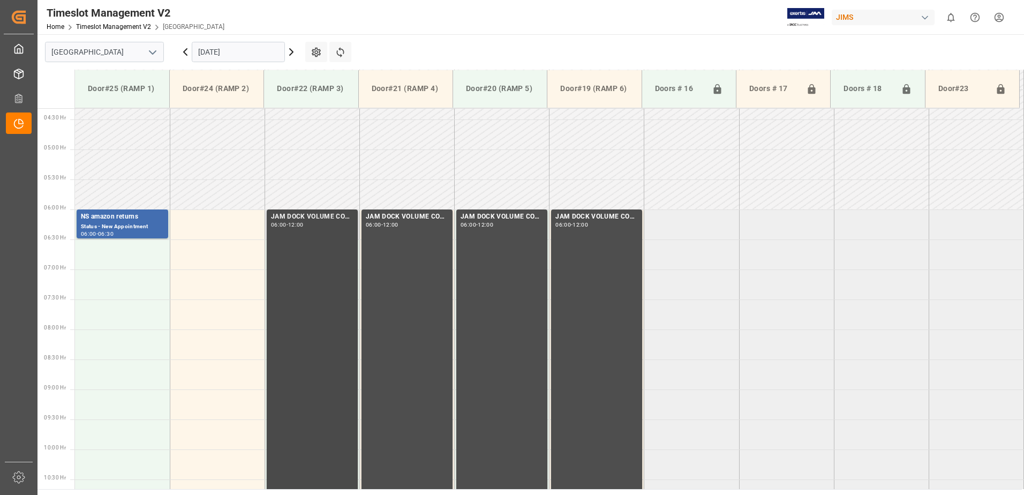
scroll to position [256, 0]
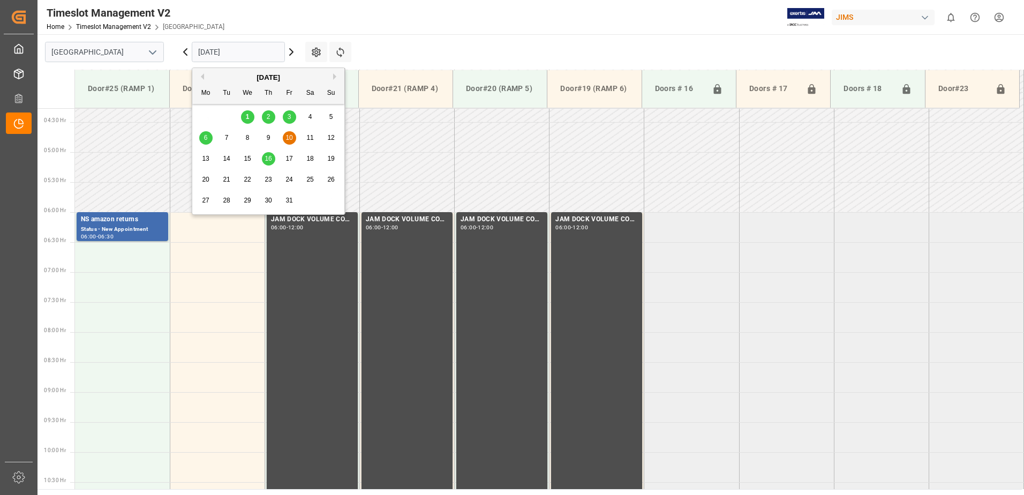
click at [262, 54] on input "[DATE]" at bounding box center [238, 52] width 93 height 20
click at [268, 161] on span "16" at bounding box center [268, 158] width 7 height 7
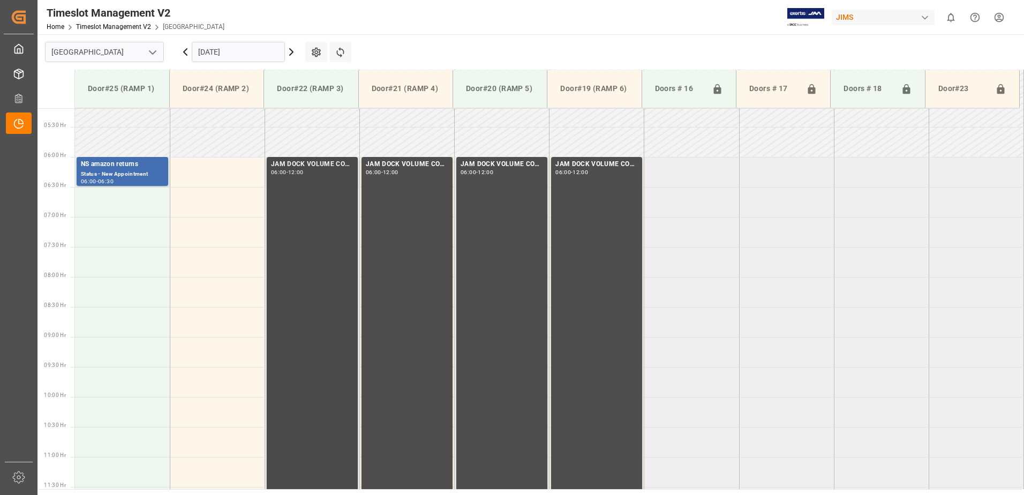
scroll to position [298, 0]
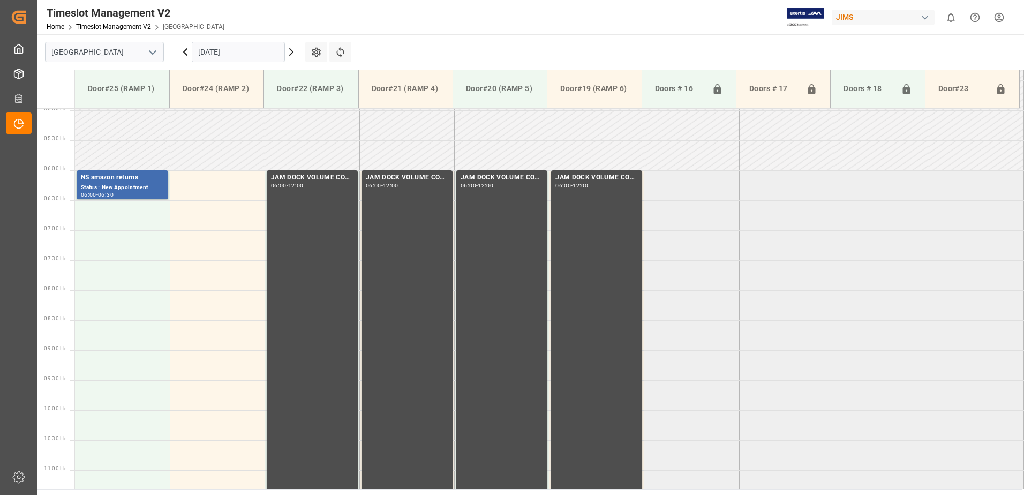
click at [253, 54] on input "[DATE]" at bounding box center [238, 52] width 93 height 20
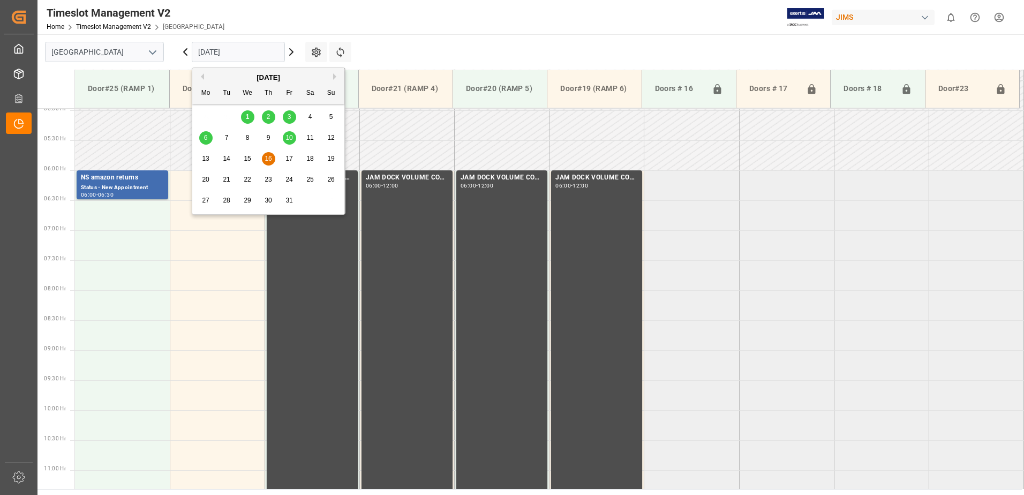
click at [249, 118] on span "1" at bounding box center [248, 116] width 4 height 7
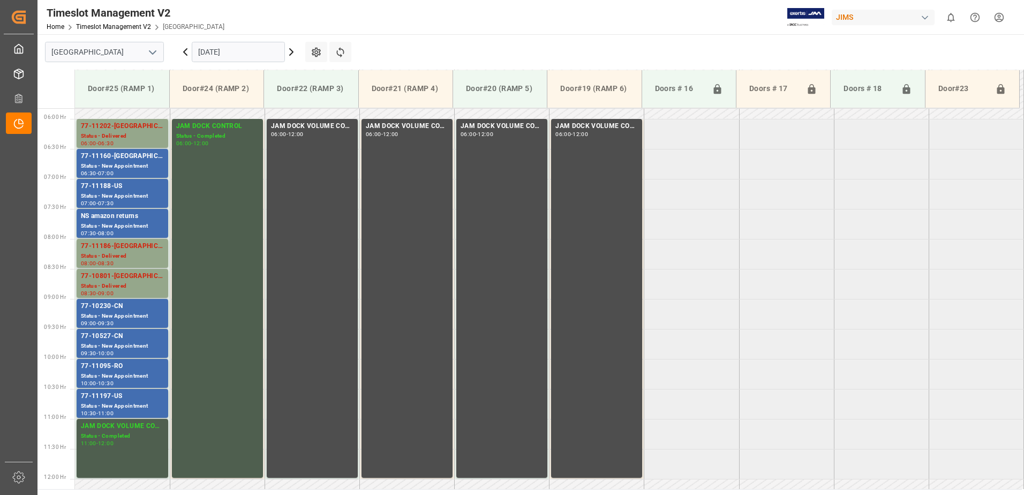
scroll to position [338, 0]
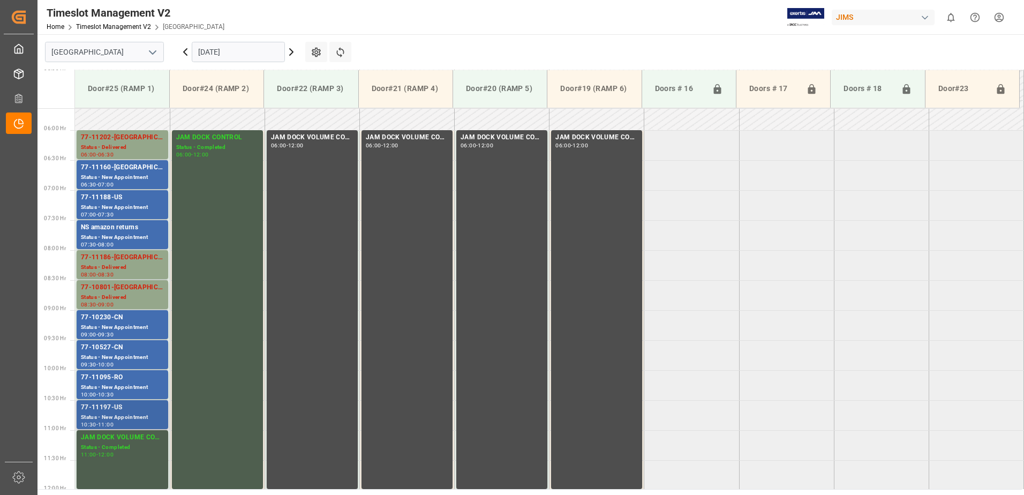
click at [110, 413] on div "Status - New Appointment" at bounding box center [122, 417] width 83 height 9
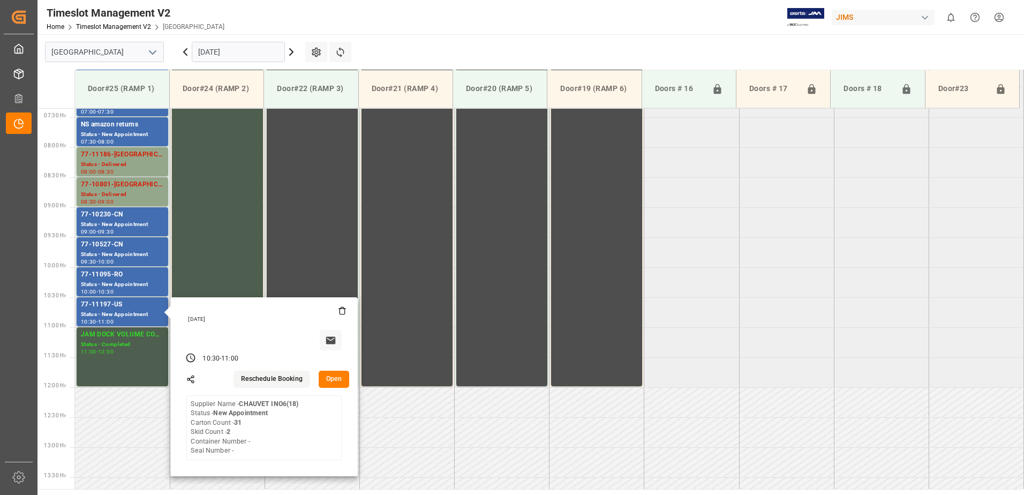
scroll to position [445, 0]
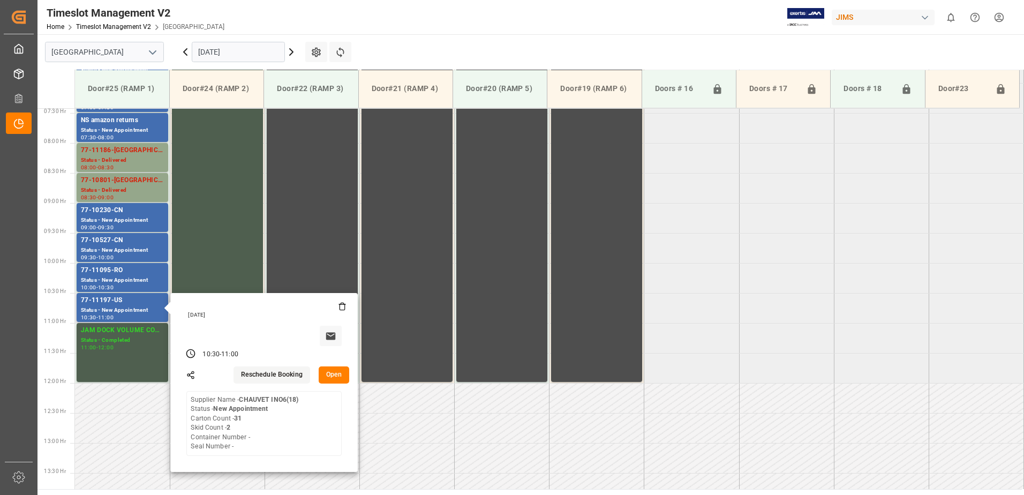
click at [334, 373] on button "Open" at bounding box center [334, 374] width 31 height 17
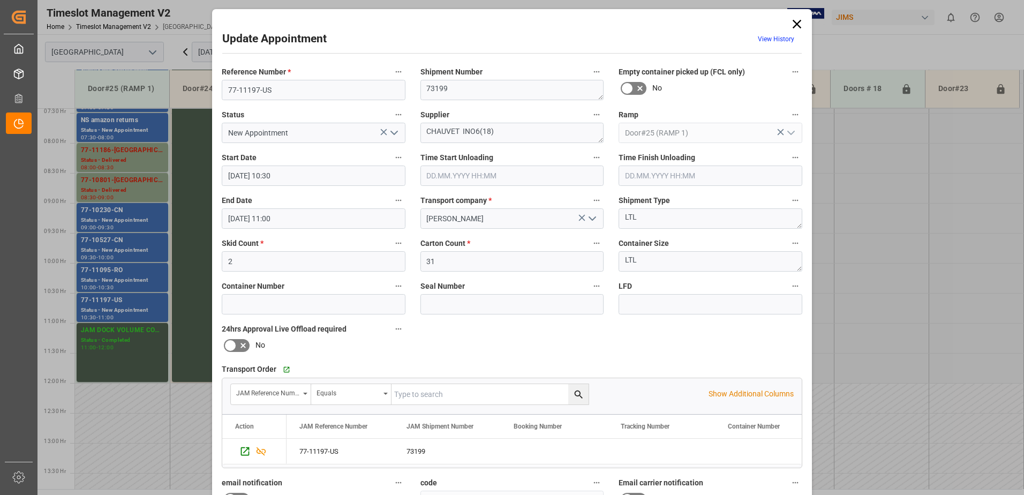
click at [388, 132] on icon "open menu" at bounding box center [394, 132] width 13 height 13
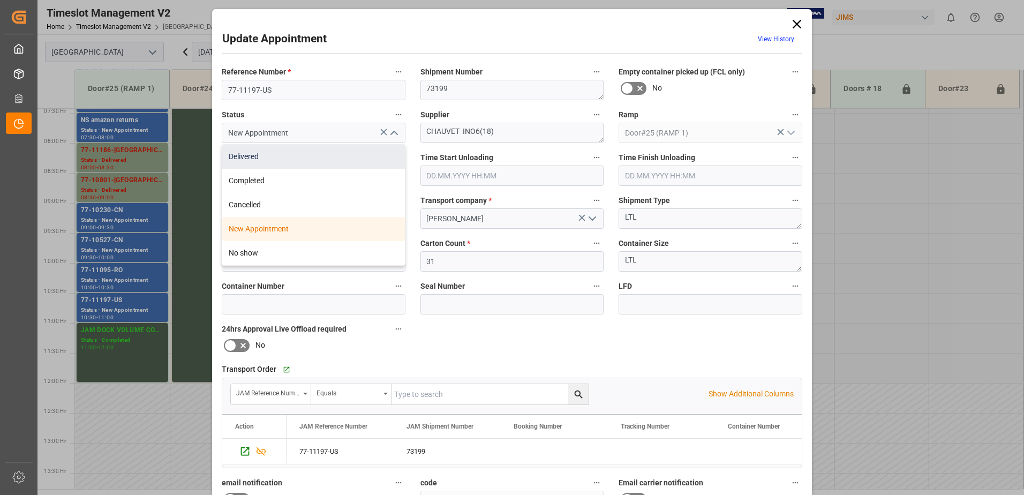
click at [309, 157] on div "Delivered" at bounding box center [313, 157] width 183 height 24
type input "Delivered"
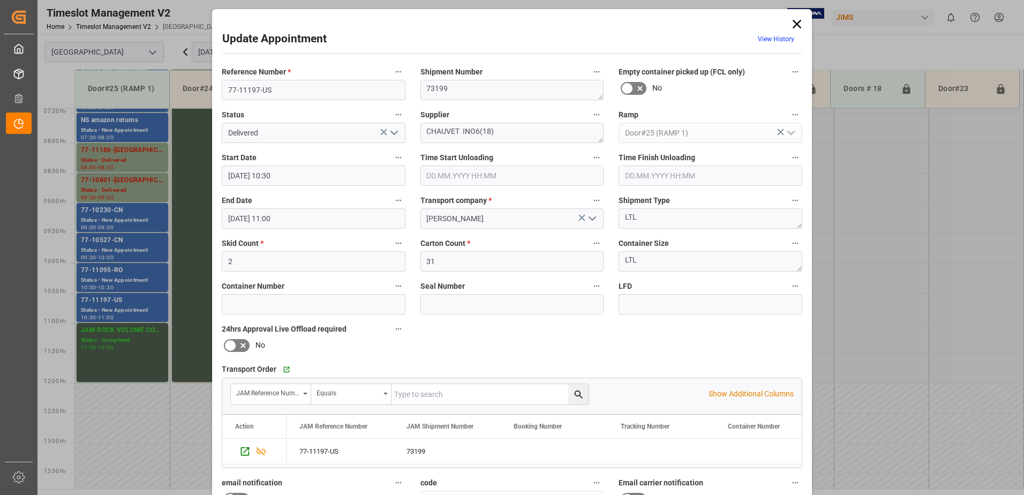
click at [483, 180] on input "text" at bounding box center [512, 175] width 184 height 20
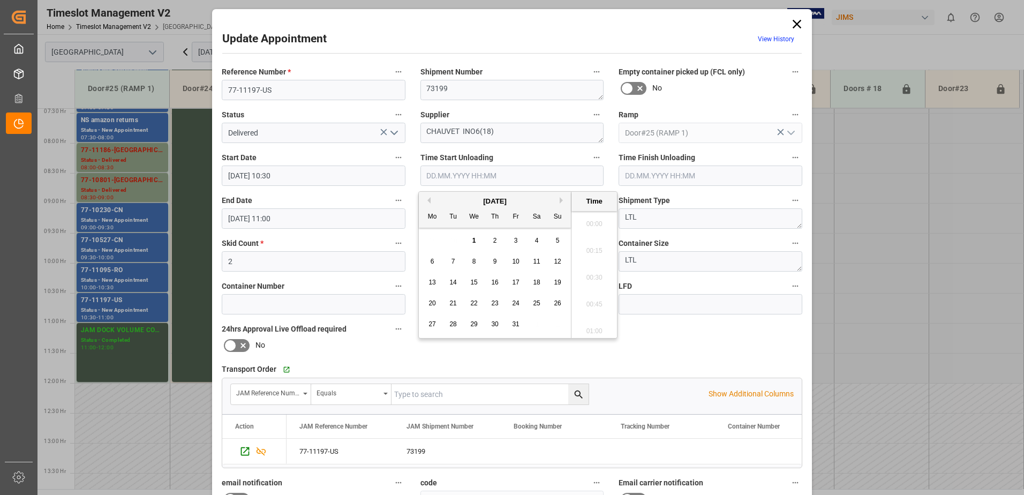
scroll to position [941, 0]
click at [473, 239] on span "1" at bounding box center [474, 240] width 4 height 7
click at [592, 274] on li "09:15" at bounding box center [594, 274] width 46 height 27
type input "[DATE] 09:15"
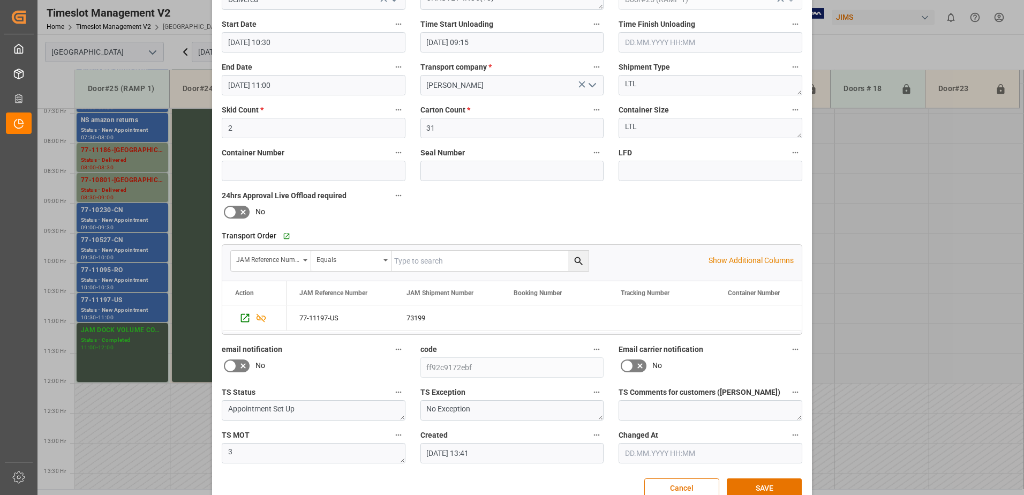
scroll to position [156, 0]
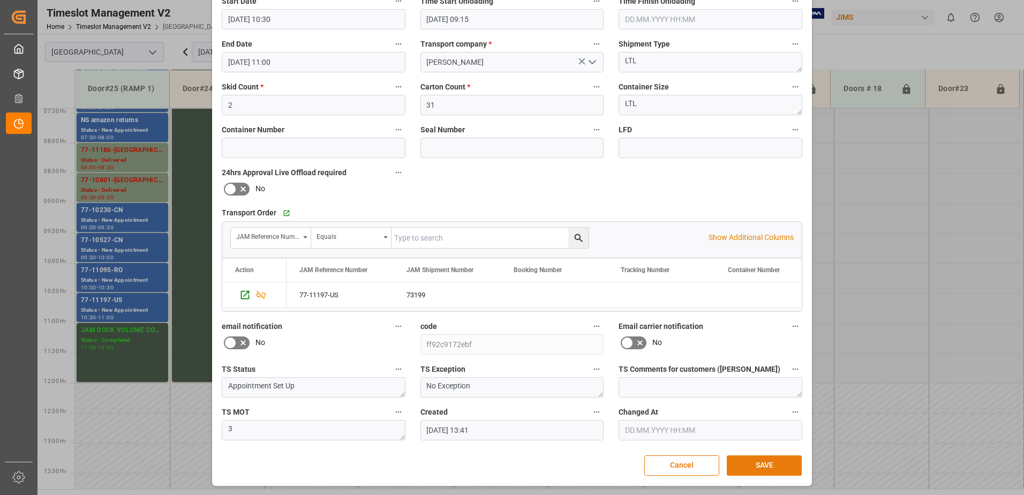
click at [770, 468] on button "SAVE" at bounding box center [764, 465] width 75 height 20
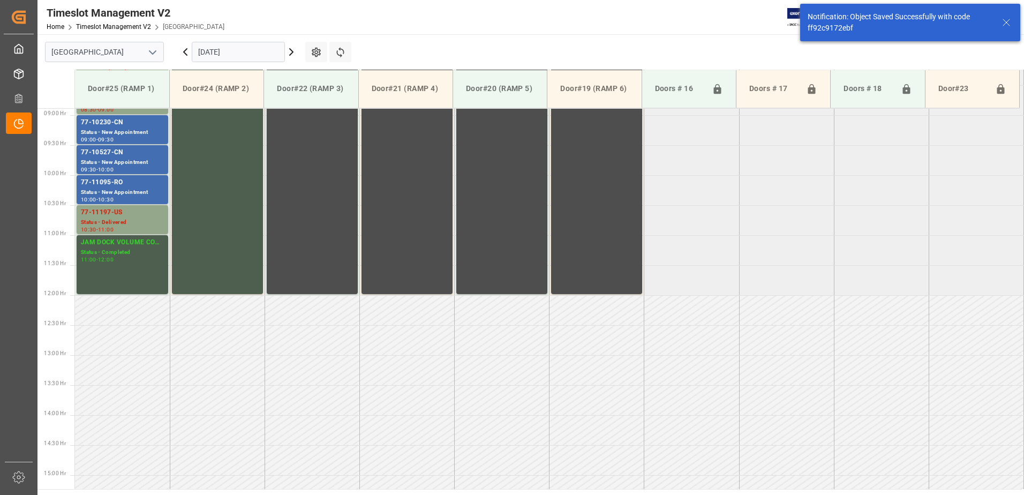
scroll to position [533, 0]
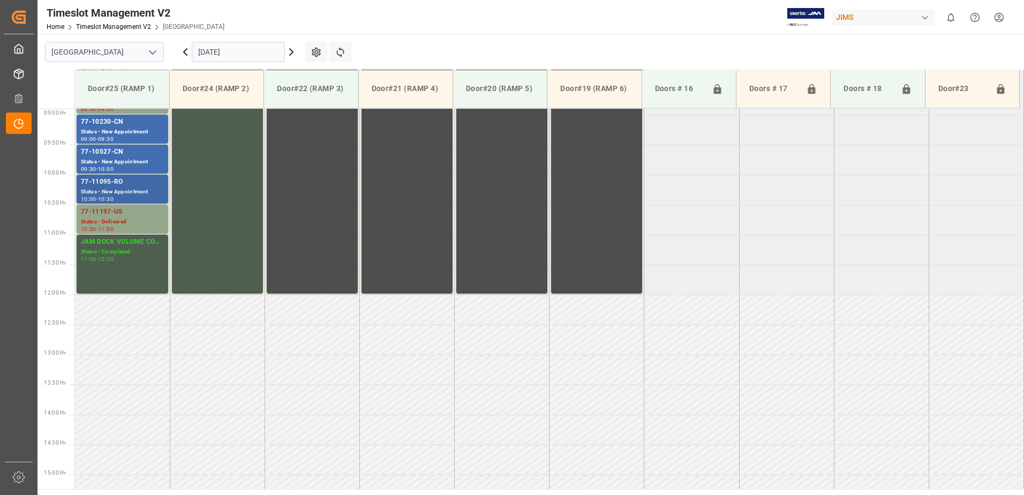
click at [124, 186] on div "77-11095-RO" at bounding box center [122, 182] width 83 height 11
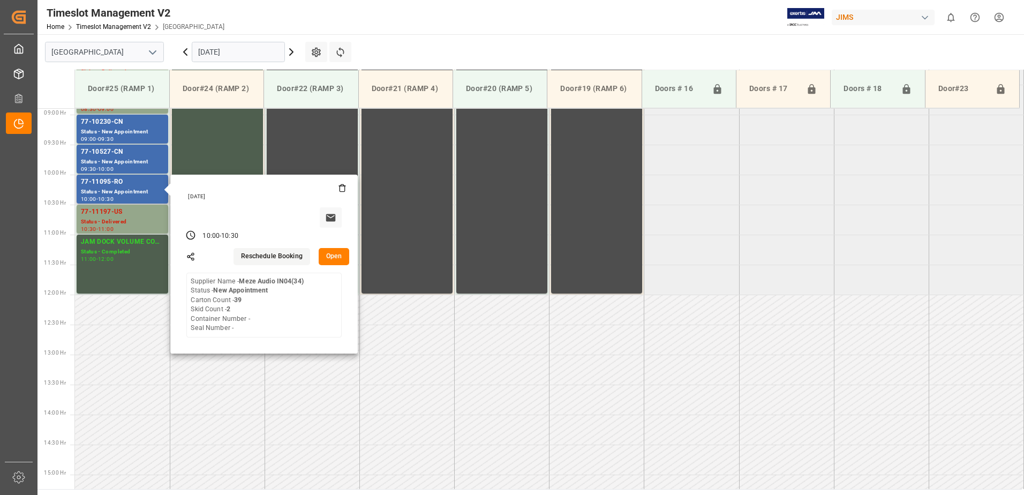
click at [337, 258] on button "Open" at bounding box center [334, 256] width 31 height 17
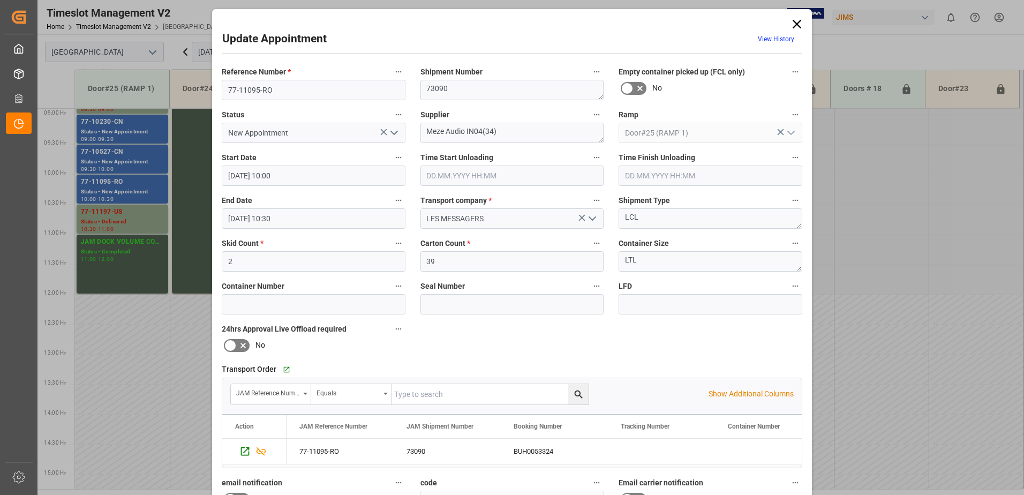
click at [393, 133] on icon "open menu" at bounding box center [394, 132] width 13 height 13
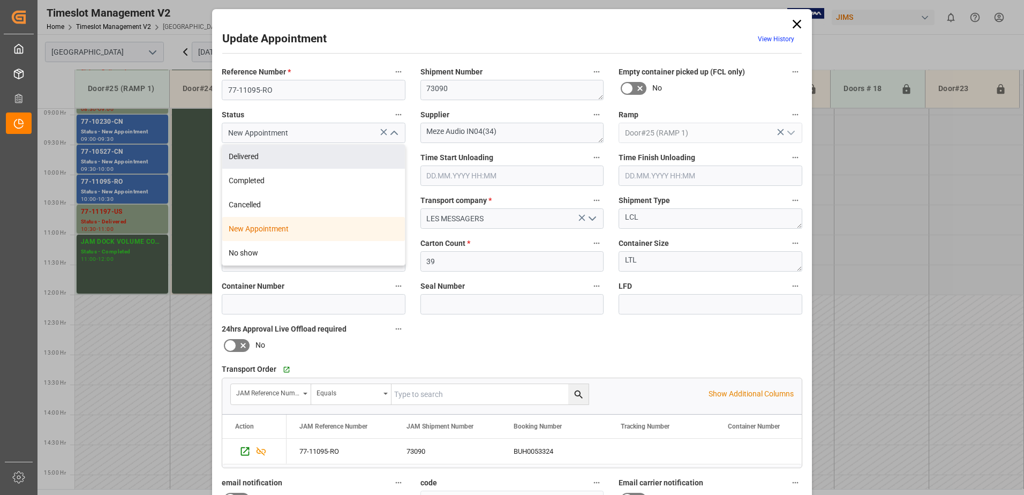
click at [300, 155] on div "Delivered" at bounding box center [313, 157] width 183 height 24
type input "Delivered"
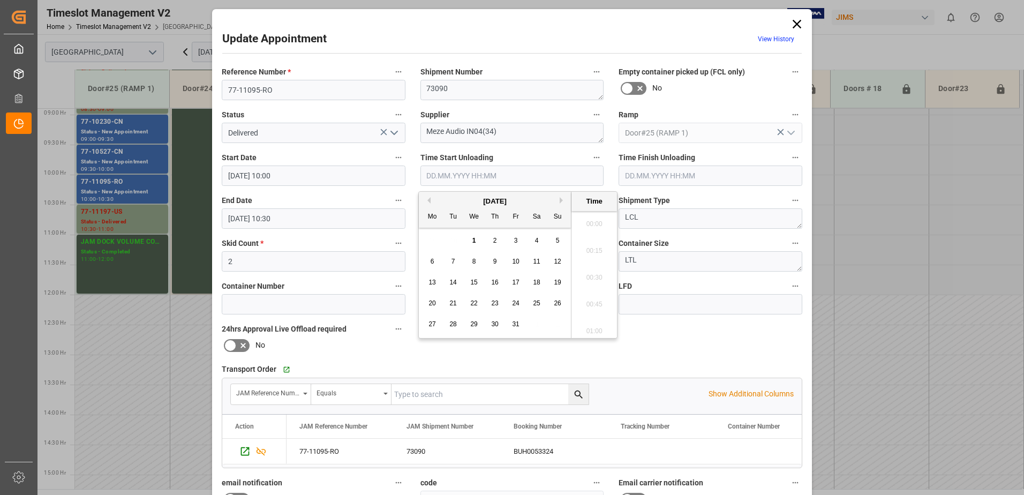
click at [448, 175] on input "text" at bounding box center [512, 175] width 184 height 20
click at [472, 240] on span "1" at bounding box center [474, 240] width 4 height 7
click at [591, 299] on li "09:30" at bounding box center [594, 301] width 46 height 27
type input "[DATE] 09:30"
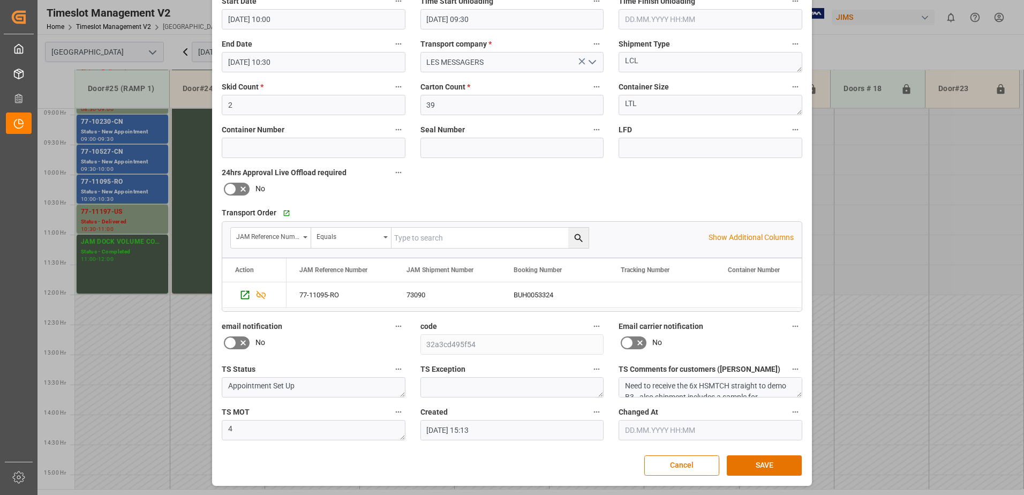
scroll to position [103, 0]
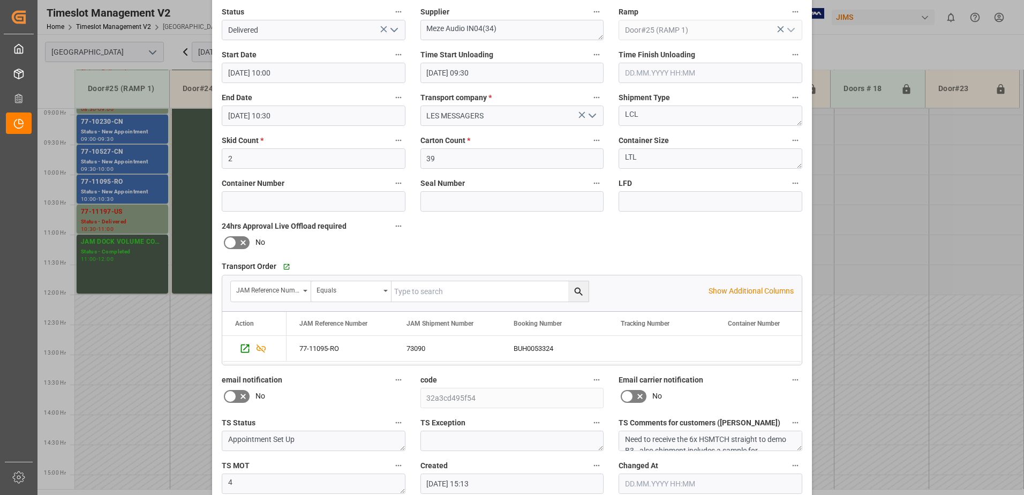
click at [643, 72] on input "text" at bounding box center [711, 73] width 184 height 20
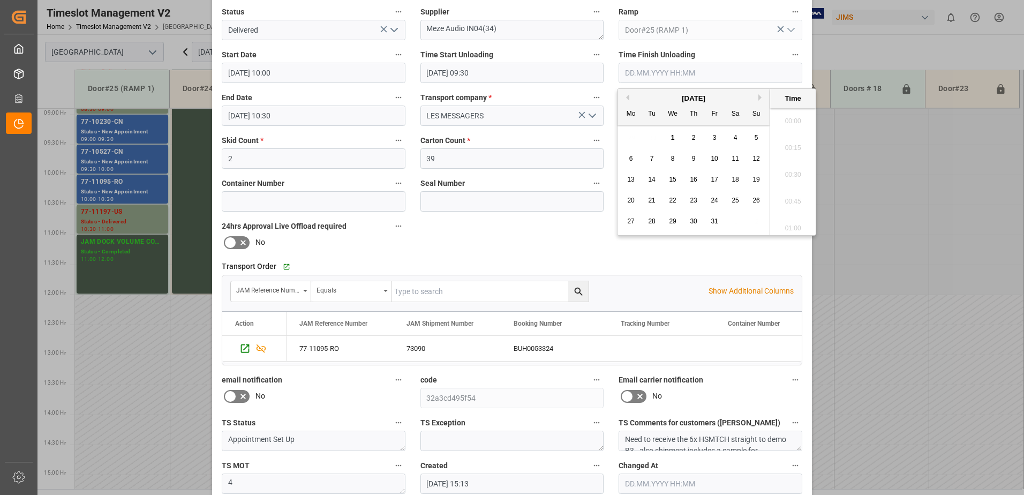
scroll to position [995, 0]
click at [669, 137] on div "1" at bounding box center [672, 138] width 13 height 13
click at [792, 171] on li "09:45" at bounding box center [793, 171] width 46 height 27
type input "[DATE] 09:45"
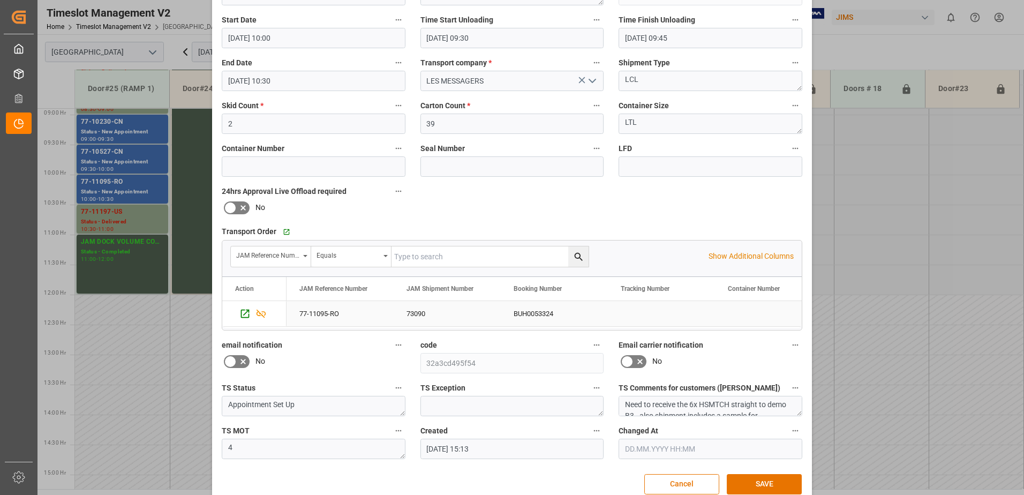
scroll to position [156, 0]
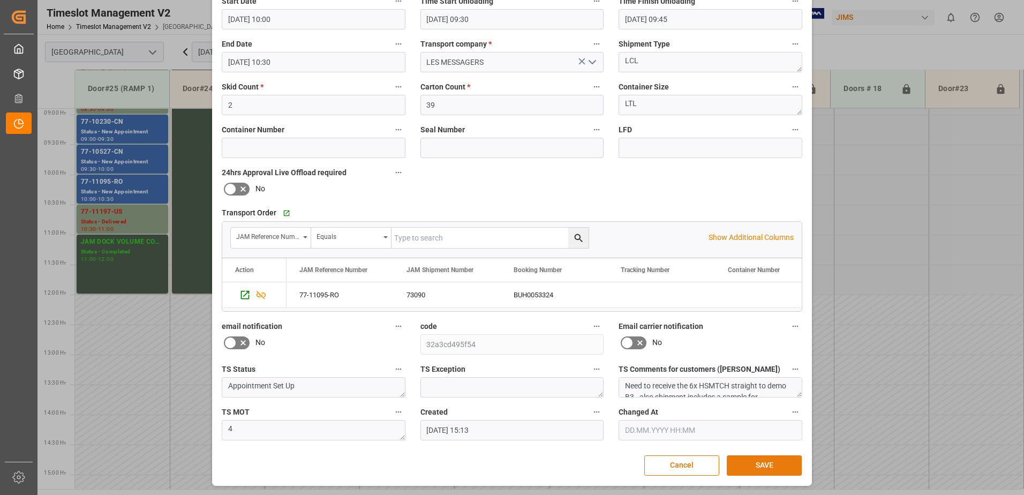
click at [766, 468] on button "SAVE" at bounding box center [764, 465] width 75 height 20
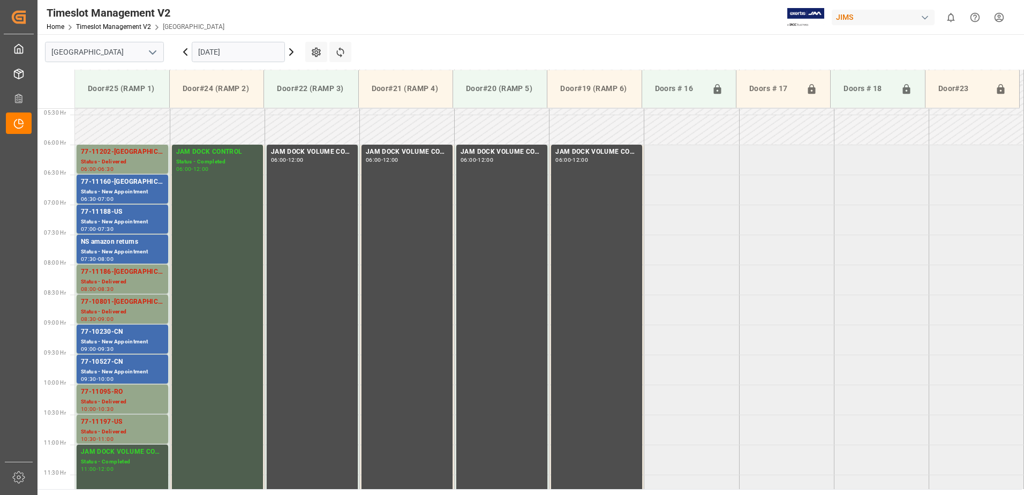
scroll to position [319, 0]
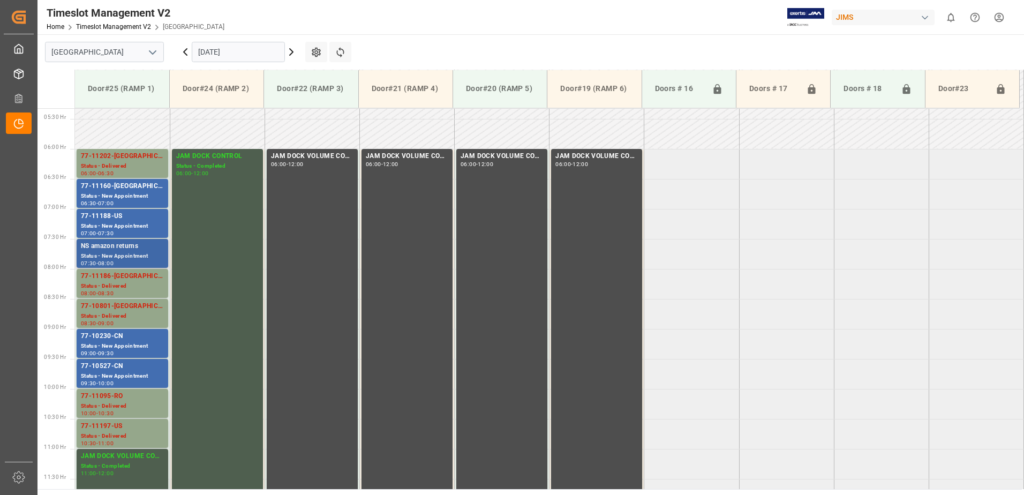
click at [126, 254] on div "Status - New Appointment" at bounding box center [122, 256] width 83 height 9
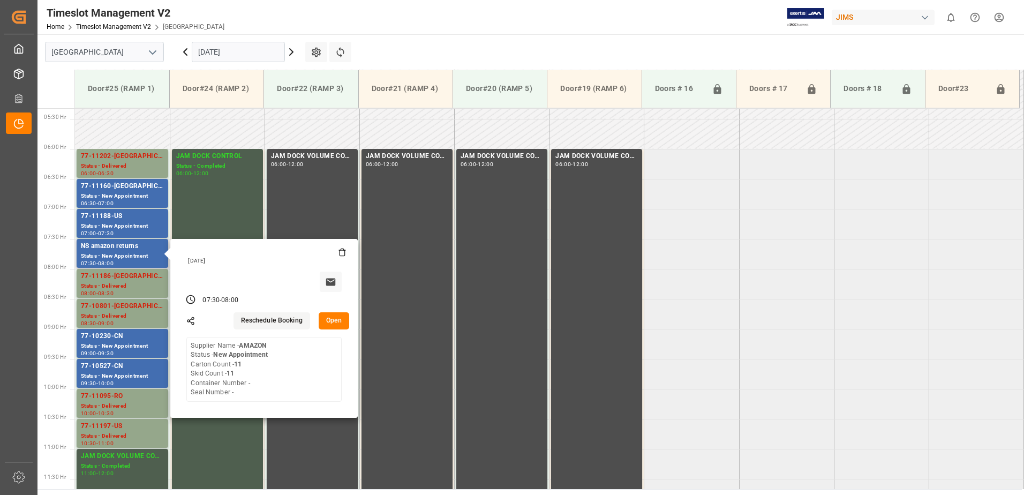
click at [332, 320] on button "Open" at bounding box center [334, 320] width 31 height 17
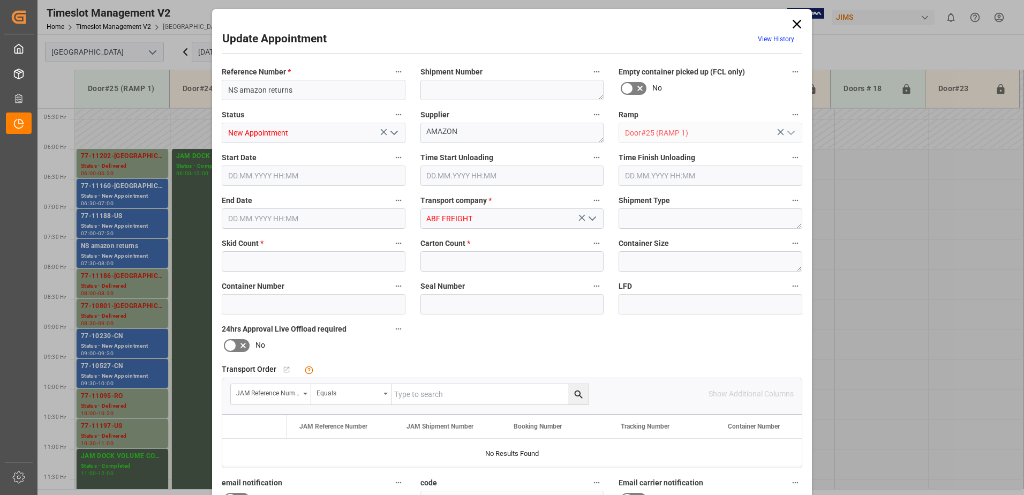
type input "11"
type input "[DATE] 07:30"
type input "[DATE] 08:00"
type input "[DATE] 15:18"
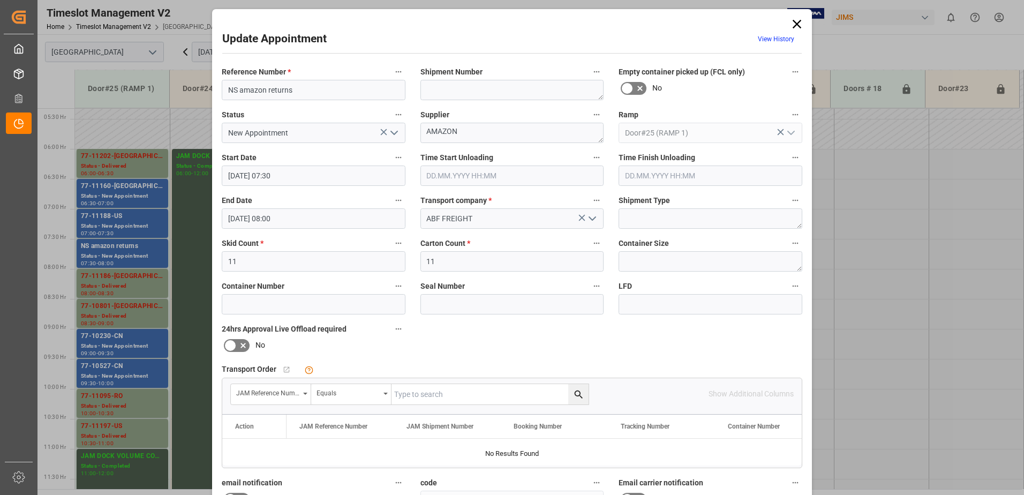
click at [389, 131] on icon "open menu" at bounding box center [394, 132] width 13 height 13
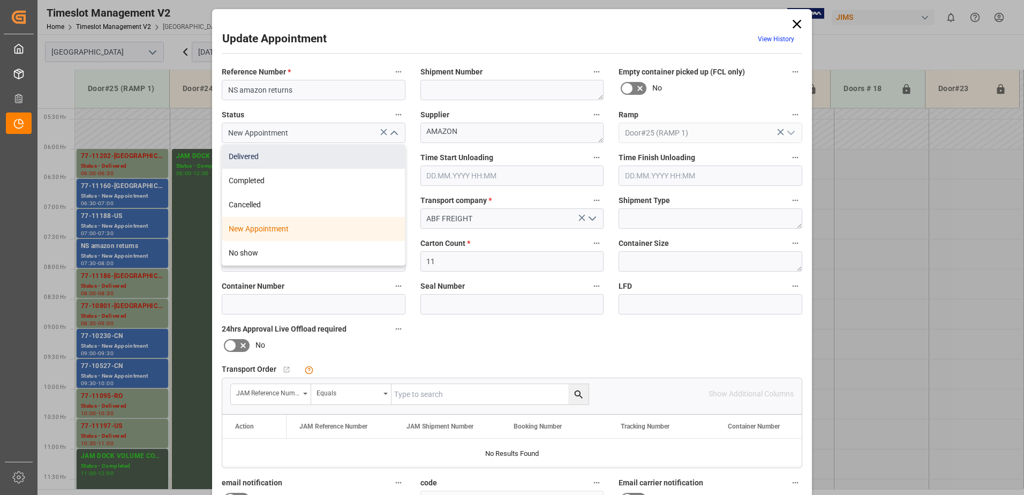
click at [248, 157] on div "Delivered" at bounding box center [313, 157] width 183 height 24
type input "Delivered"
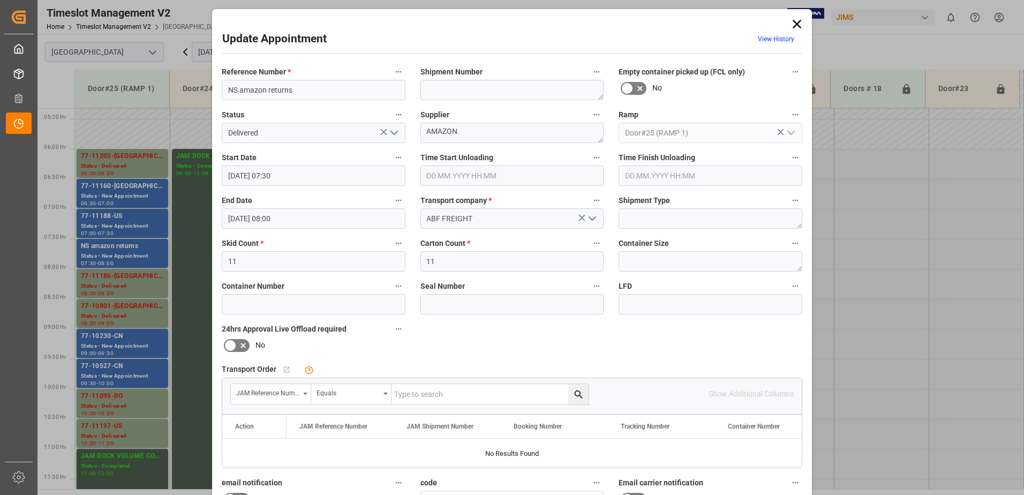
click at [480, 175] on input "text" at bounding box center [512, 175] width 184 height 20
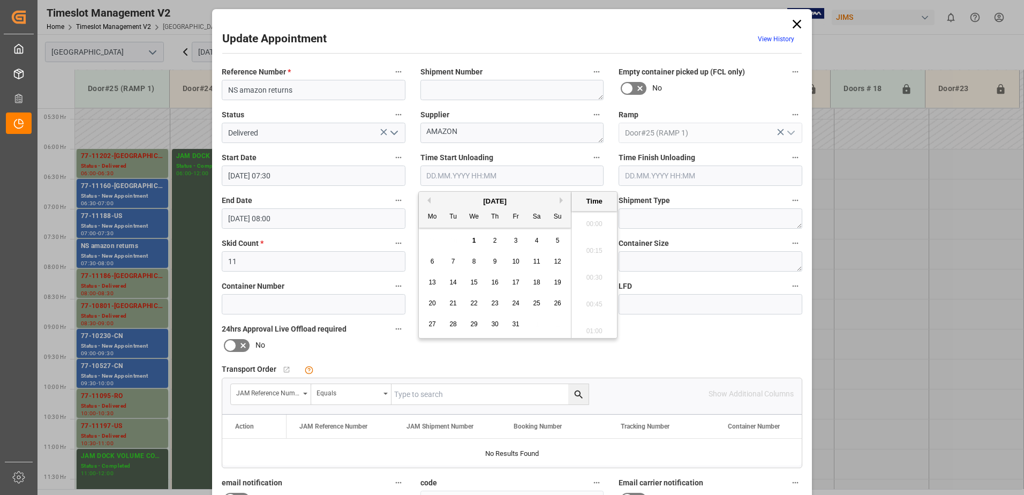
scroll to position [995, 0]
click at [475, 240] on span "1" at bounding box center [474, 240] width 4 height 7
click at [591, 275] on li "09:45" at bounding box center [594, 274] width 46 height 27
type input "[DATE] 09:45"
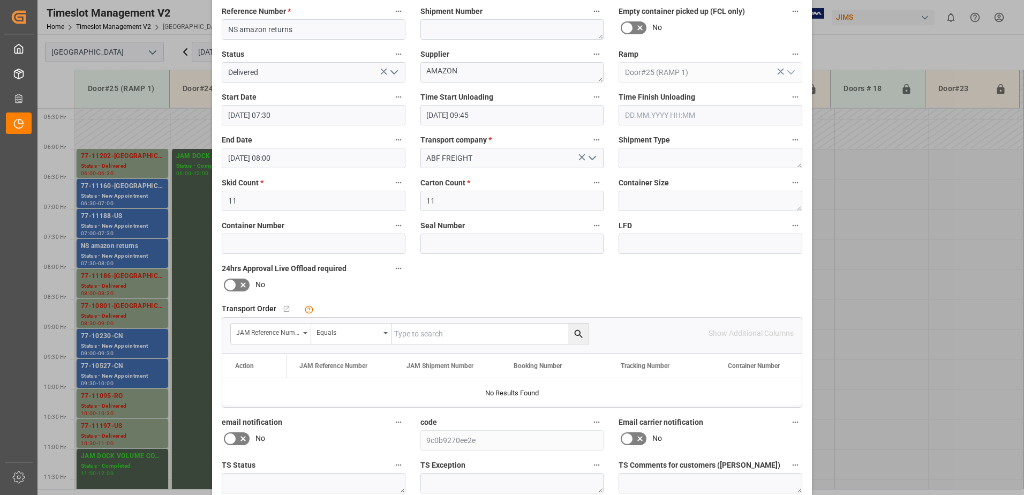
scroll to position [156, 0]
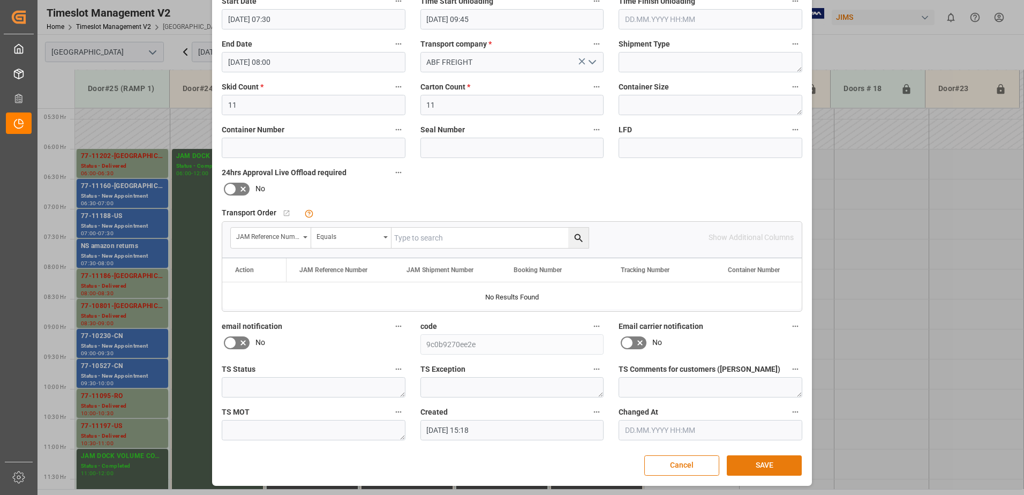
click at [759, 465] on button "SAVE" at bounding box center [764, 465] width 75 height 20
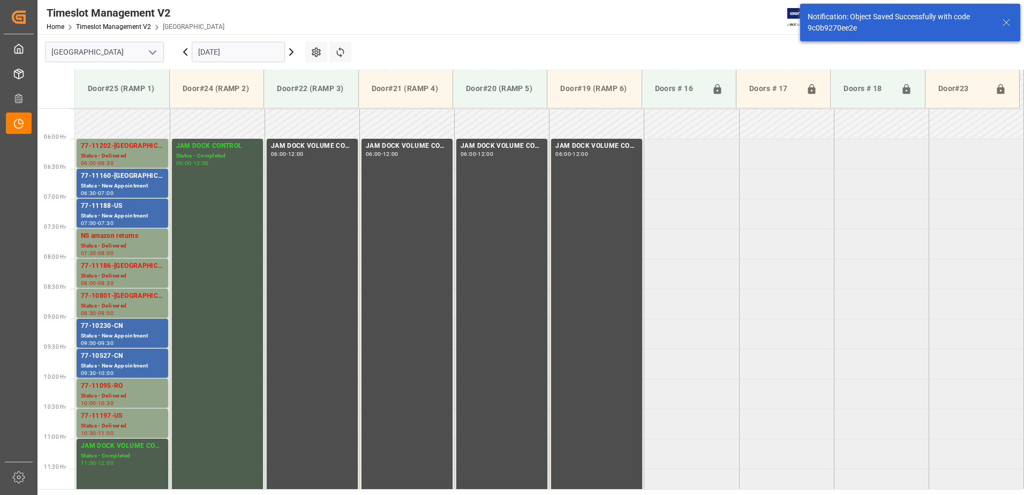
scroll to position [353, 0]
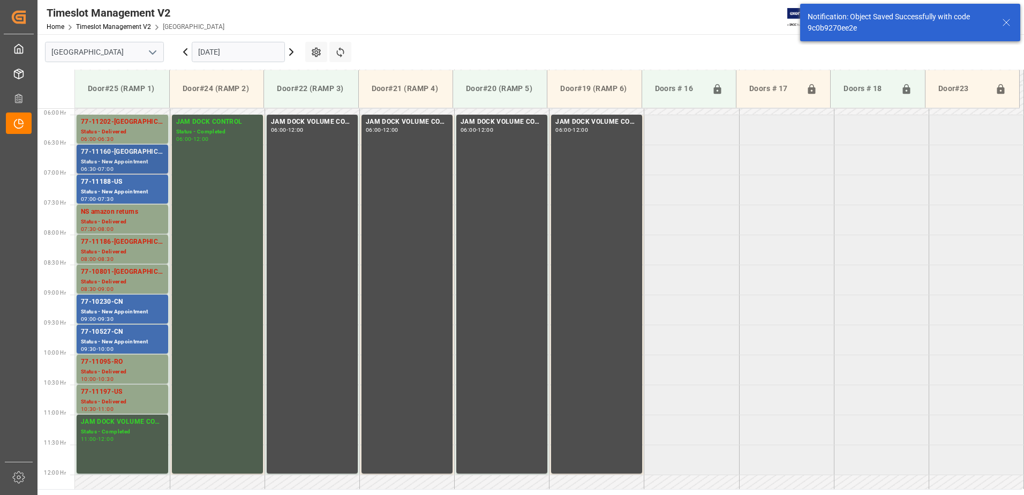
click at [108, 154] on div "77-11160-[GEOGRAPHIC_DATA]" at bounding box center [122, 152] width 83 height 11
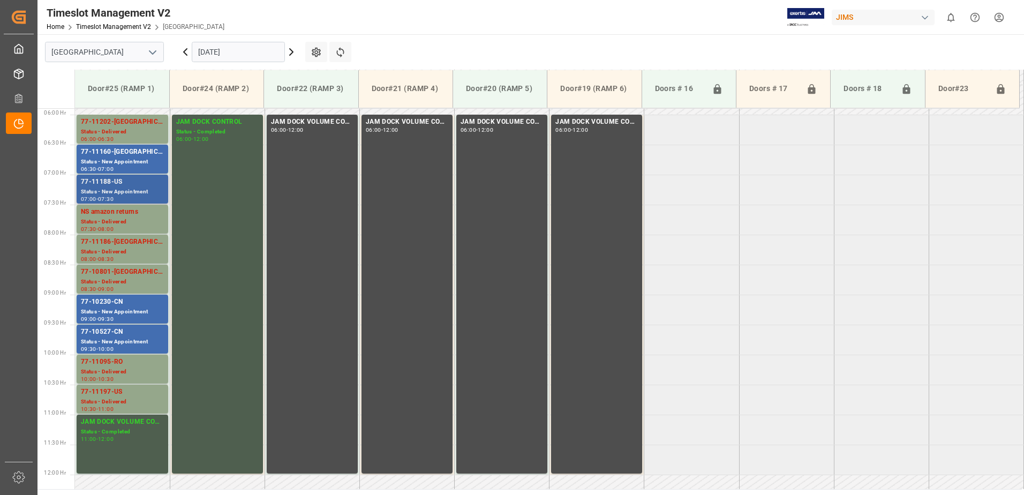
click at [114, 187] on div "Status - New Appointment" at bounding box center [122, 191] width 83 height 9
click at [115, 307] on div "77-10230-CN" at bounding box center [122, 302] width 83 height 11
click at [113, 340] on div "Status - New Appointment" at bounding box center [122, 341] width 83 height 9
